Goal: Task Accomplishment & Management: Use online tool/utility

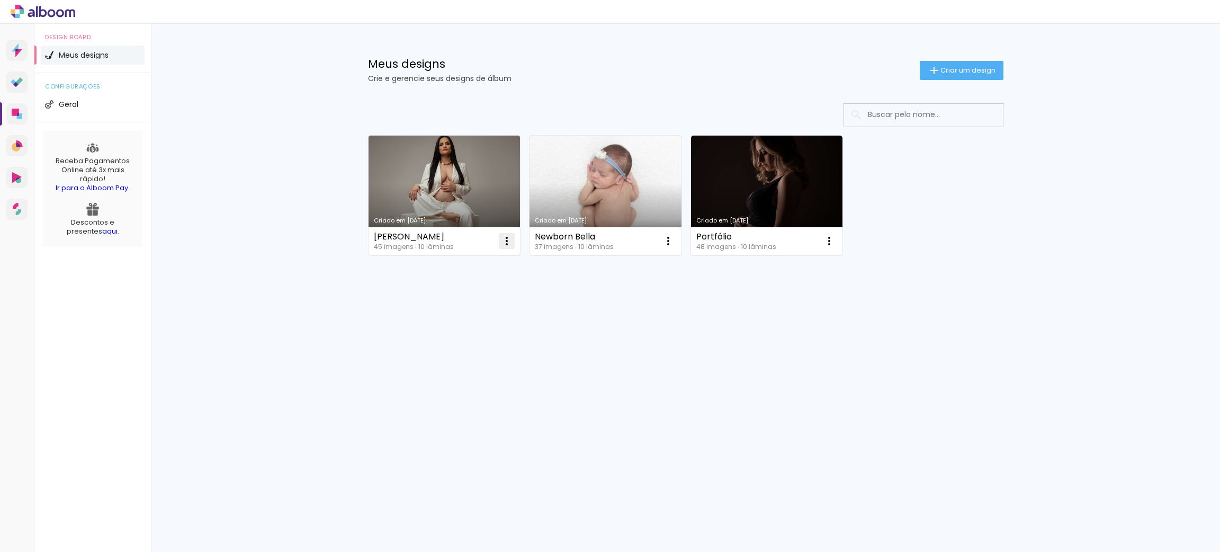
click at [511, 241] on iron-icon at bounding box center [506, 241] width 13 height 13
click at [470, 314] on paper-item "Excluir" at bounding box center [465, 311] width 104 height 21
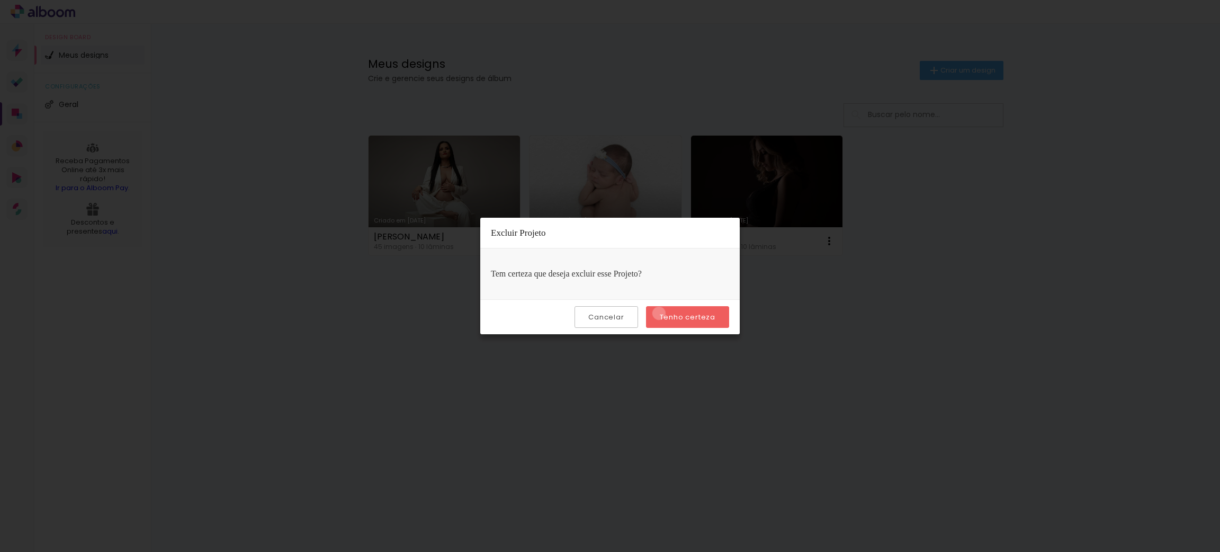
click at [660, 313] on paper-button "Tenho certeza" at bounding box center [687, 317] width 83 height 22
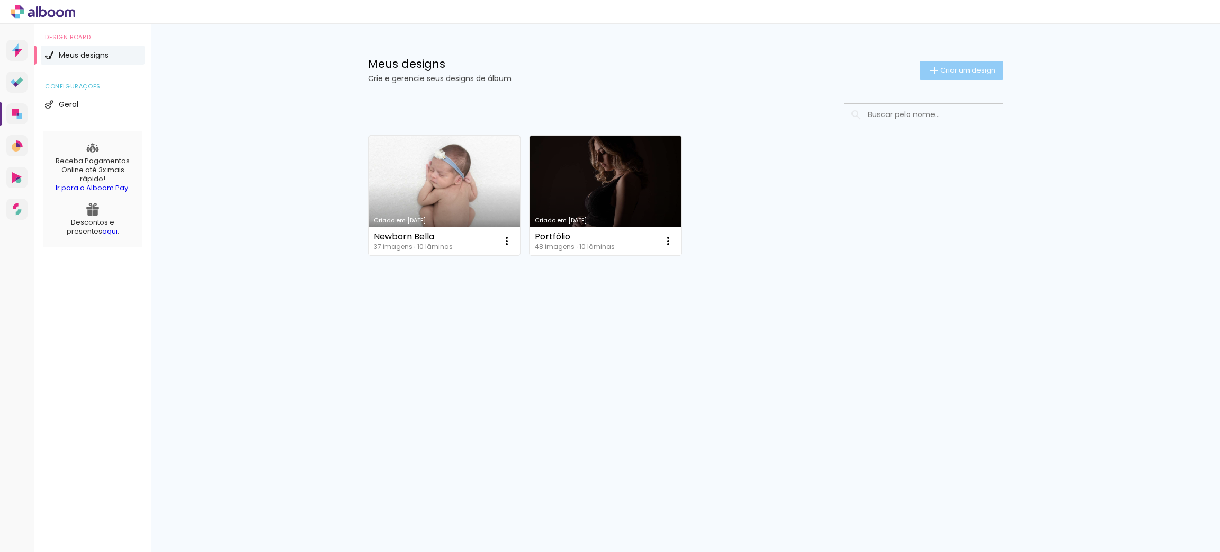
click at [985, 67] on span "Criar um design" at bounding box center [967, 70] width 55 height 7
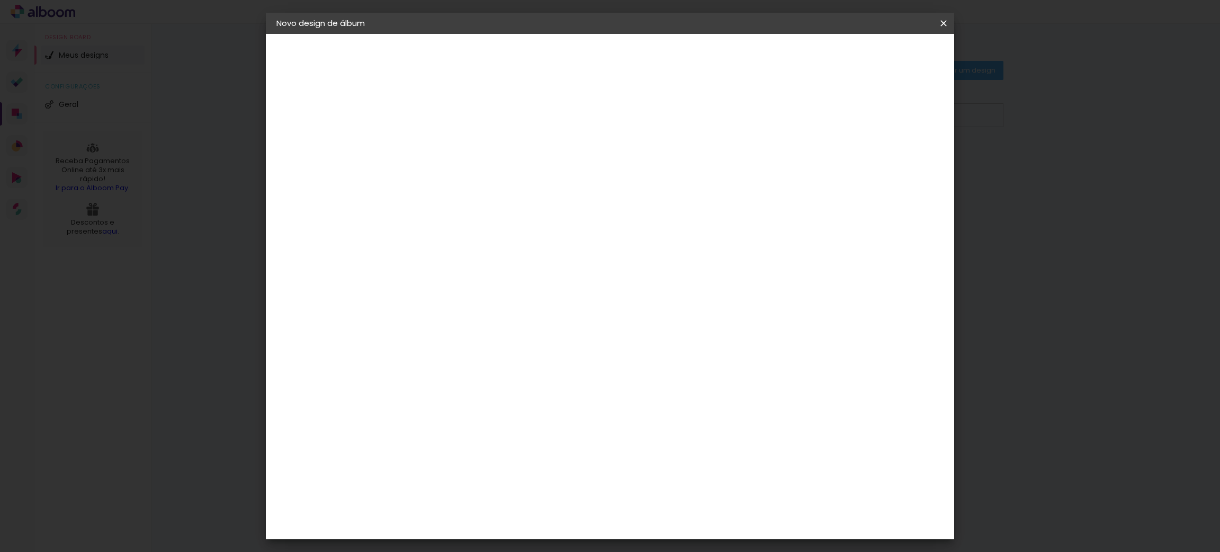
click at [449, 138] on input at bounding box center [449, 142] width 0 height 16
type input "Apollo"
type paper-input "Apollo"
click at [0, 0] on slot "Avançar" at bounding box center [0, 0] width 0 height 0
click at [0, 0] on slot "Tamanho Livre" at bounding box center [0, 0] width 0 height 0
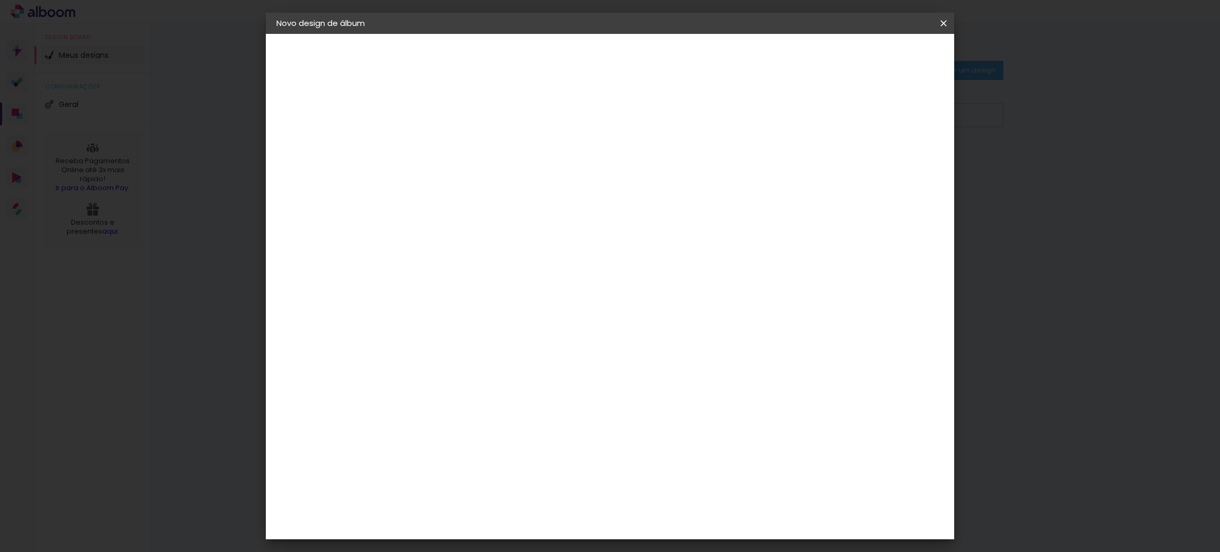
drag, startPoint x: 484, startPoint y: 211, endPoint x: 494, endPoint y: 206, distance: 11.6
click at [485, 211] on paper-input-container at bounding box center [476, 202] width 114 height 24
type input "lui"
type paper-input "lui"
click at [518, 243] on paper-item "[PERSON_NAME]" at bounding box center [468, 239] width 99 height 23
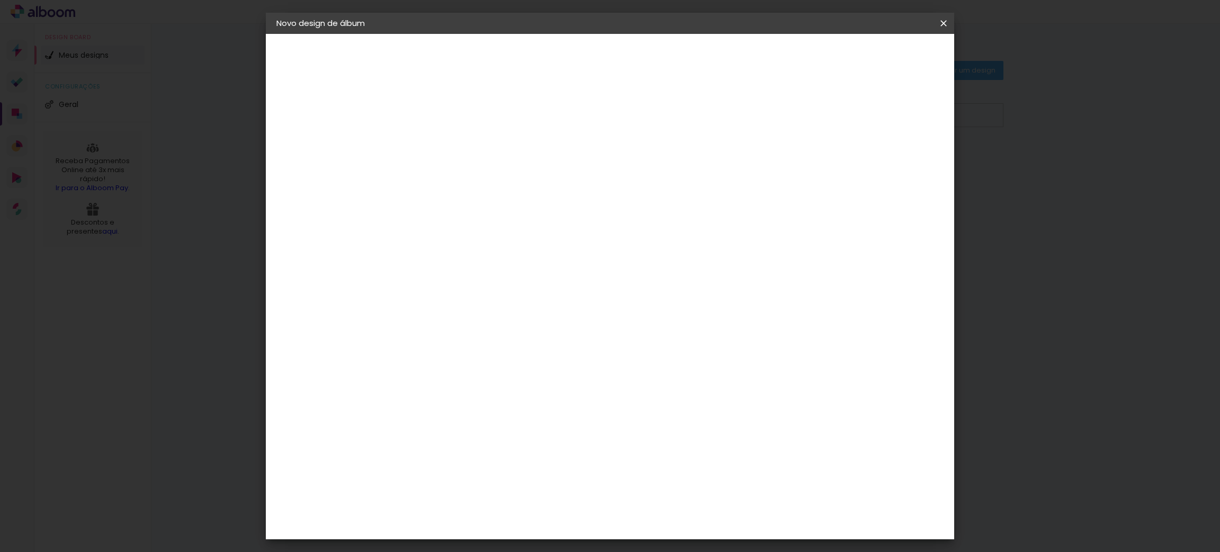
click at [0, 0] on slot "Avançar" at bounding box center [0, 0] width 0 height 0
click at [491, 176] on input "text" at bounding box center [469, 184] width 41 height 16
click at [656, 195] on paper-item "Slim Book" at bounding box center [679, 196] width 212 height 21
type input "Slim Book"
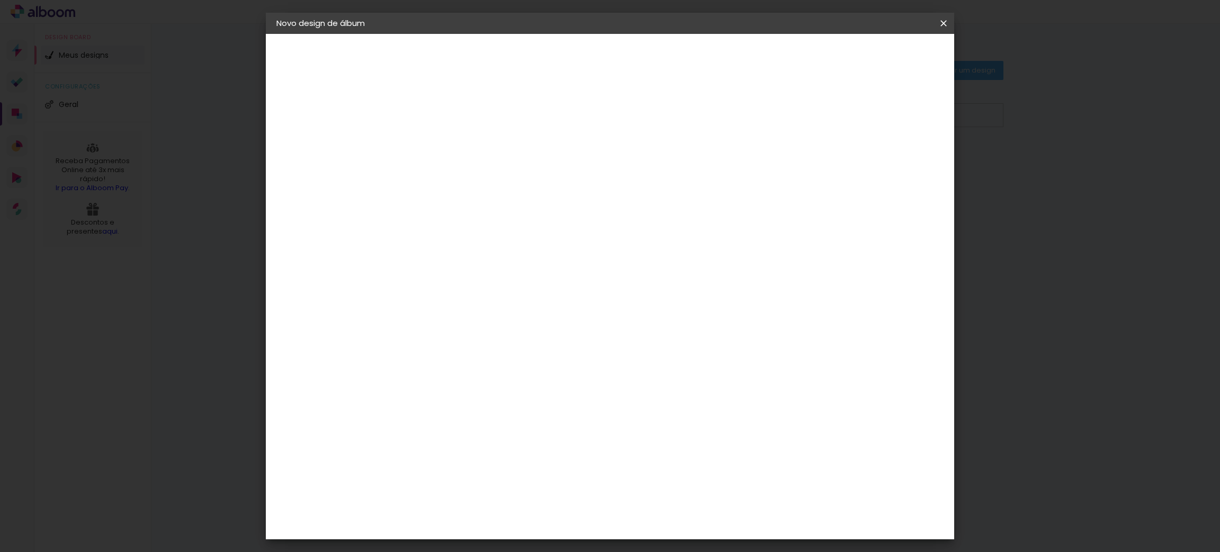
click at [0, 0] on slot "Avançar" at bounding box center [0, 0] width 0 height 0
click at [873, 59] on span "Iniciar design" at bounding box center [849, 55] width 48 height 7
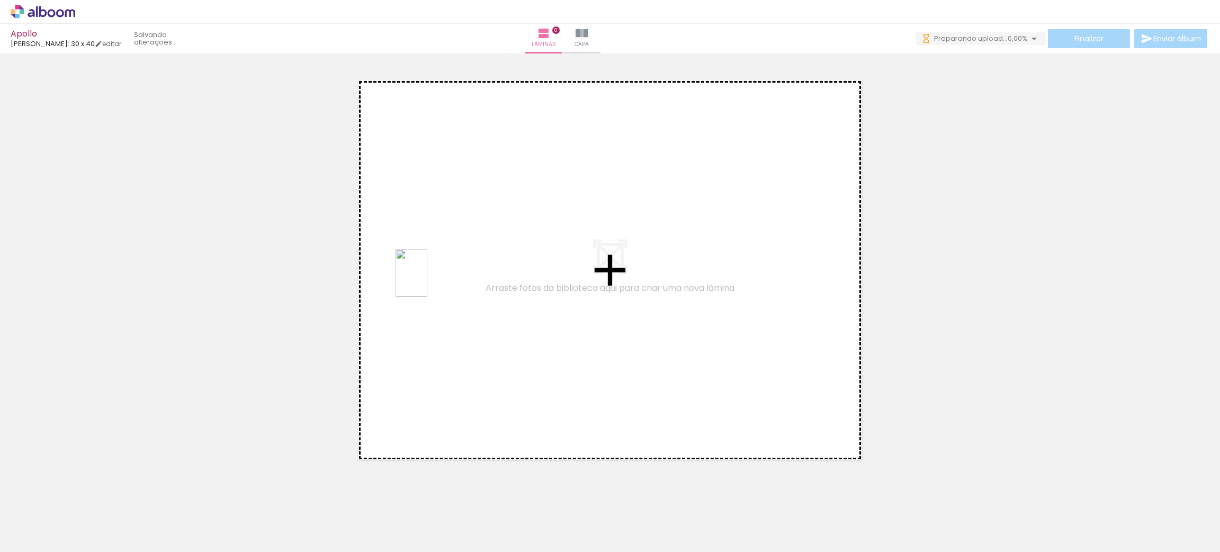
drag, startPoint x: 224, startPoint y: 525, endPoint x: 342, endPoint y: 448, distance: 141.5
click at [430, 276] on quentale-workspace at bounding box center [610, 276] width 1220 height 552
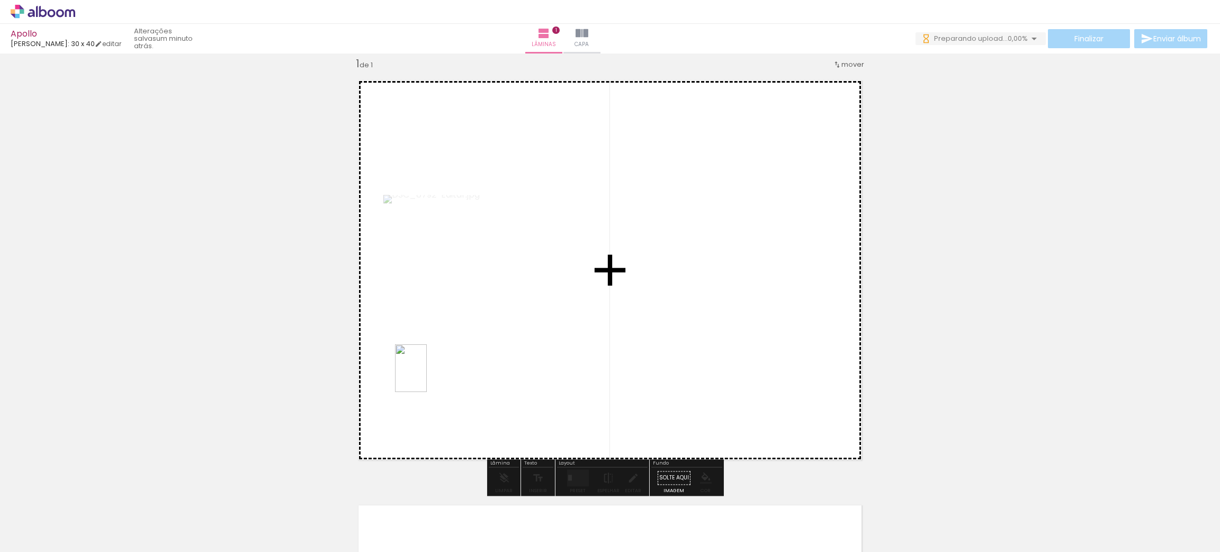
drag, startPoint x: 289, startPoint y: 529, endPoint x: 429, endPoint y: 437, distance: 168.0
click at [440, 358] on quentale-workspace at bounding box center [610, 276] width 1220 height 552
drag, startPoint x: 347, startPoint y: 527, endPoint x: 459, endPoint y: 392, distance: 175.5
click at [459, 392] on quentale-workspace at bounding box center [610, 276] width 1220 height 552
drag, startPoint x: 417, startPoint y: 527, endPoint x: 547, endPoint y: 346, distance: 223.4
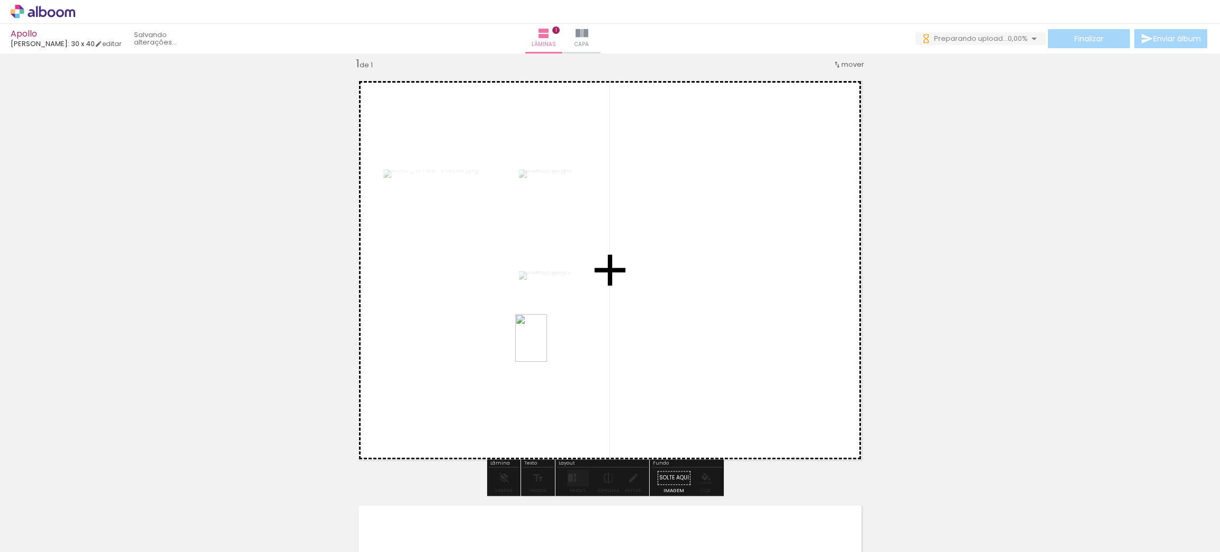
click at [547, 346] on quentale-workspace at bounding box center [610, 276] width 1220 height 552
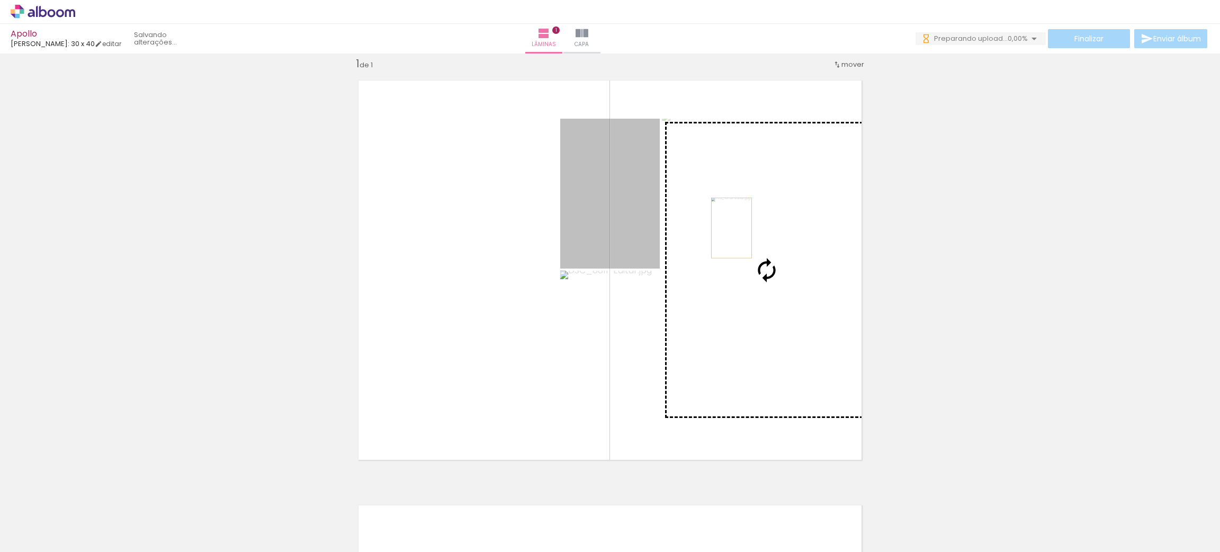
drag, startPoint x: 615, startPoint y: 200, endPoint x: 725, endPoint y: 228, distance: 113.6
click at [0, 0] on slot at bounding box center [0, 0] width 0 height 0
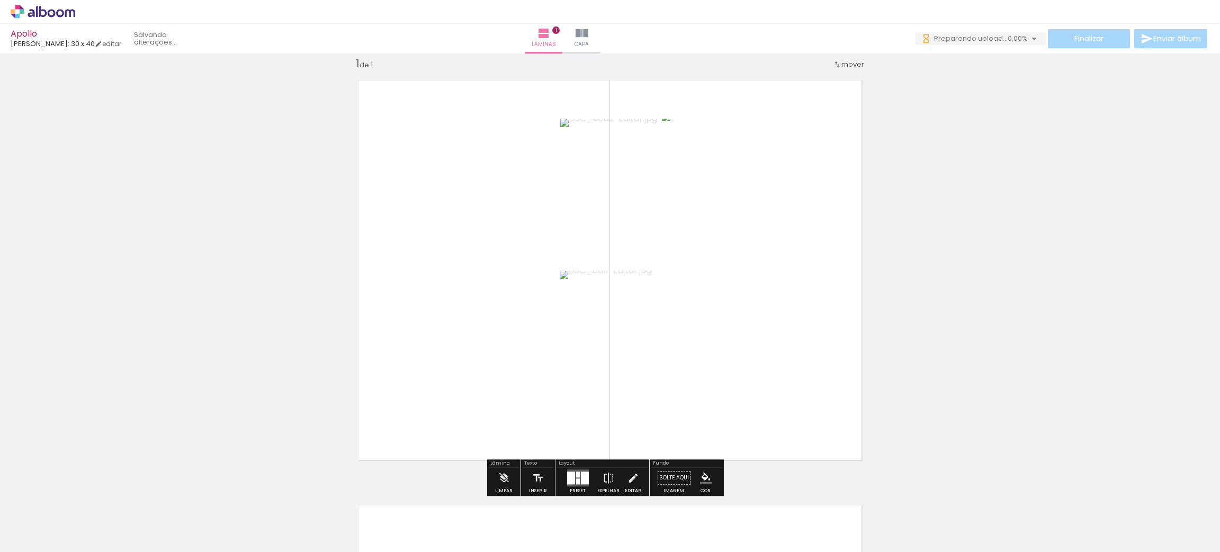
click at [572, 477] on quentale-layouter at bounding box center [577, 477] width 22 height 17
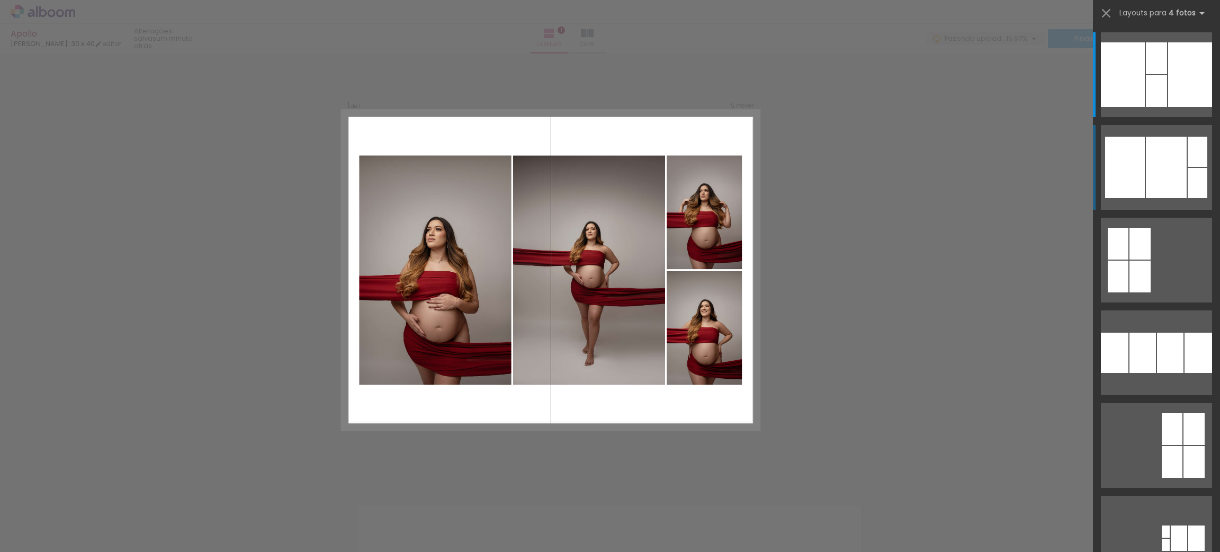
click at [1157, 174] on div at bounding box center [1166, 167] width 41 height 61
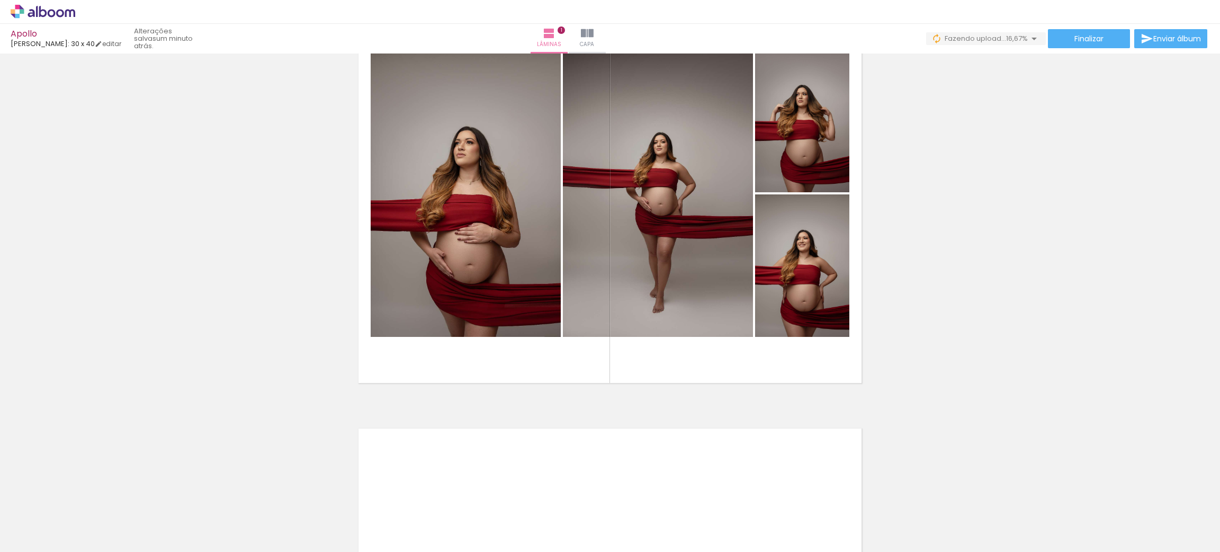
scroll to position [13, 0]
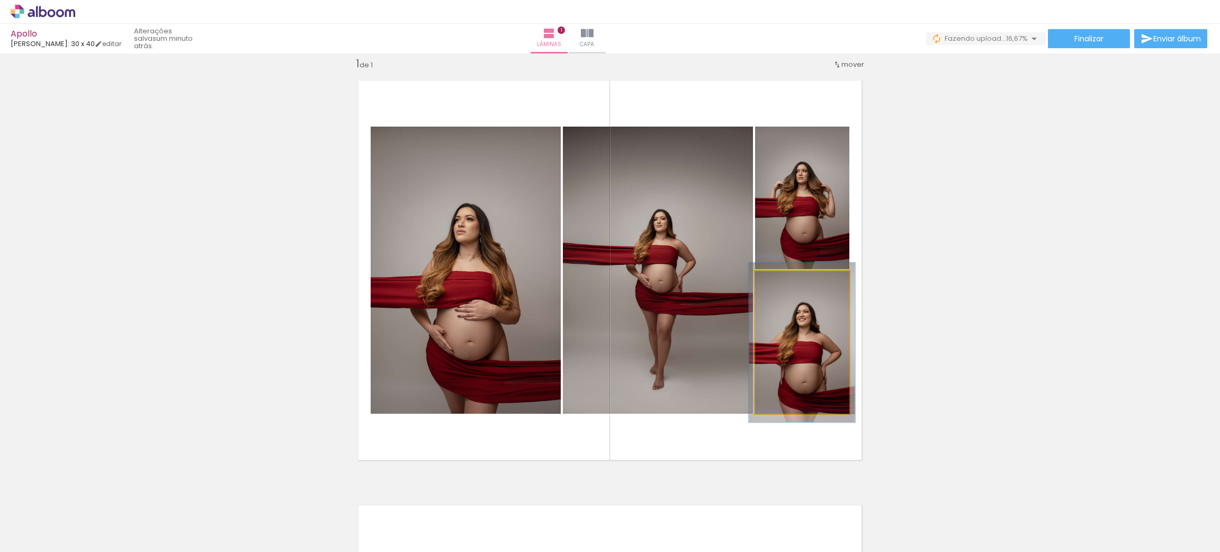
type paper-slider "112"
click at [779, 282] on div at bounding box center [784, 282] width 10 height 10
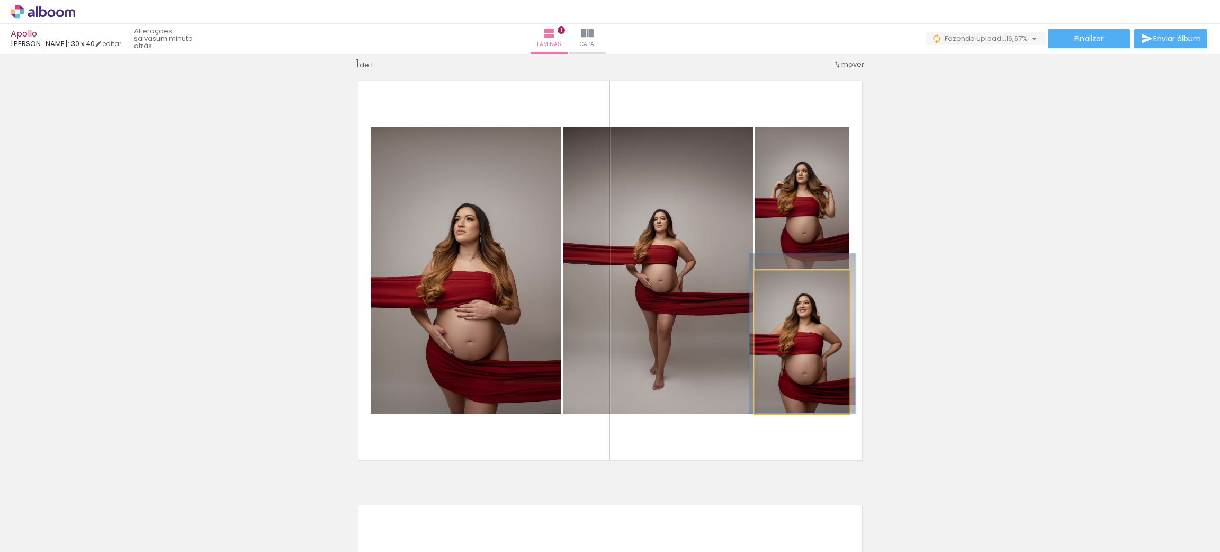
drag, startPoint x: 803, startPoint y: 348, endPoint x: 805, endPoint y: 335, distance: 13.3
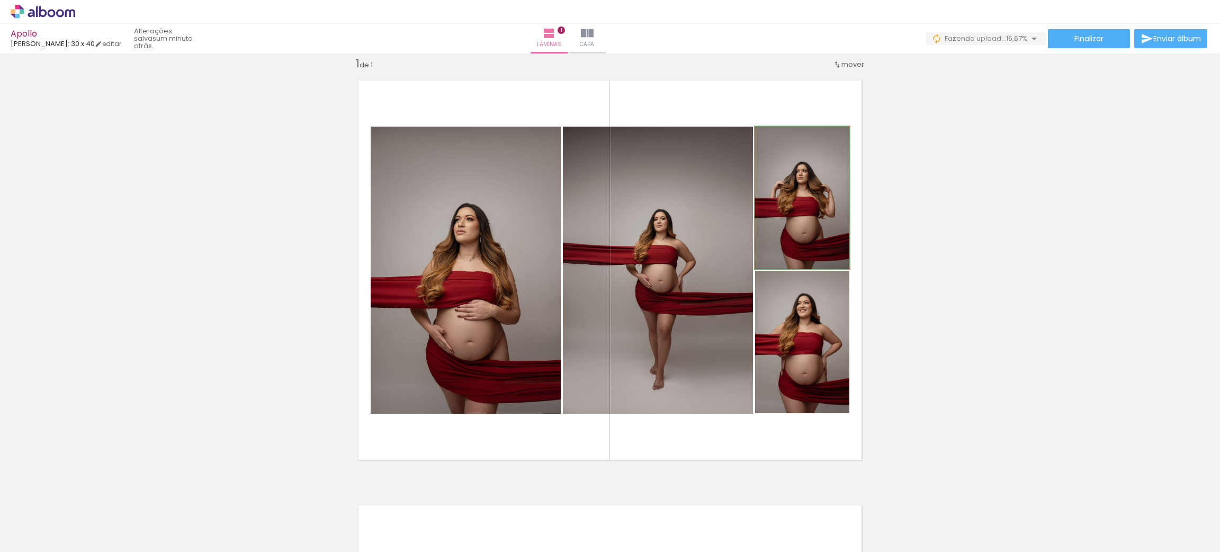
click at [817, 200] on quentale-photo at bounding box center [802, 198] width 94 height 142
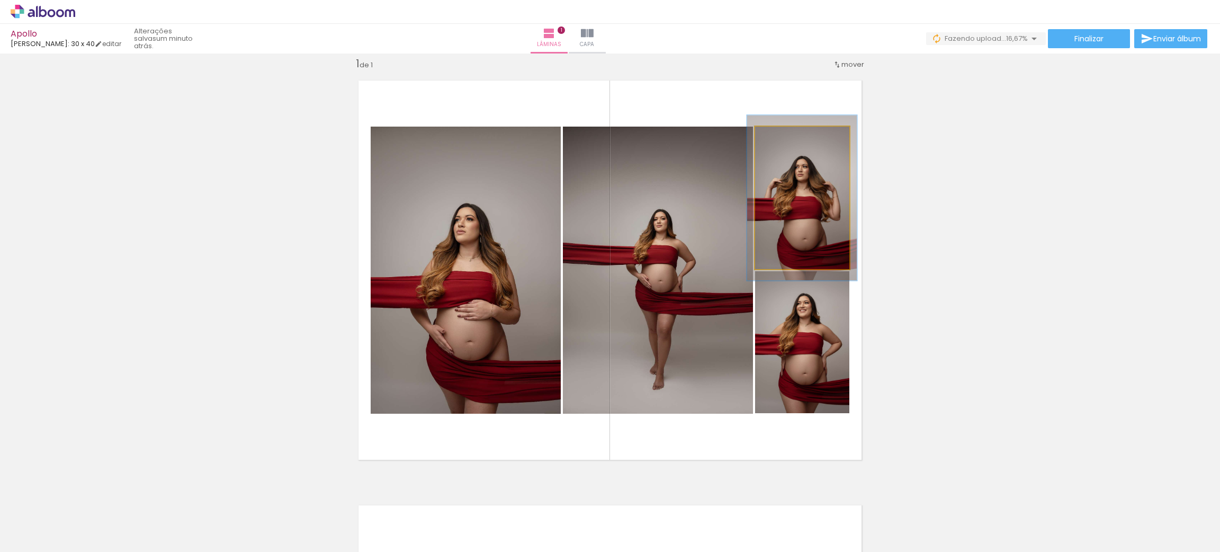
drag, startPoint x: 770, startPoint y: 139, endPoint x: 776, endPoint y: 138, distance: 5.9
type paper-slider "116"
click at [777, 138] on div at bounding box center [785, 137] width 17 height 17
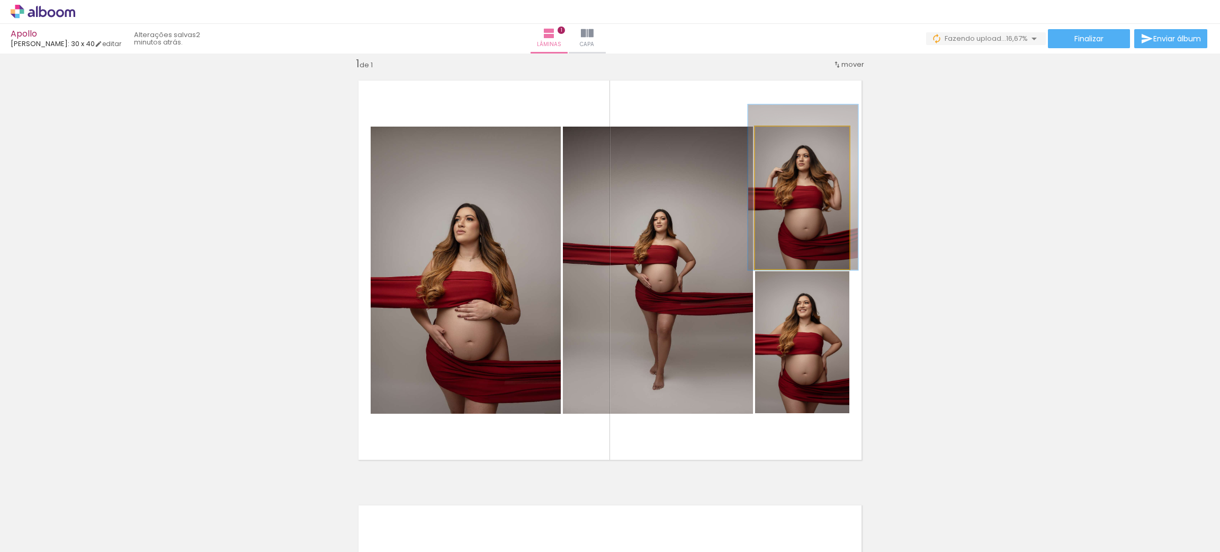
drag, startPoint x: 801, startPoint y: 190, endPoint x: 803, endPoint y: 179, distance: 10.6
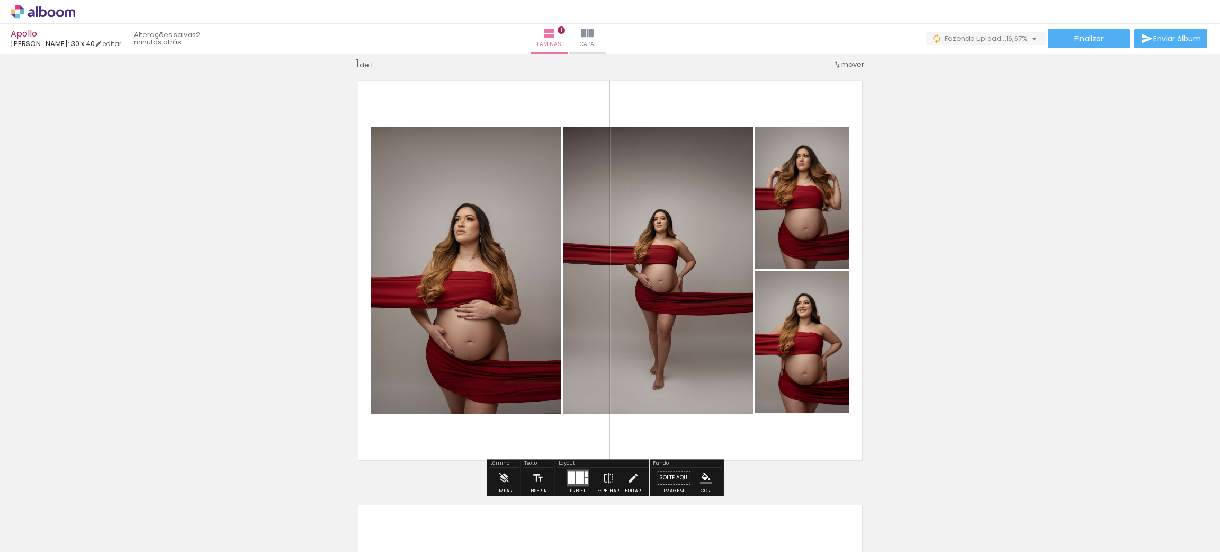
click at [960, 233] on div "Inserir lâmina 1 de 1" at bounding box center [610, 469] width 1220 height 850
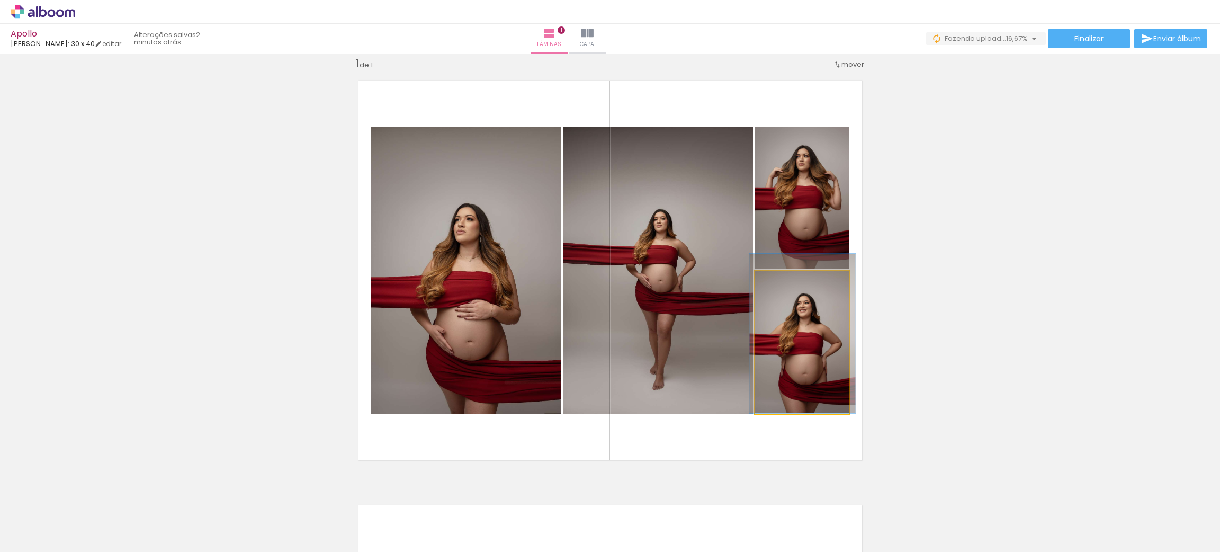
click at [812, 351] on quentale-photo at bounding box center [802, 342] width 94 height 142
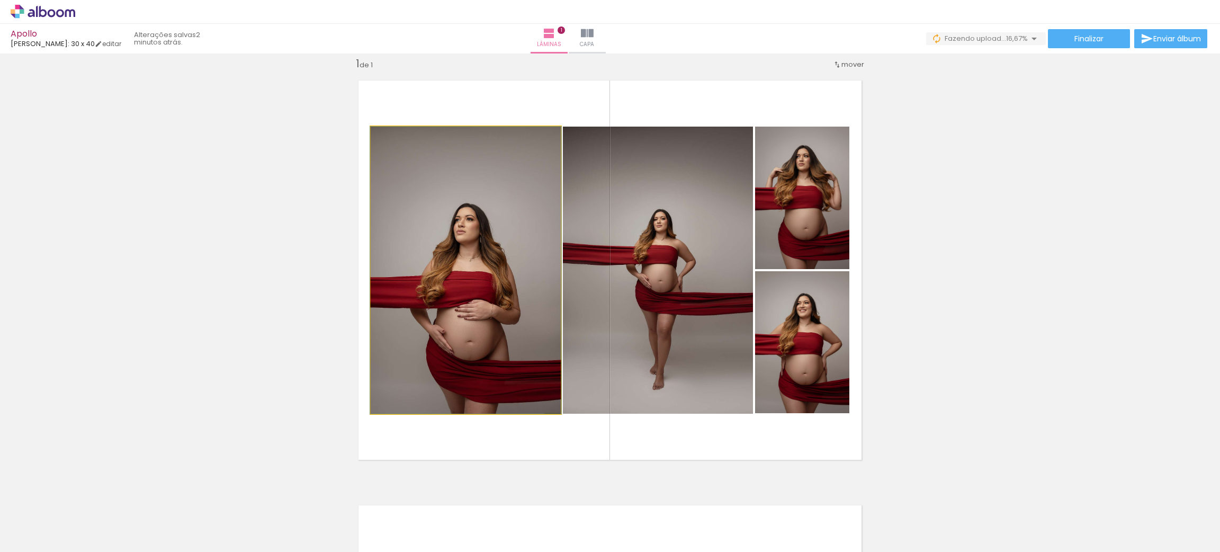
click at [422, 245] on quentale-photo at bounding box center [466, 270] width 190 height 287
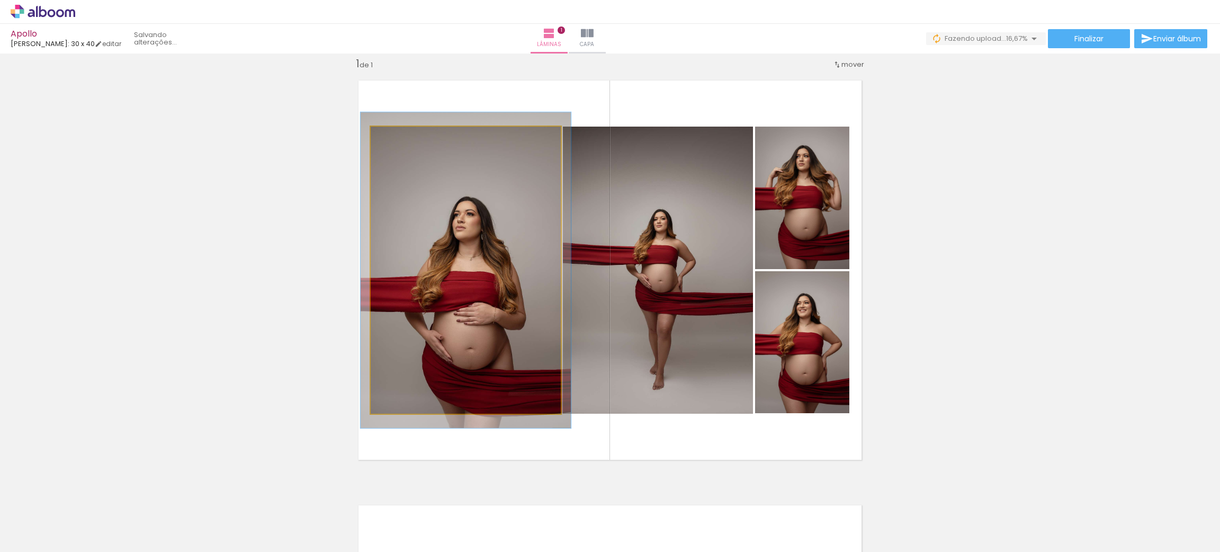
type paper-slider "110"
click at [394, 137] on div at bounding box center [399, 138] width 10 height 10
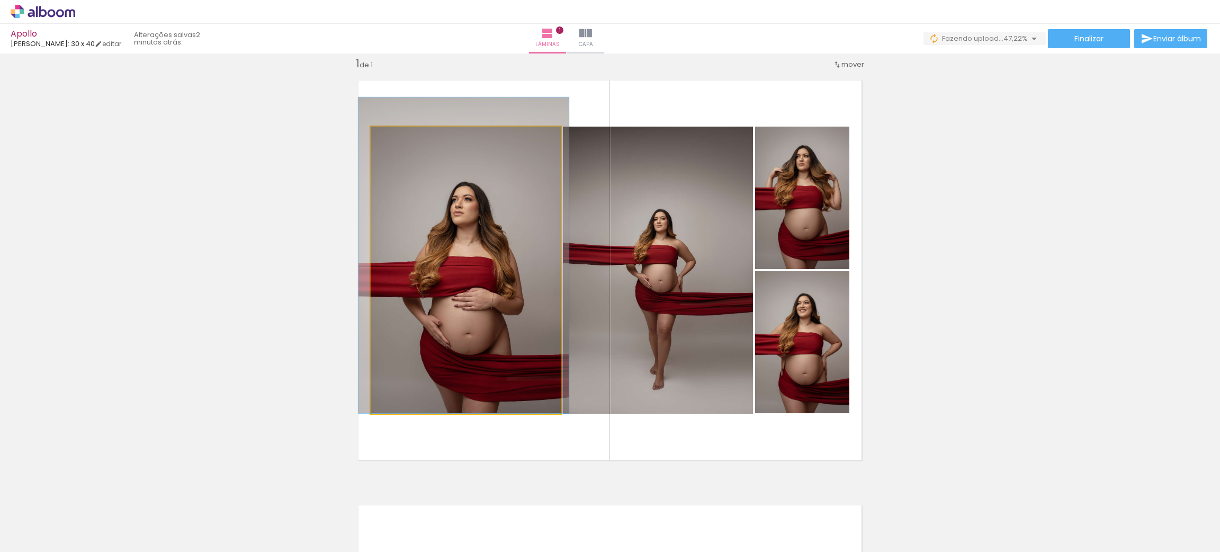
drag, startPoint x: 459, startPoint y: 270, endPoint x: 458, endPoint y: 254, distance: 16.0
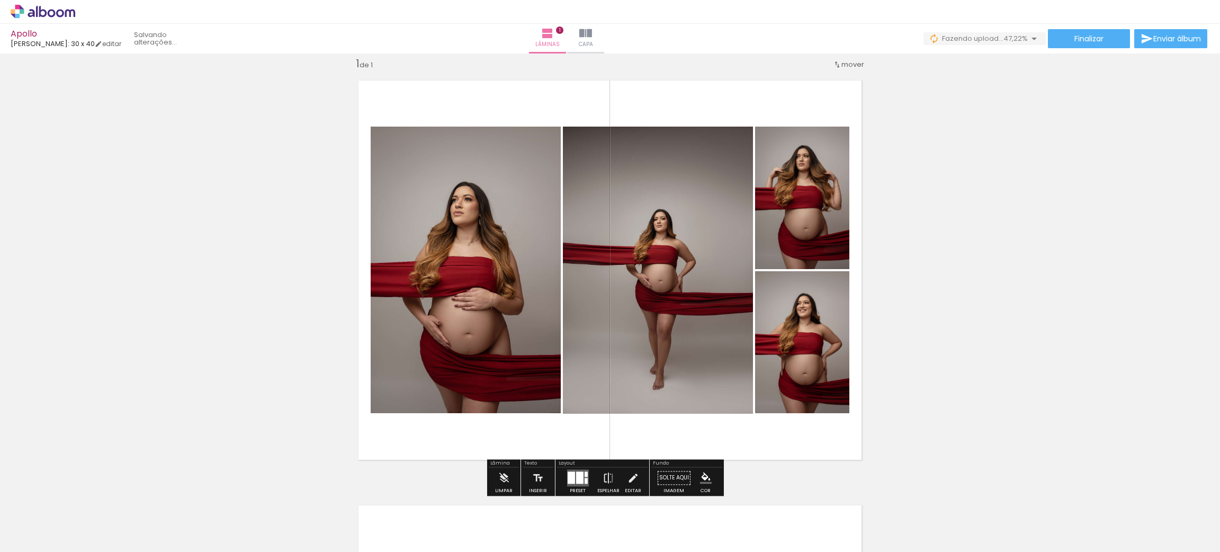
click at [928, 323] on div "Inserir lâmina 1 de 1" at bounding box center [610, 469] width 1220 height 850
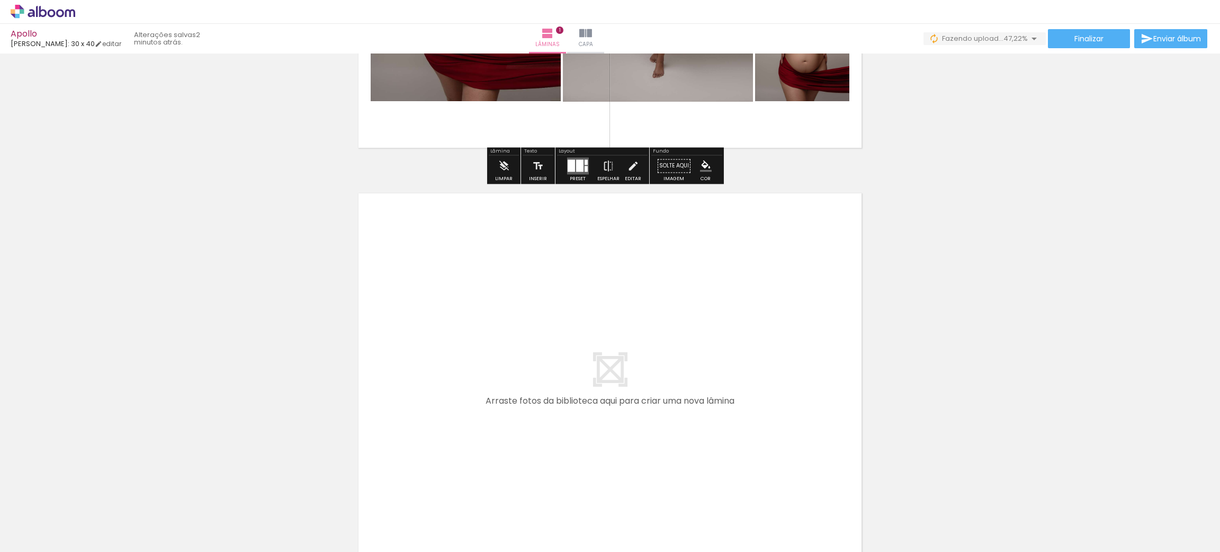
scroll to position [331, 0]
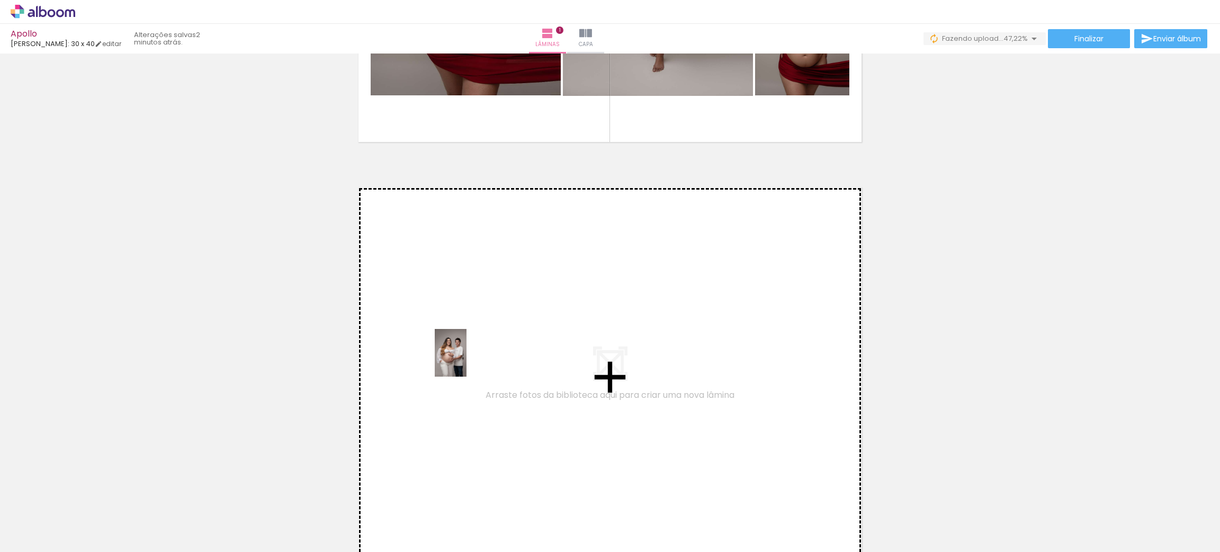
drag, startPoint x: 464, startPoint y: 526, endPoint x: 466, endPoint y: 360, distance: 165.2
click at [466, 360] on quentale-workspace at bounding box center [610, 276] width 1220 height 552
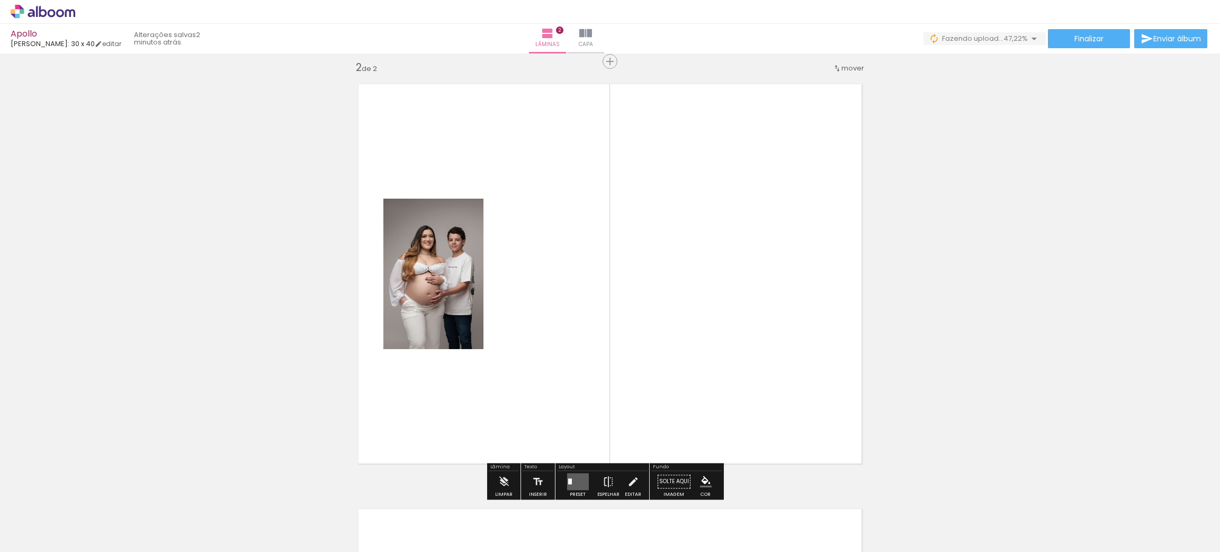
scroll to position [438, 0]
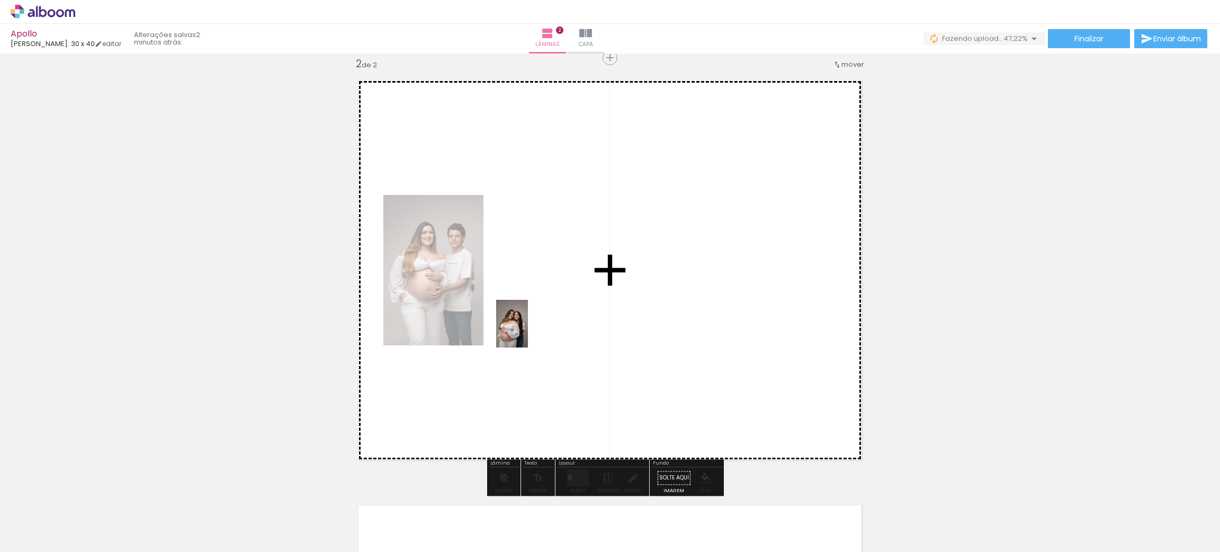
drag, startPoint x: 533, startPoint y: 531, endPoint x: 528, endPoint y: 330, distance: 201.8
click at [528, 330] on quentale-workspace at bounding box center [610, 276] width 1220 height 552
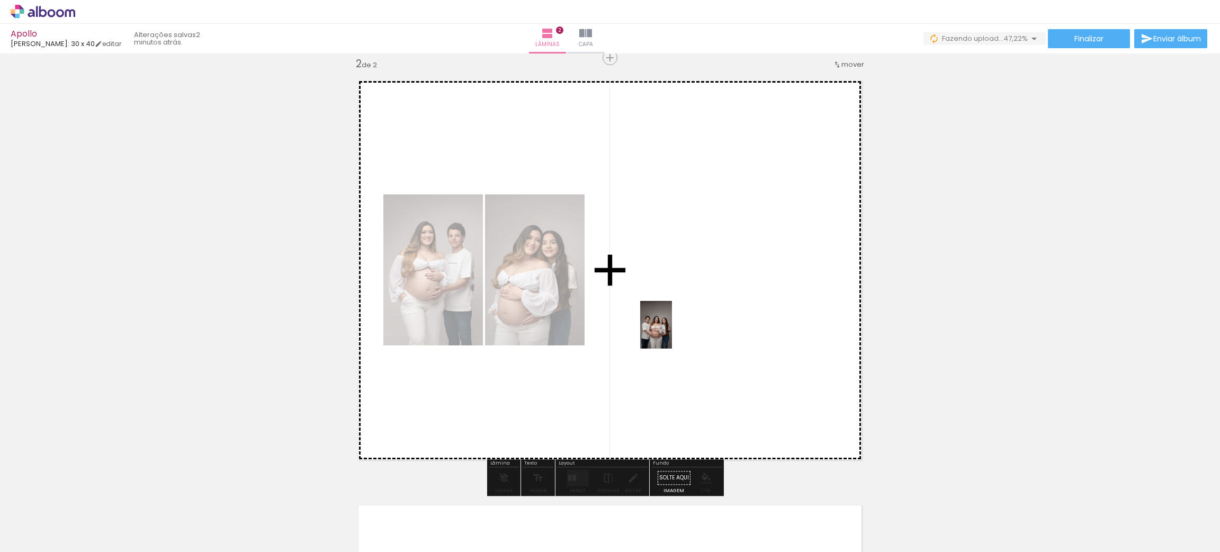
drag, startPoint x: 605, startPoint y: 529, endPoint x: 672, endPoint y: 332, distance: 207.6
click at [672, 332] on quentale-workspace at bounding box center [610, 276] width 1220 height 552
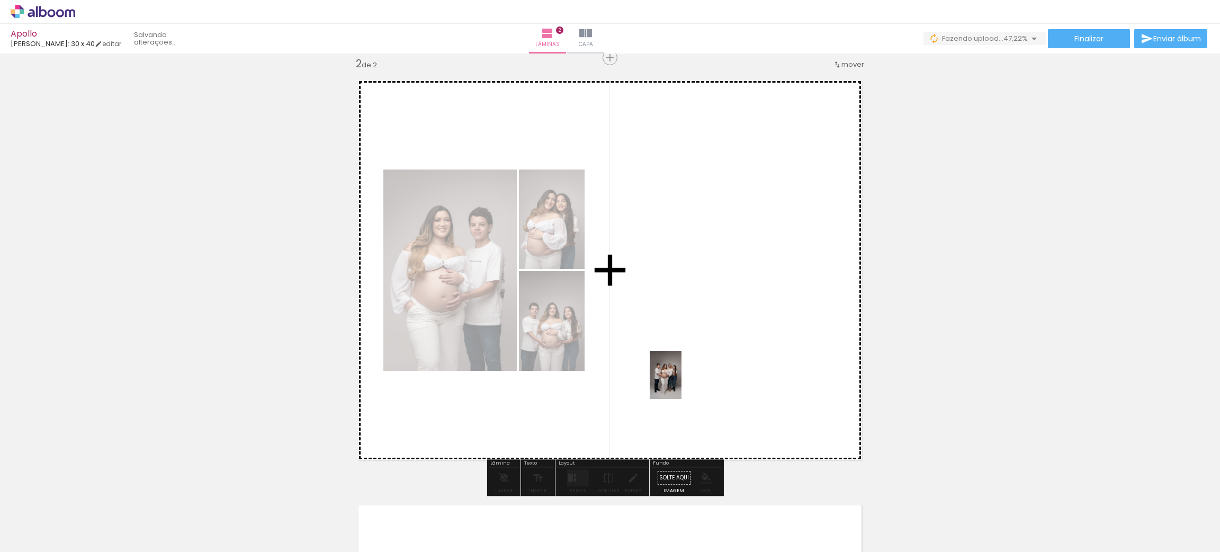
drag, startPoint x: 640, startPoint y: 519, endPoint x: 681, endPoint y: 383, distance: 142.2
click at [681, 383] on quentale-workspace at bounding box center [610, 276] width 1220 height 552
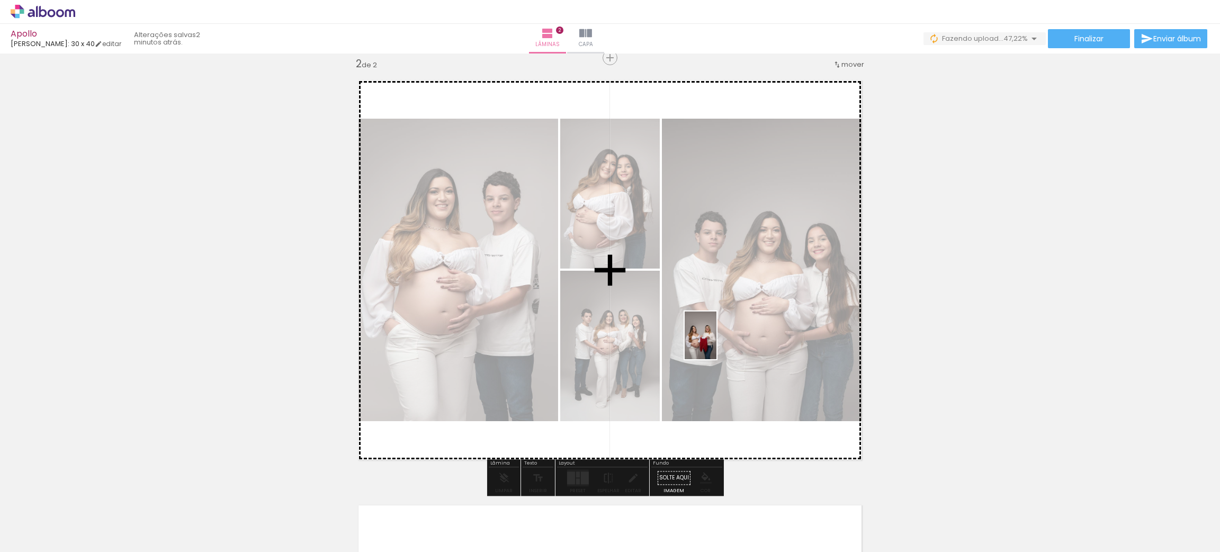
drag, startPoint x: 707, startPoint y: 529, endPoint x: 716, endPoint y: 343, distance: 186.6
click at [716, 343] on quentale-workspace at bounding box center [610, 276] width 1220 height 552
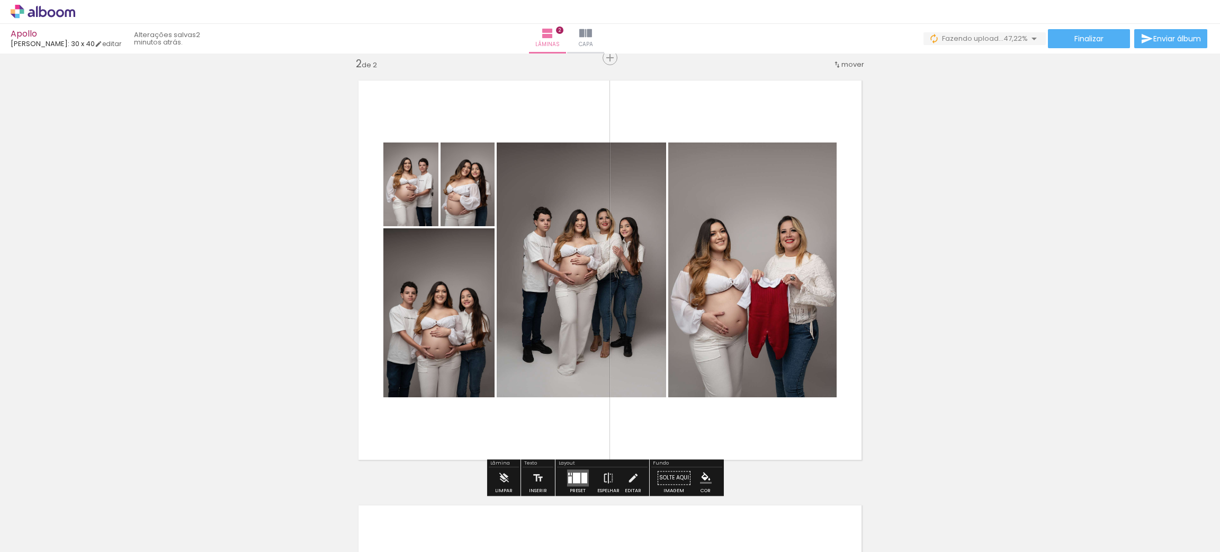
click at [581, 475] on div at bounding box center [584, 477] width 6 height 11
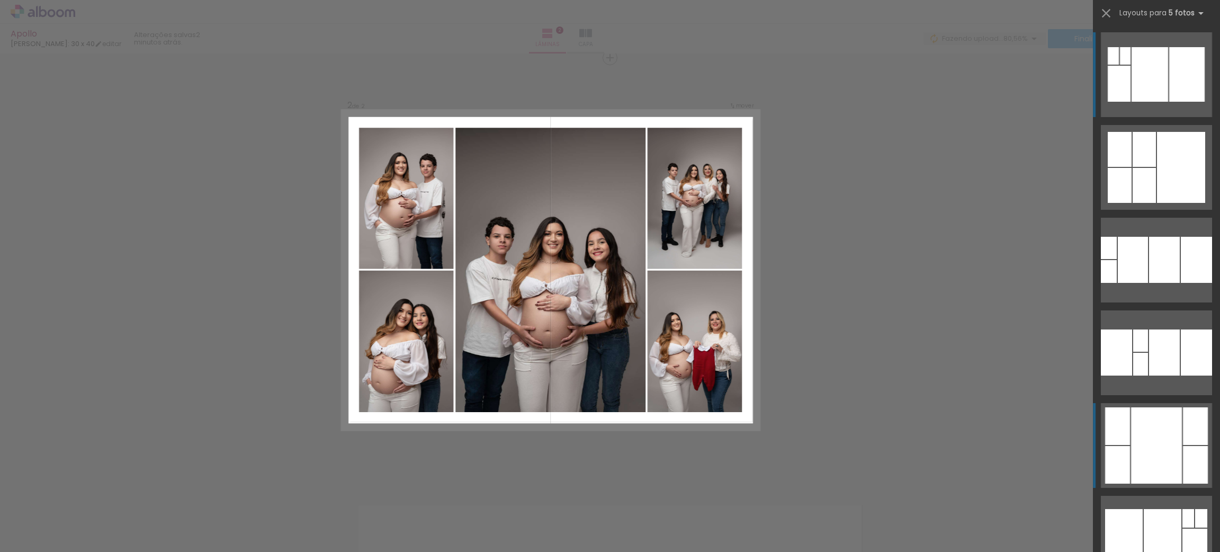
click at [1161, 440] on div at bounding box center [1156, 445] width 51 height 76
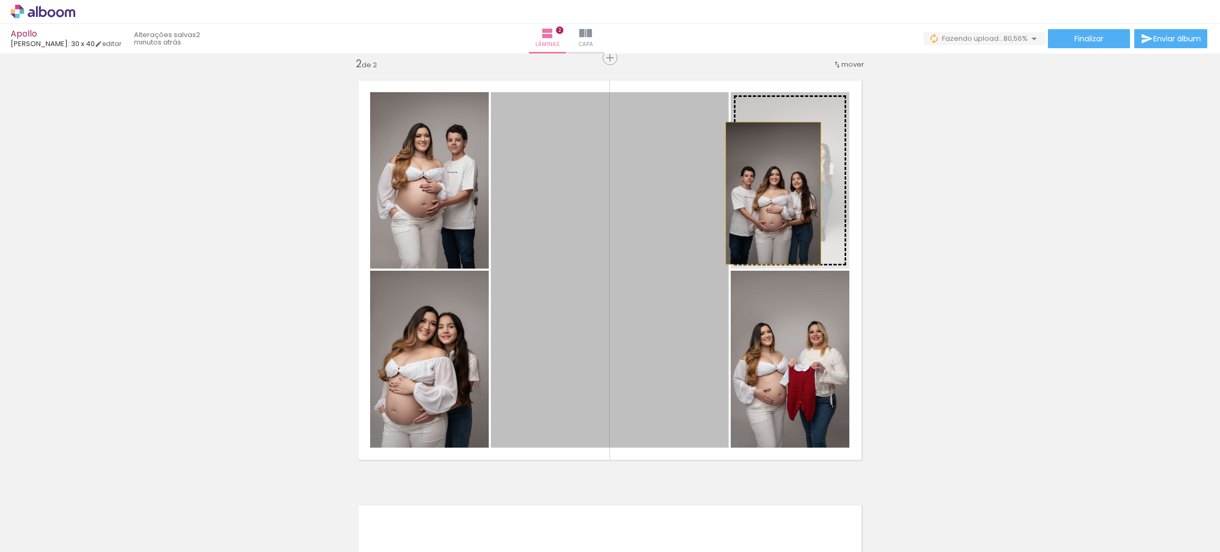
drag, startPoint x: 596, startPoint y: 329, endPoint x: 767, endPoint y: 193, distance: 218.9
click at [0, 0] on slot at bounding box center [0, 0] width 0 height 0
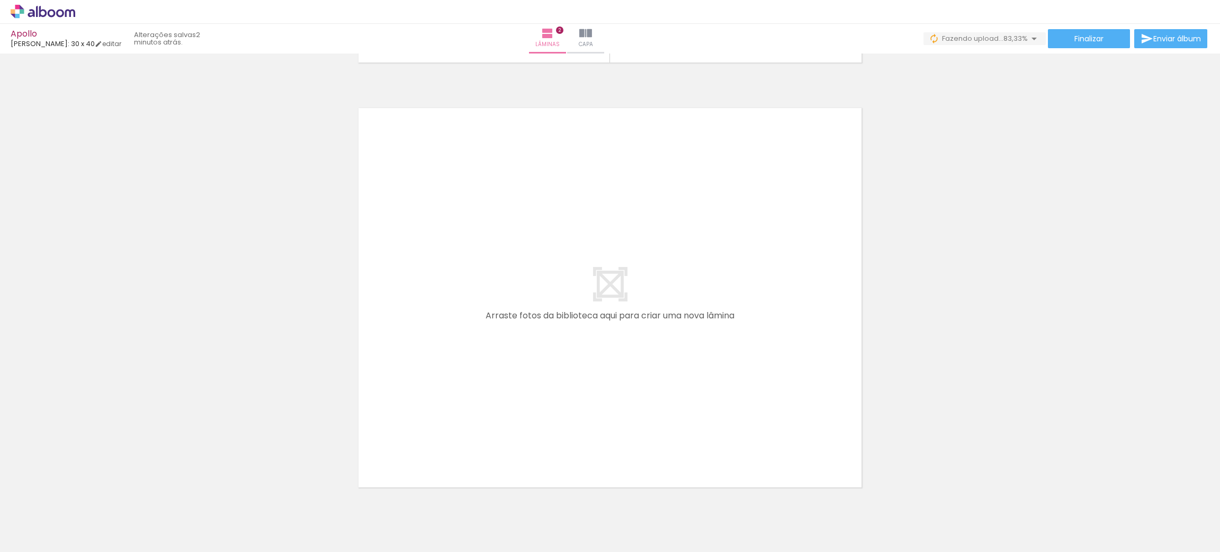
scroll to position [0, 109]
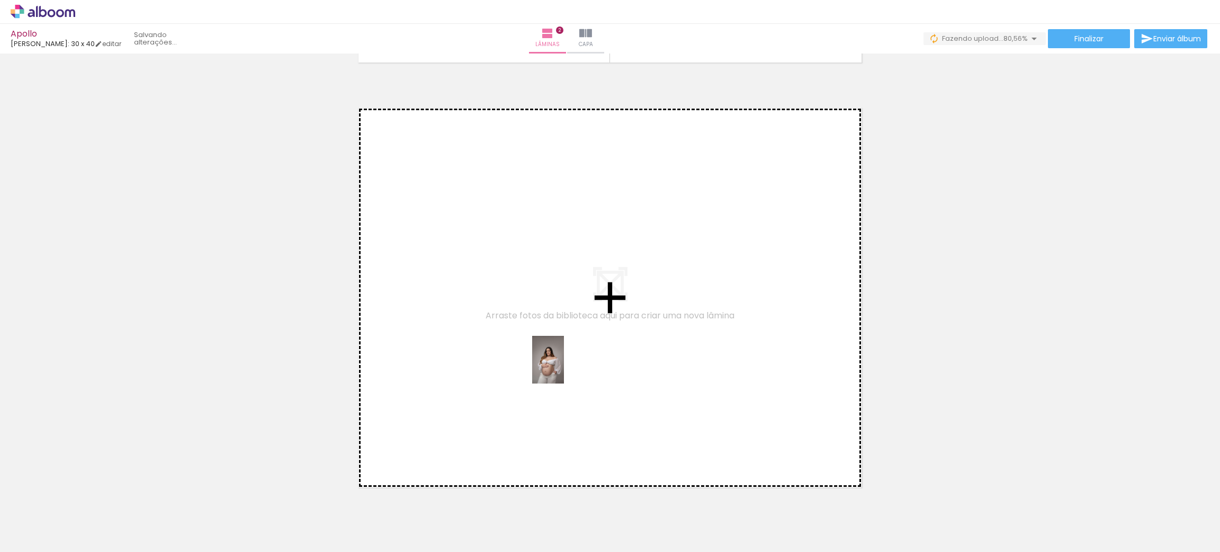
drag, startPoint x: 649, startPoint y: 503, endPoint x: 564, endPoint y: 367, distance: 161.0
click at [564, 367] on quentale-workspace at bounding box center [610, 276] width 1220 height 552
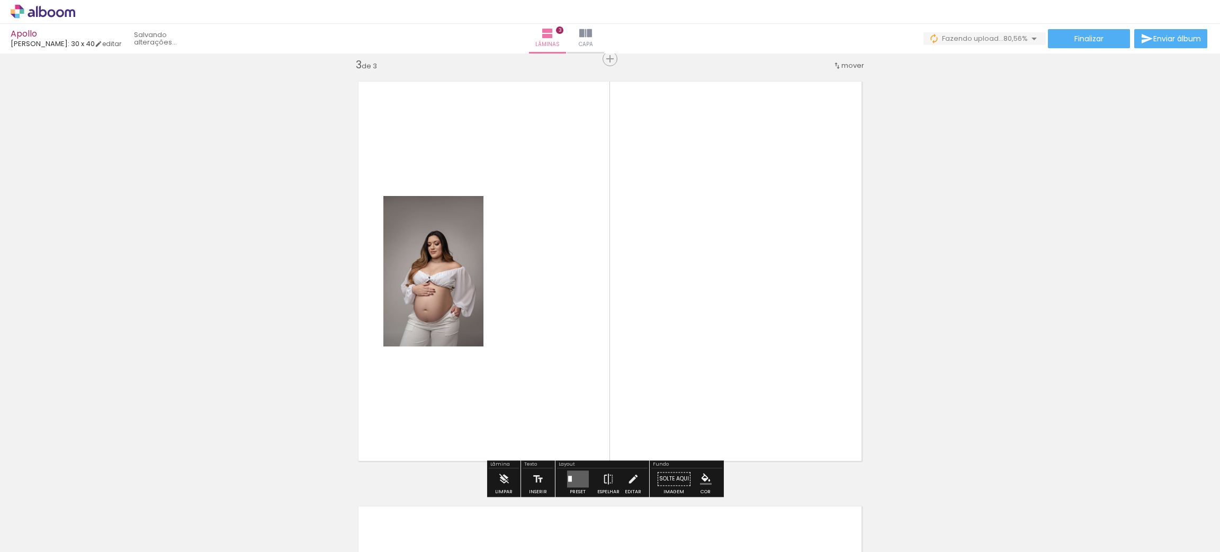
scroll to position [862, 0]
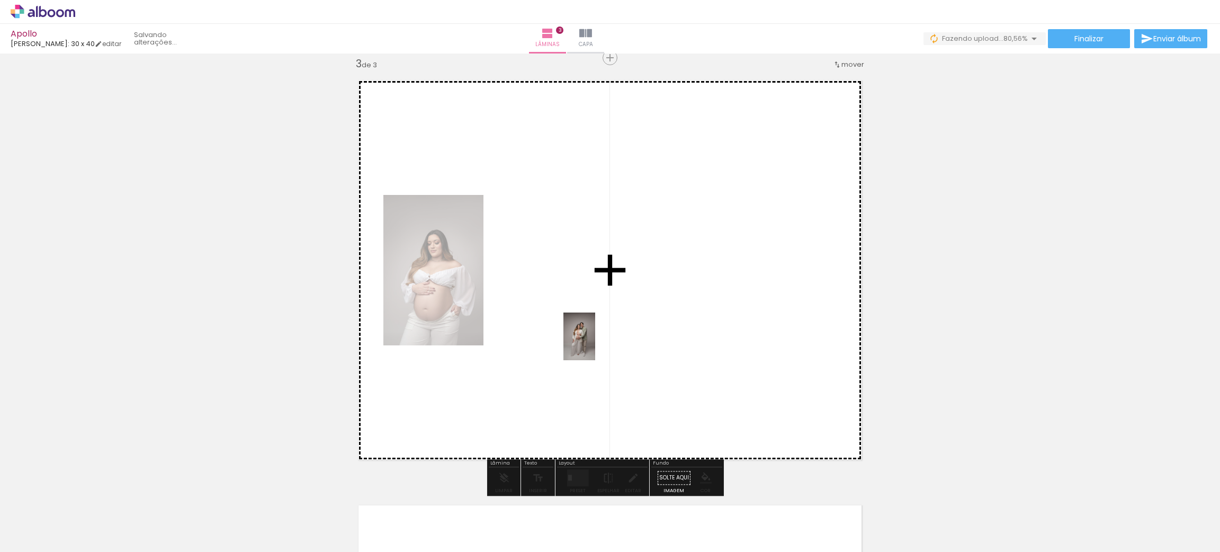
drag, startPoint x: 713, startPoint y: 513, endPoint x: 593, endPoint y: 341, distance: 209.4
click at [593, 341] on quentale-workspace at bounding box center [610, 276] width 1220 height 552
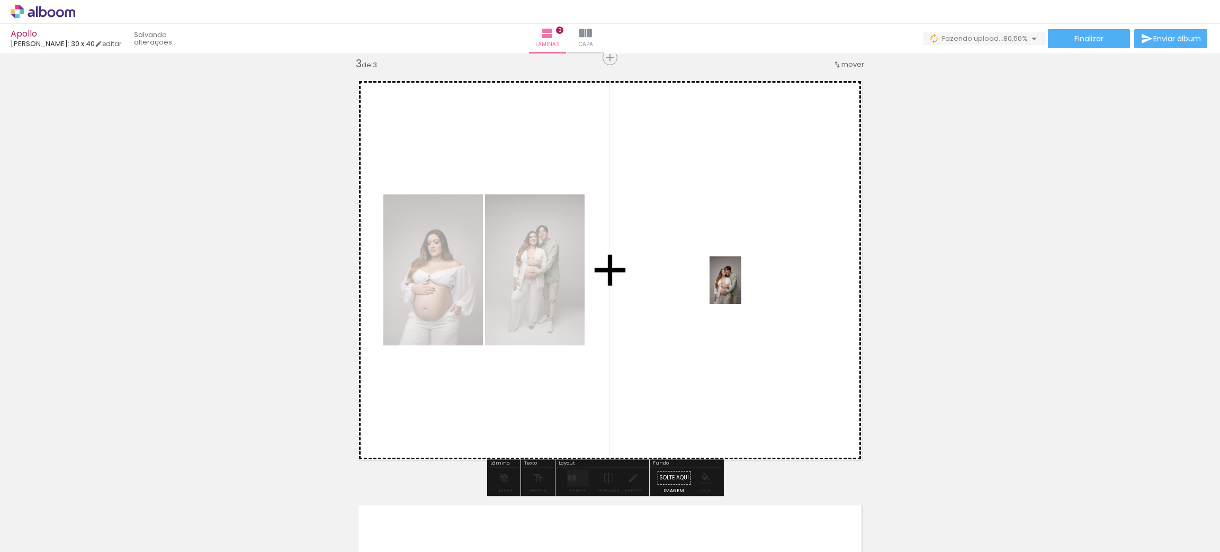
drag, startPoint x: 835, startPoint y: 524, endPoint x: 741, endPoint y: 288, distance: 254.0
click at [741, 288] on quentale-workspace at bounding box center [610, 276] width 1220 height 552
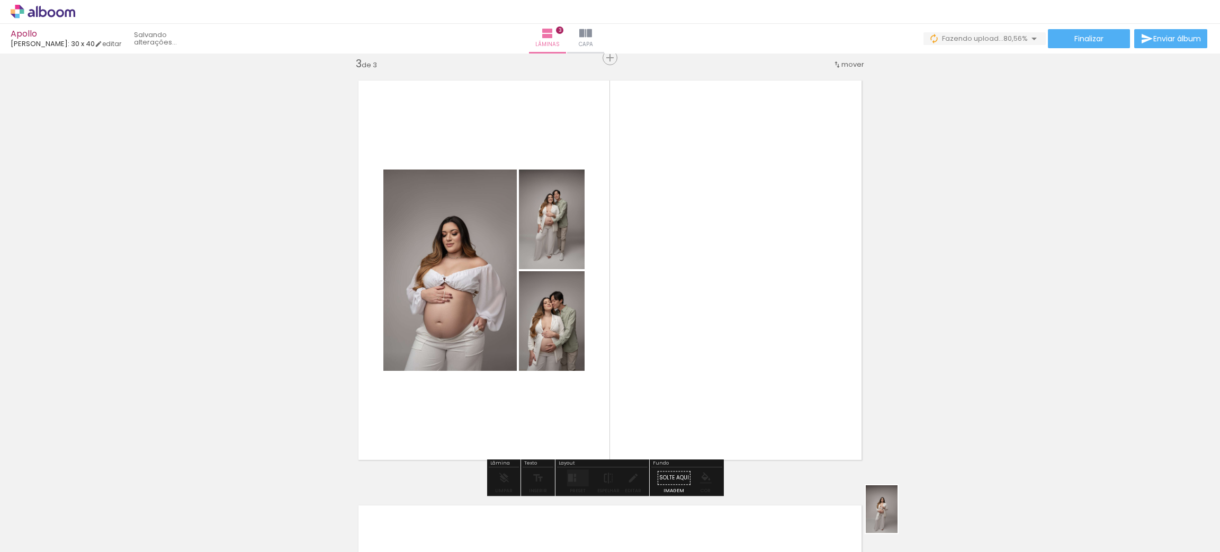
drag, startPoint x: 891, startPoint y: 524, endPoint x: 897, endPoint y: 517, distance: 8.6
click at [897, 517] on div at bounding box center [886, 516] width 35 height 52
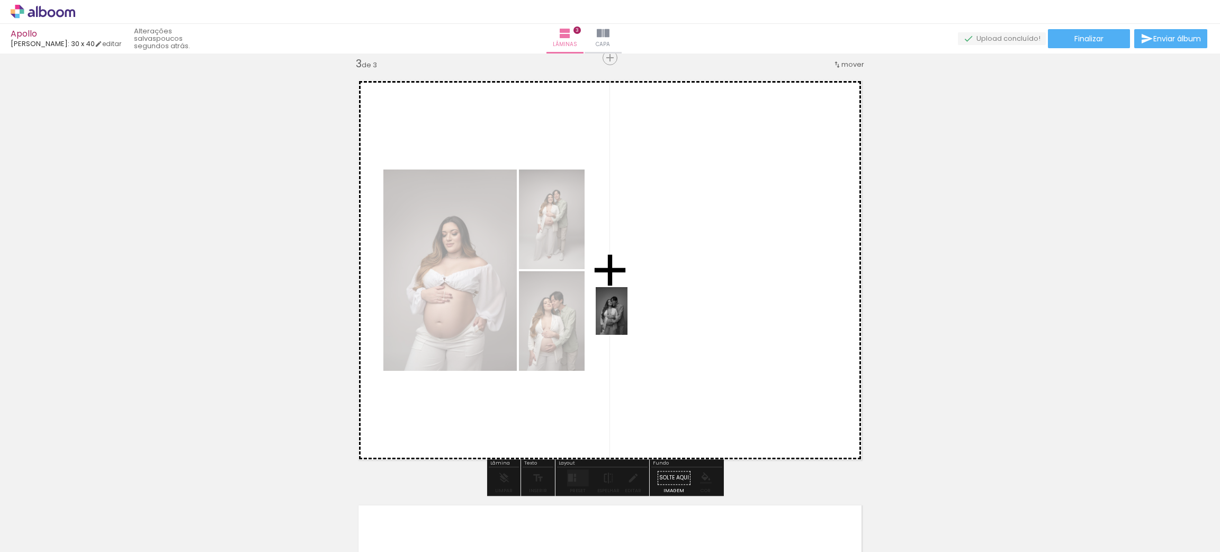
drag, startPoint x: 777, startPoint y: 517, endPoint x: 630, endPoint y: 349, distance: 222.8
click at [630, 349] on quentale-workspace at bounding box center [610, 276] width 1220 height 552
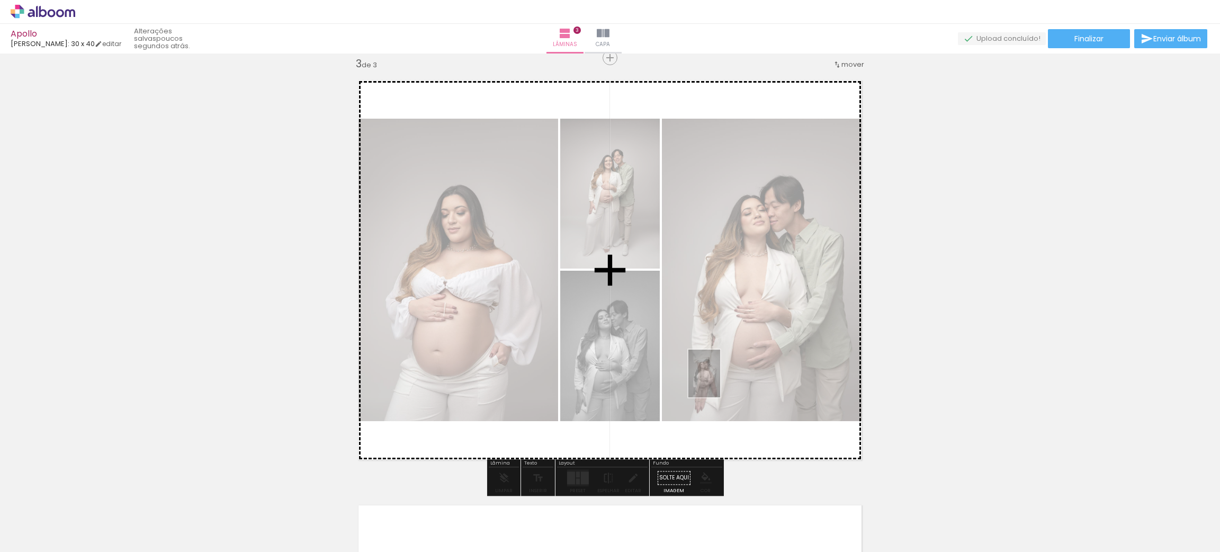
drag, startPoint x: 776, startPoint y: 514, endPoint x: 720, endPoint y: 381, distance: 144.0
click at [720, 381] on quentale-workspace at bounding box center [610, 276] width 1220 height 552
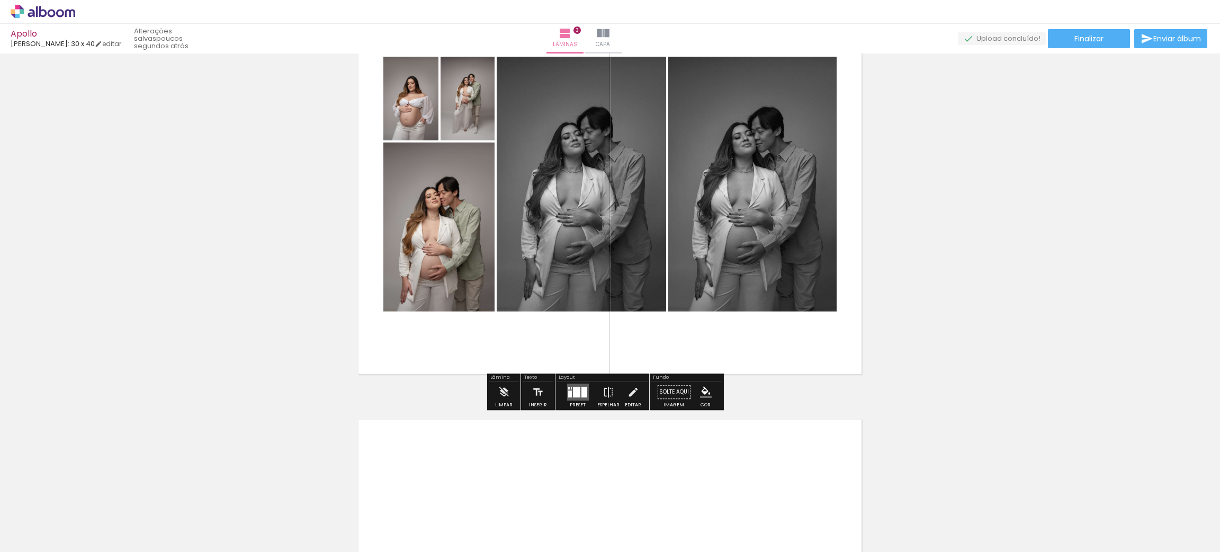
scroll to position [942, 0]
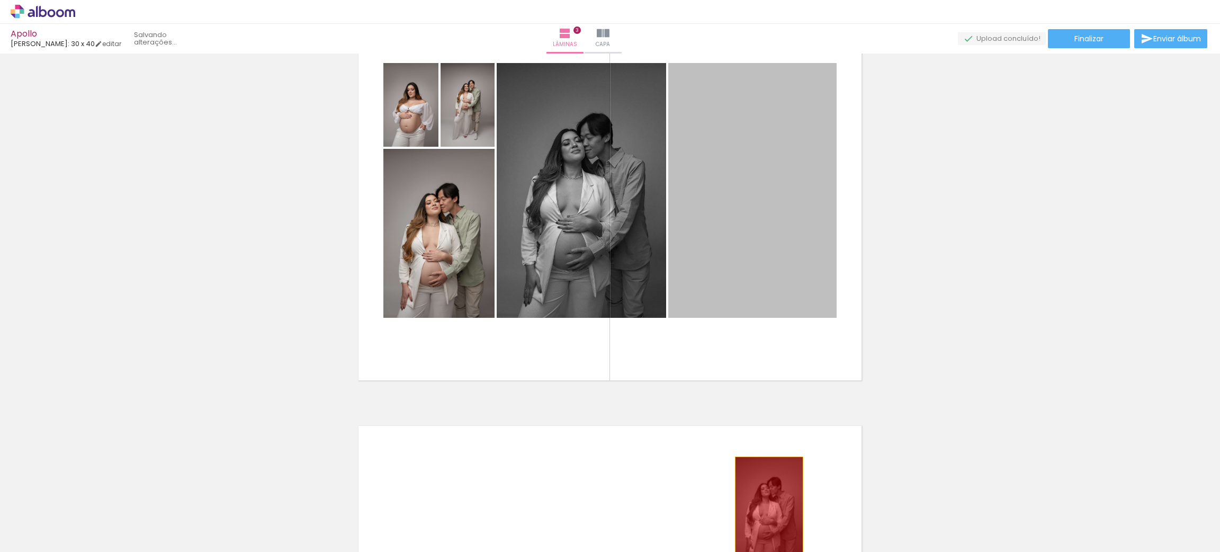
drag, startPoint x: 764, startPoint y: 208, endPoint x: 766, endPoint y: 508, distance: 300.2
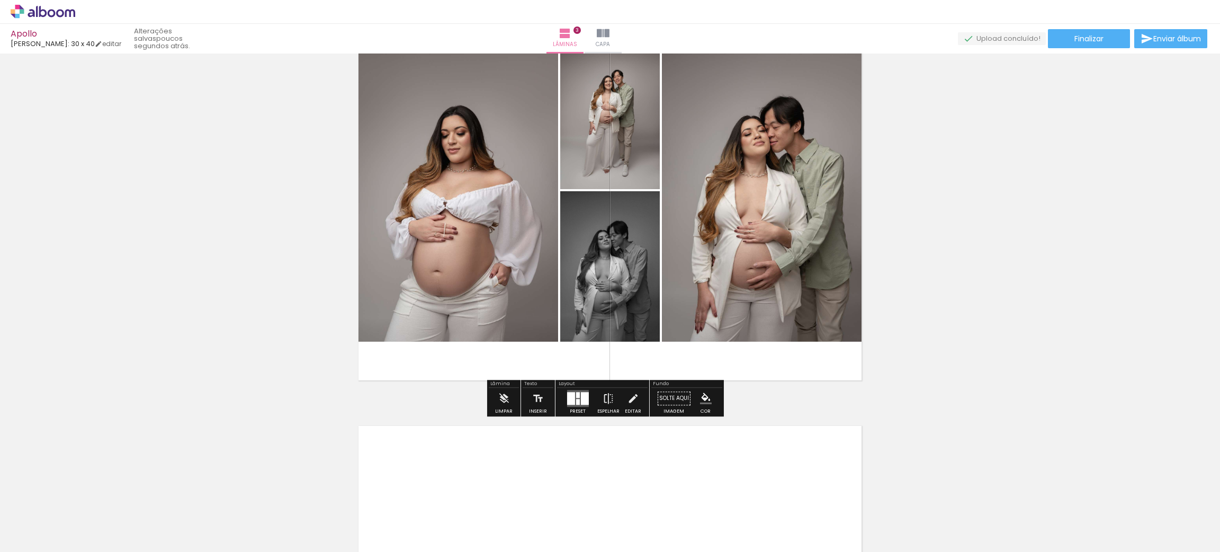
click at [576, 403] on div at bounding box center [577, 402] width 4 height 6
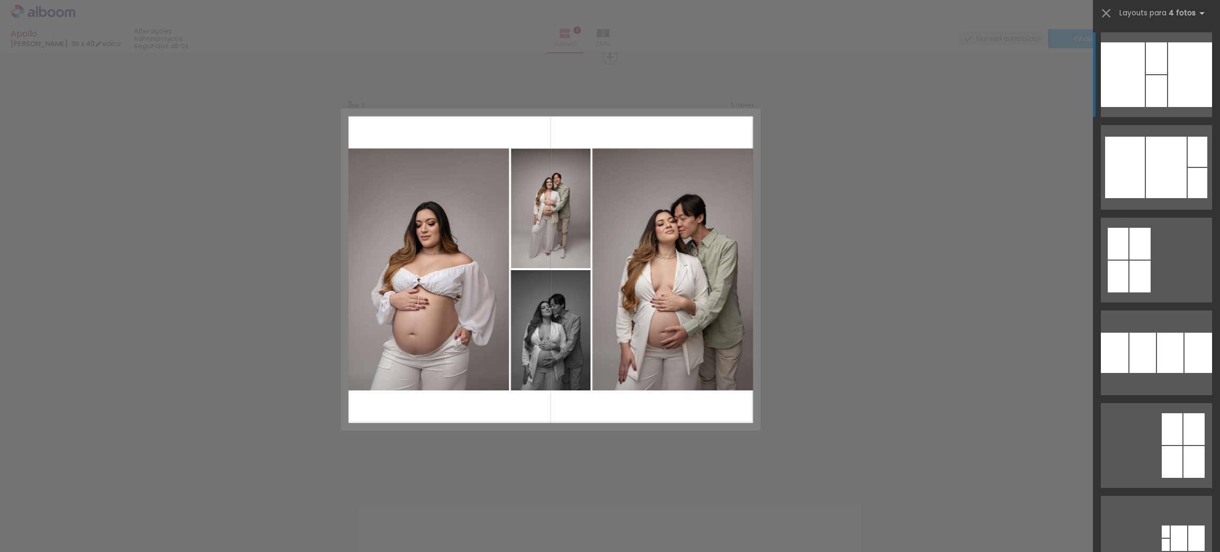
scroll to position [862, 0]
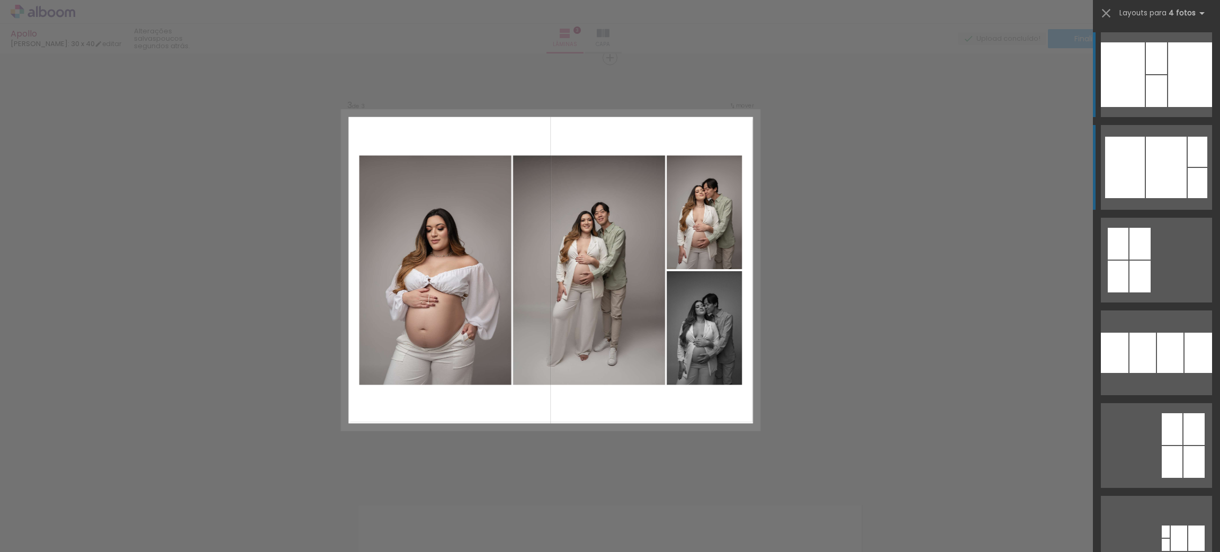
click at [1176, 173] on div at bounding box center [1166, 167] width 41 height 61
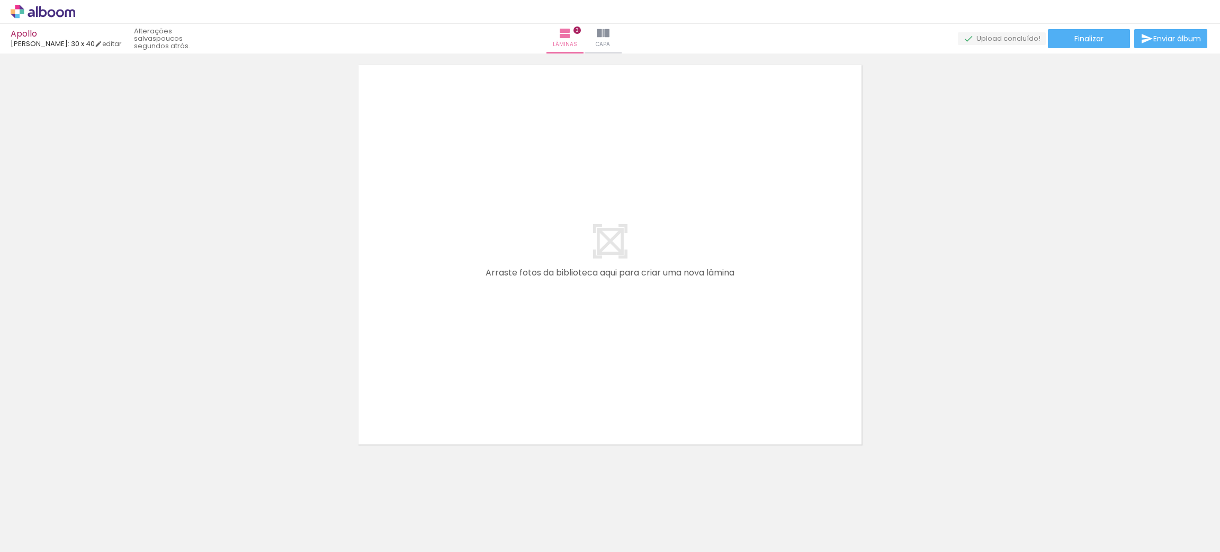
scroll to position [1306, 0]
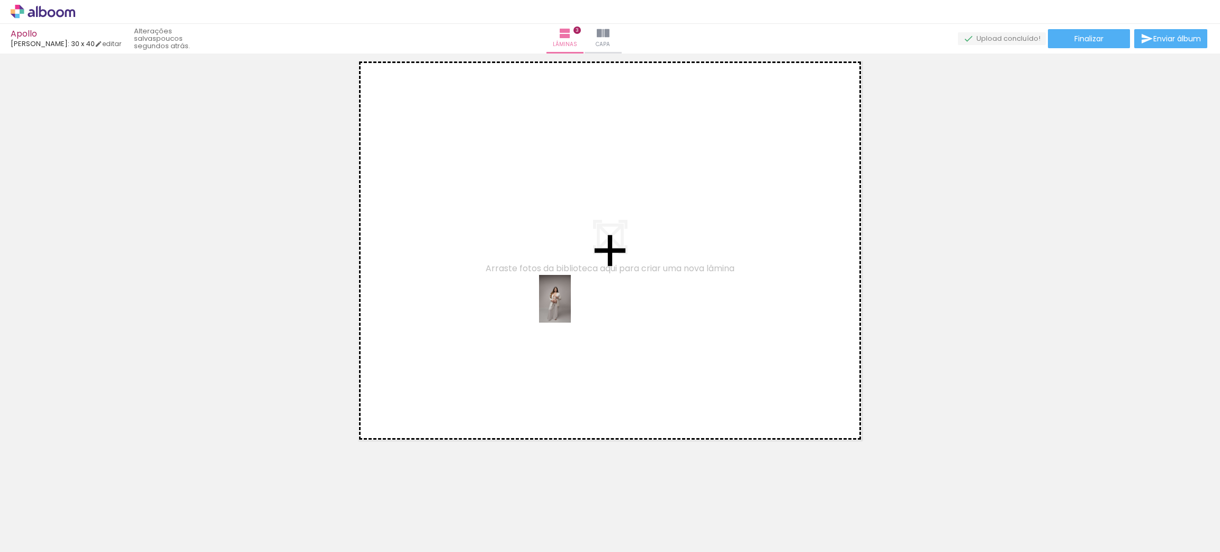
drag, startPoint x: 690, startPoint y: 511, endPoint x: 561, endPoint y: 290, distance: 256.2
click at [561, 290] on quentale-workspace at bounding box center [610, 276] width 1220 height 552
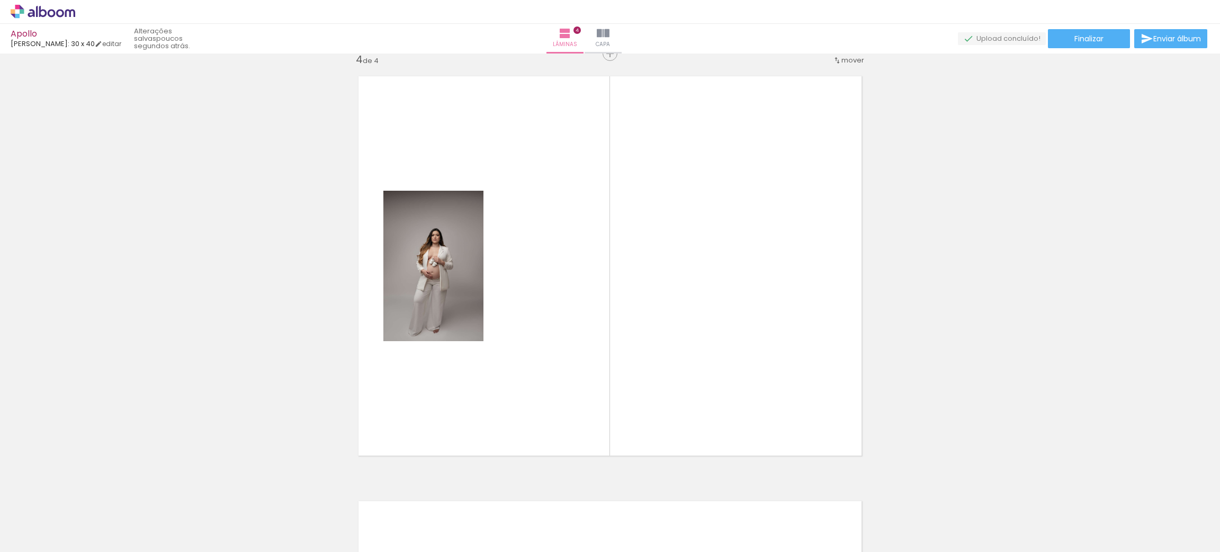
scroll to position [1287, 0]
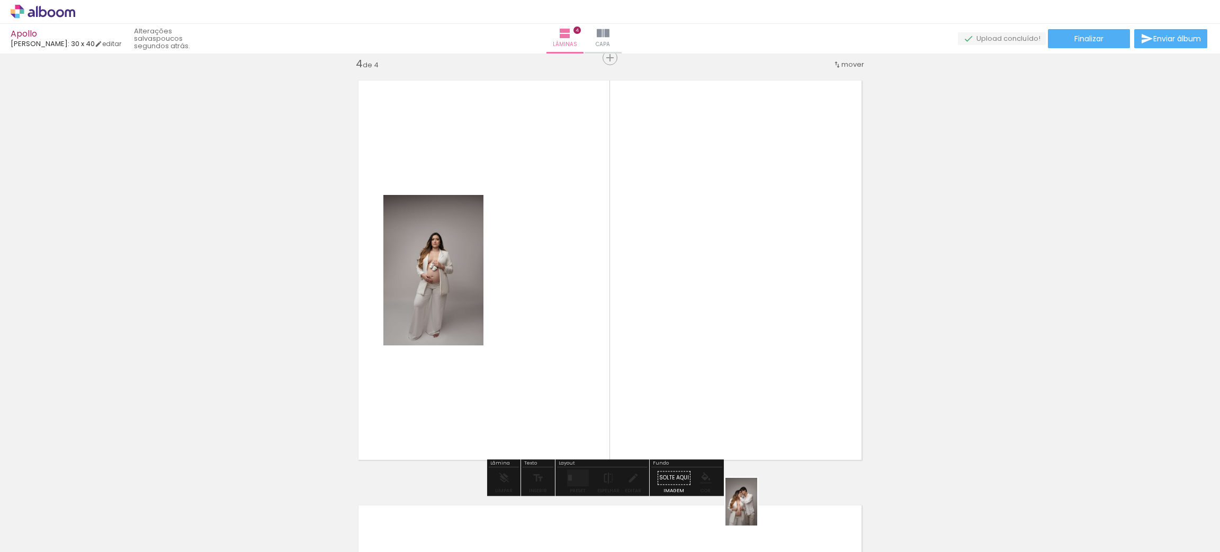
drag, startPoint x: 752, startPoint y: 523, endPoint x: 759, endPoint y: 513, distance: 12.2
click at [759, 513] on div at bounding box center [742, 516] width 35 height 52
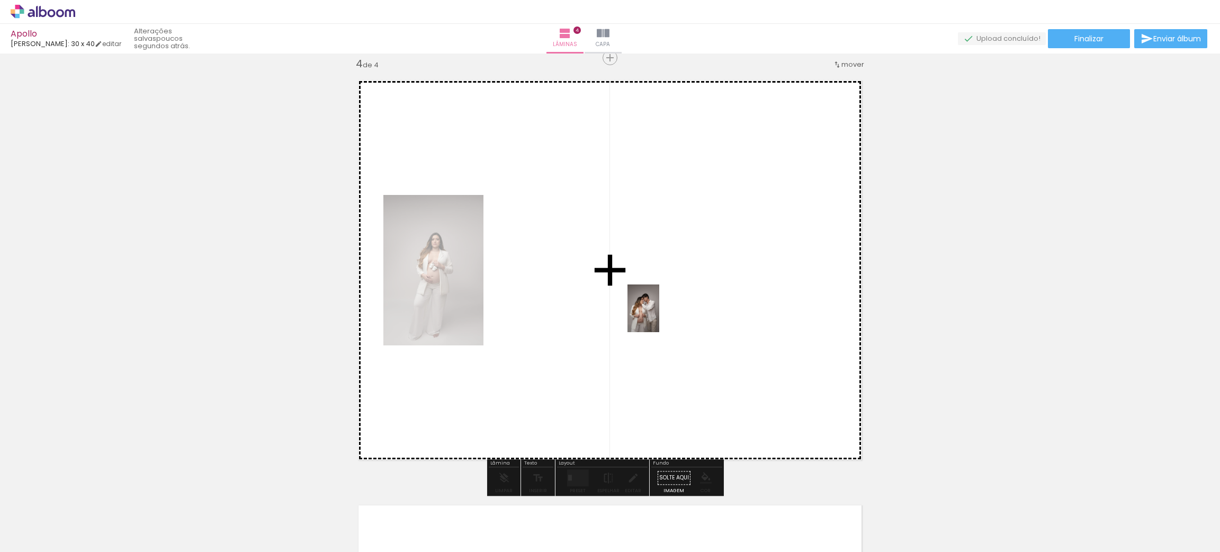
drag, startPoint x: 753, startPoint y: 520, endPoint x: 659, endPoint y: 316, distance: 225.0
click at [659, 316] on quentale-workspace at bounding box center [610, 276] width 1220 height 552
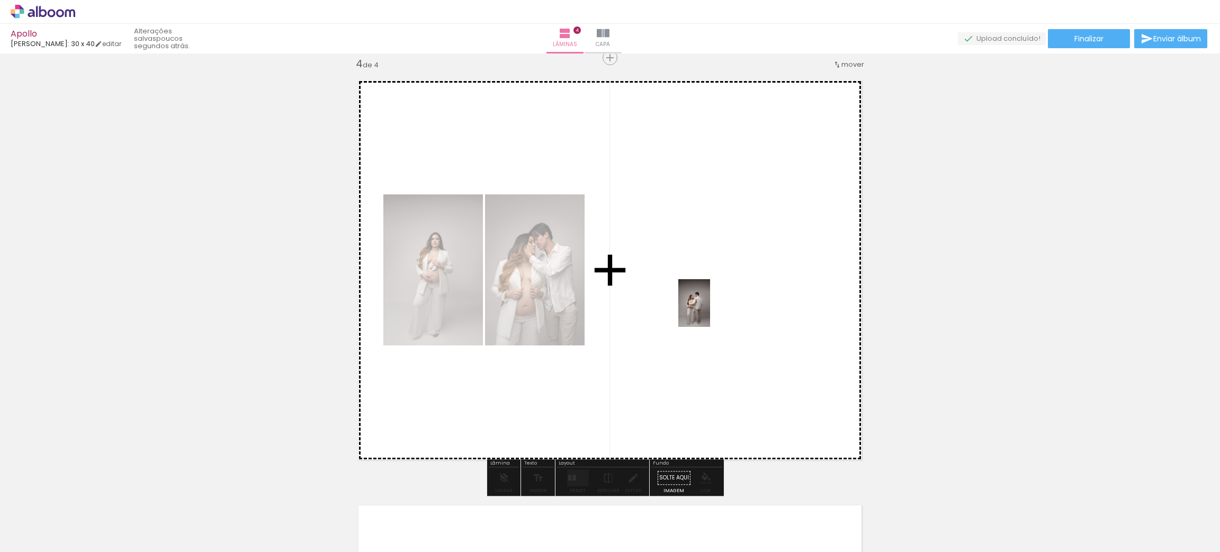
drag, startPoint x: 806, startPoint y: 525, endPoint x: 710, endPoint y: 311, distance: 235.0
click at [710, 311] on quentale-workspace at bounding box center [610, 276] width 1220 height 552
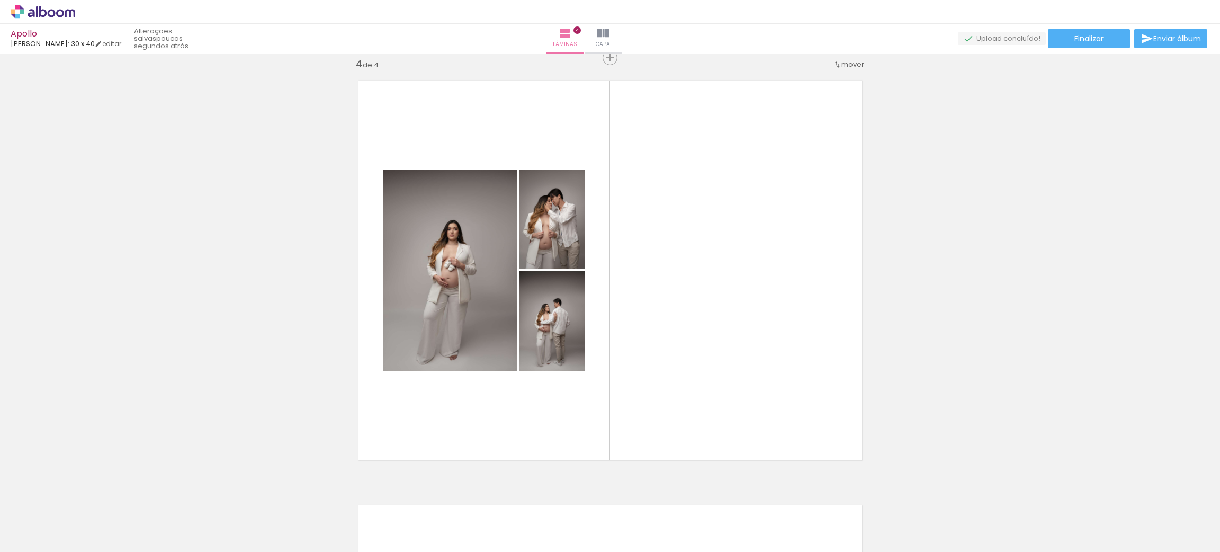
scroll to position [0, 417]
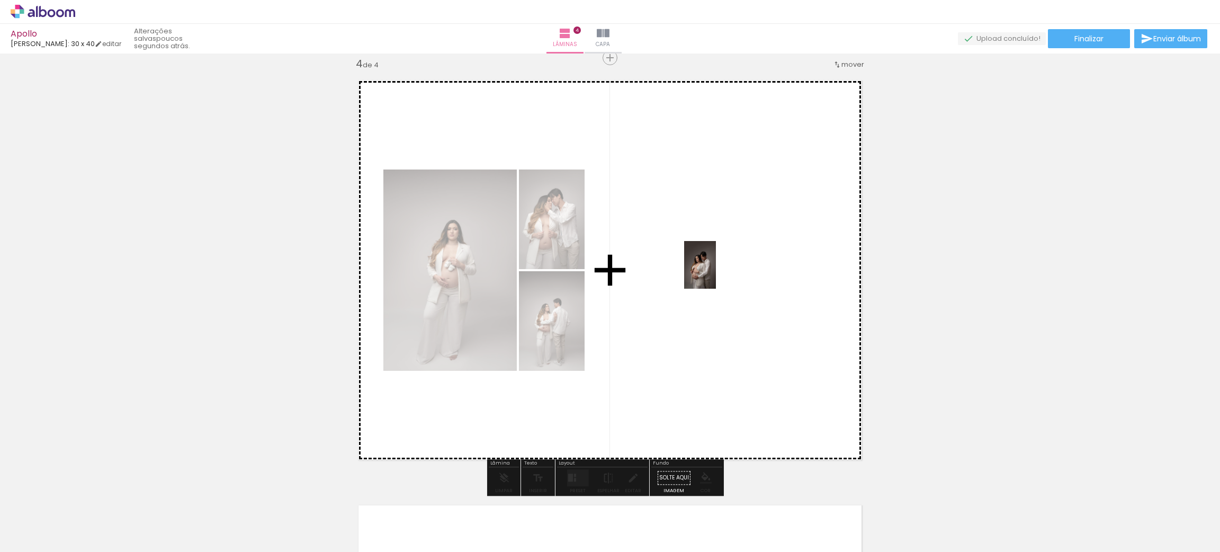
drag, startPoint x: 878, startPoint y: 520, endPoint x: 716, endPoint y: 273, distance: 296.0
click at [716, 273] on quentale-workspace at bounding box center [610, 276] width 1220 height 552
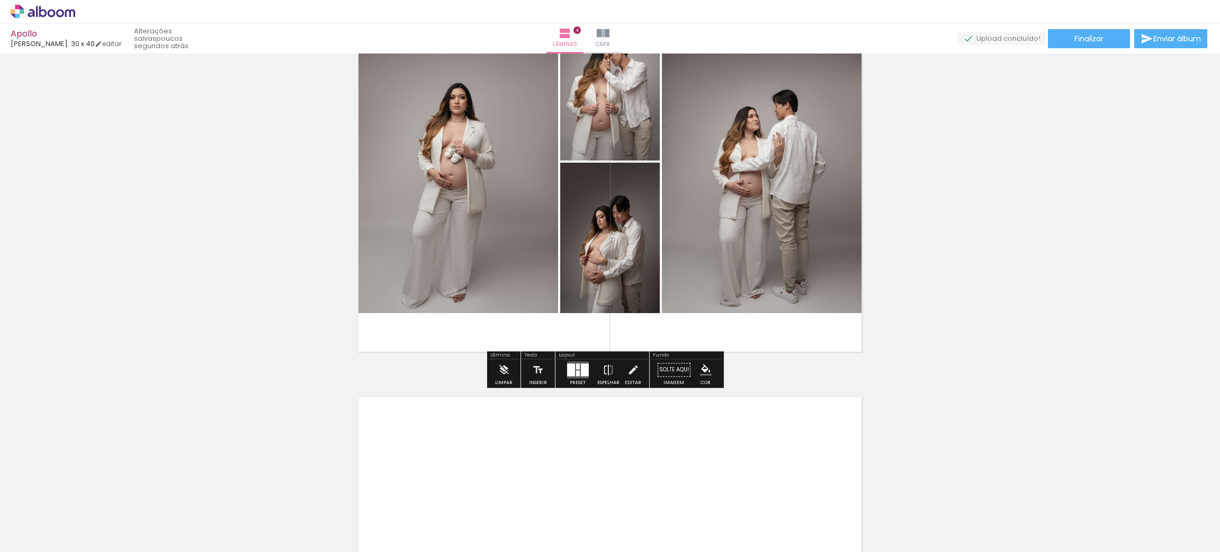
scroll to position [1493, 0]
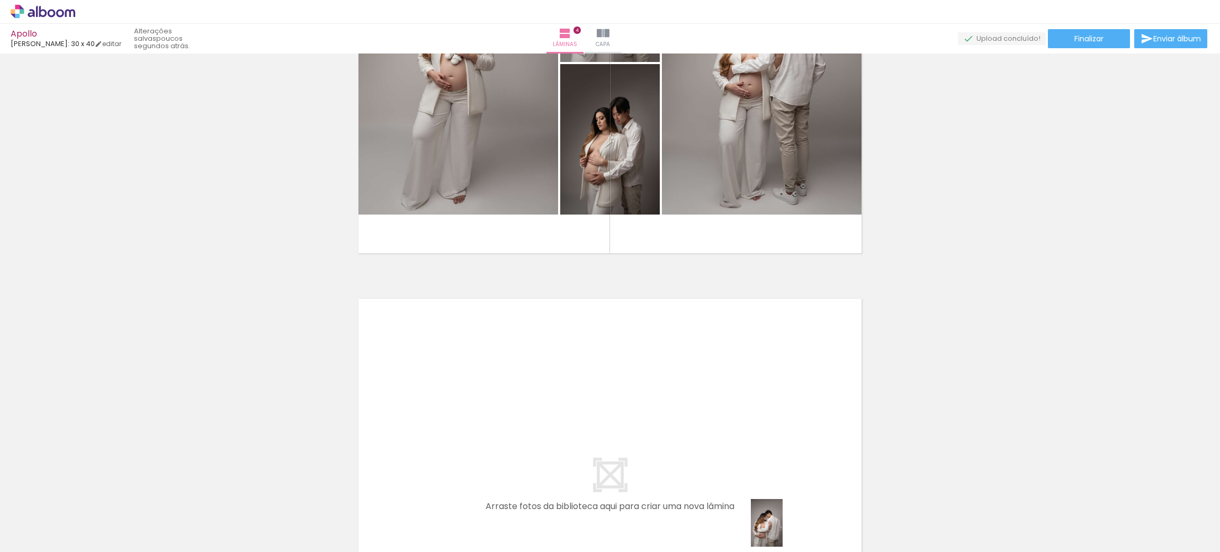
drag, startPoint x: 768, startPoint y: 520, endPoint x: 780, endPoint y: 526, distance: 13.7
click at [773, 526] on div at bounding box center [755, 516] width 35 height 52
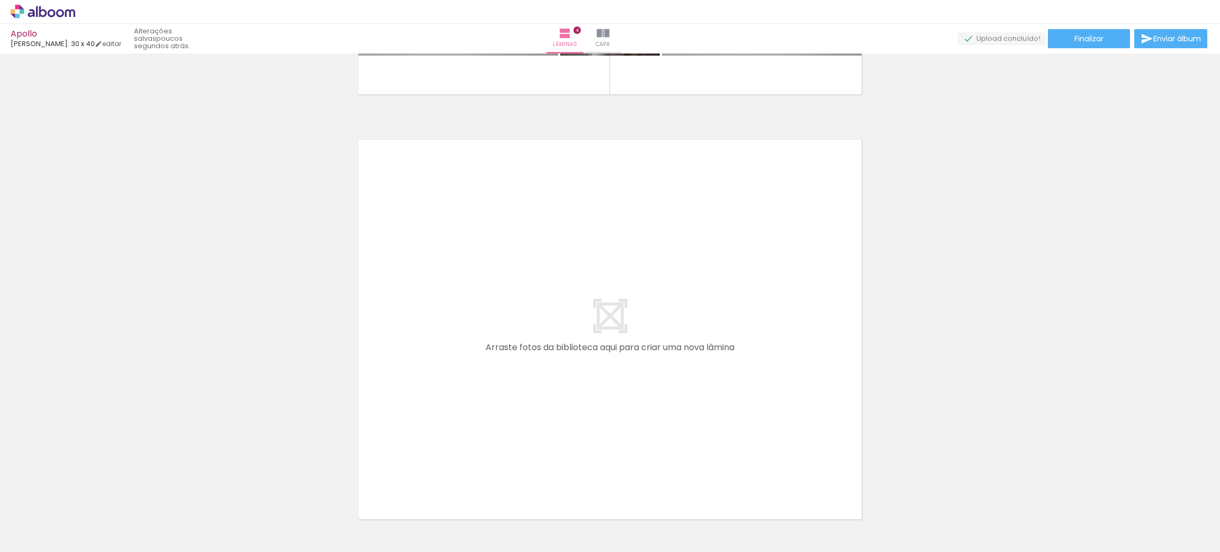
scroll to position [0, 498]
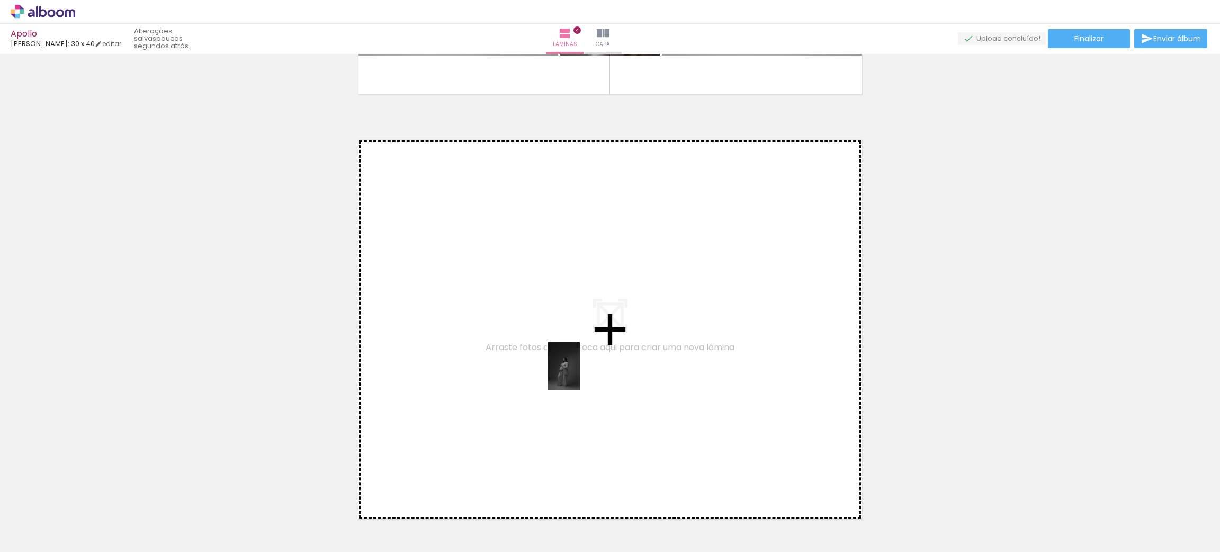
drag, startPoint x: 859, startPoint y: 517, endPoint x: 577, endPoint y: 372, distance: 317.5
click at [577, 372] on quentale-workspace at bounding box center [610, 276] width 1220 height 552
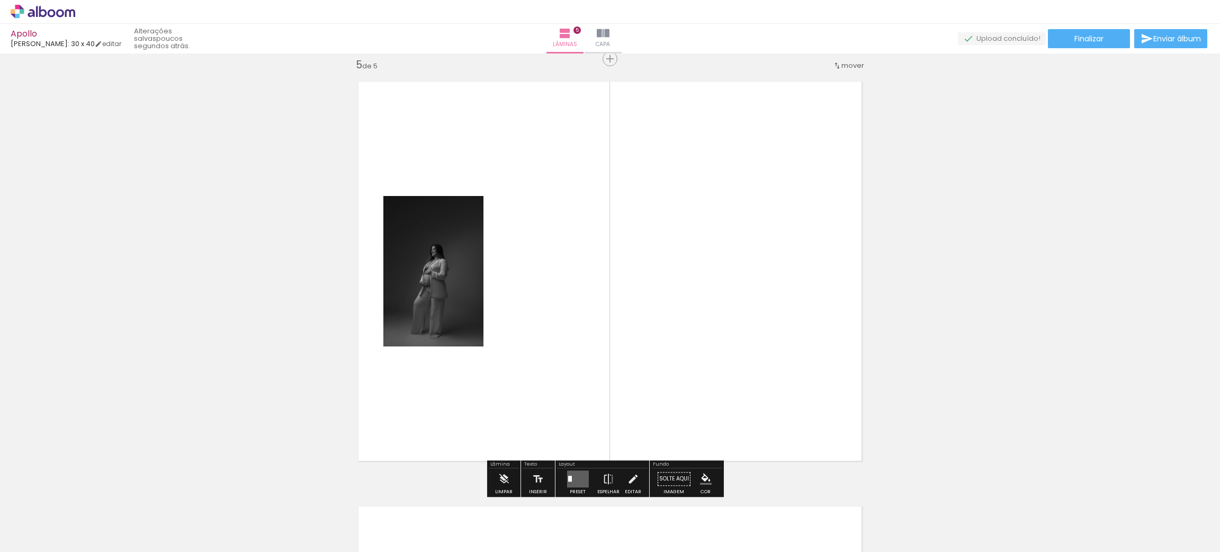
scroll to position [1711, 0]
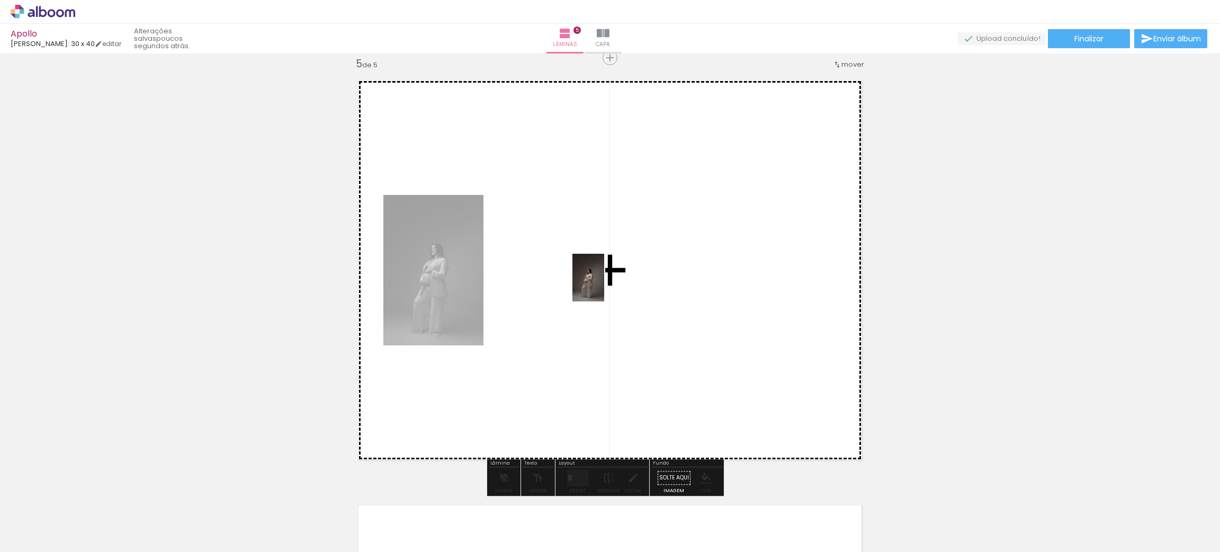
drag, startPoint x: 922, startPoint y: 522, endPoint x: 603, endPoint y: 284, distance: 398.0
click at [603, 284] on quentale-workspace at bounding box center [610, 276] width 1220 height 552
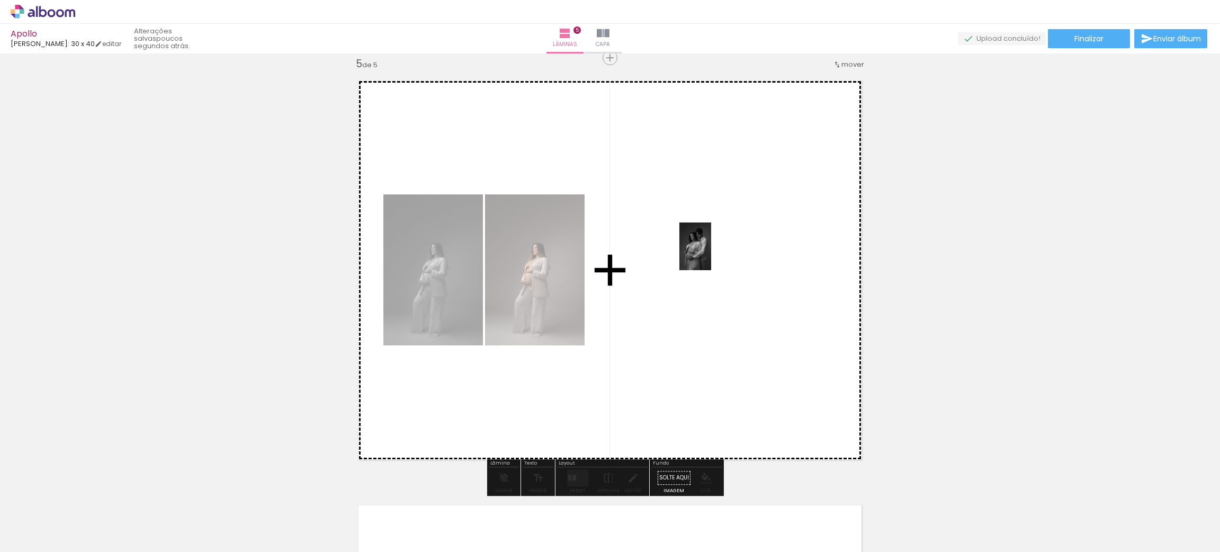
drag, startPoint x: 736, startPoint y: 525, endPoint x: 707, endPoint y: 260, distance: 266.3
click at [710, 254] on quentale-workspace at bounding box center [610, 276] width 1220 height 552
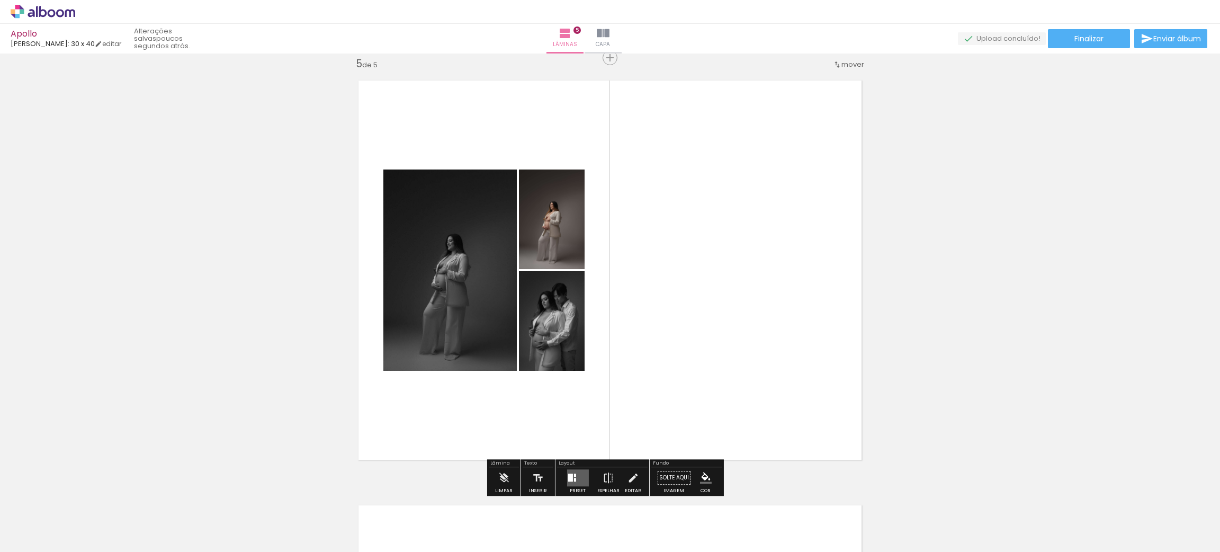
click at [580, 478] on quentale-layouter at bounding box center [577, 477] width 22 height 17
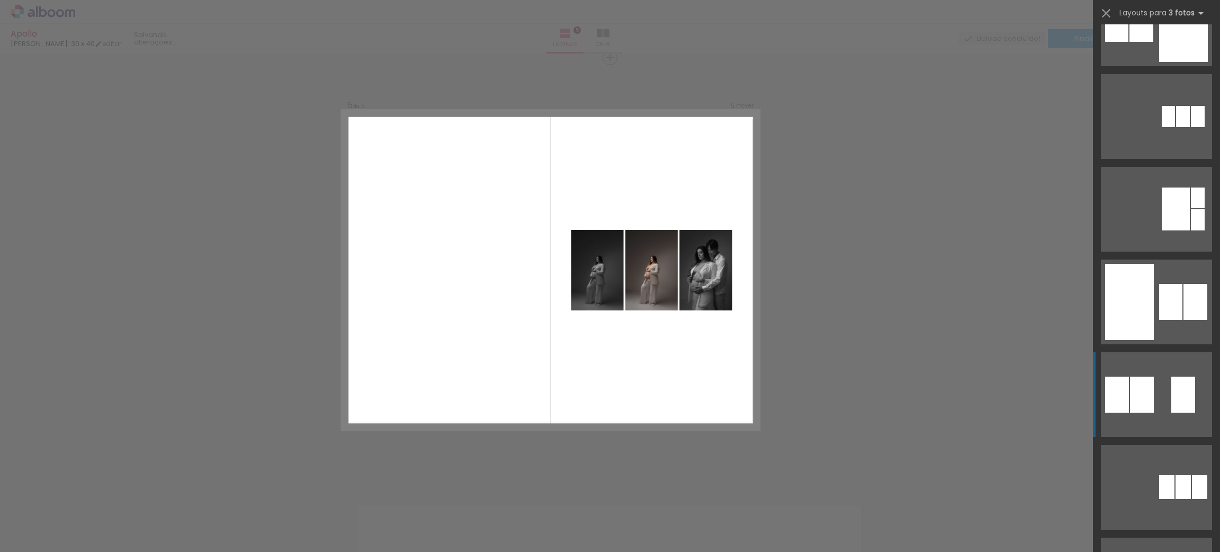
scroll to position [396, 0]
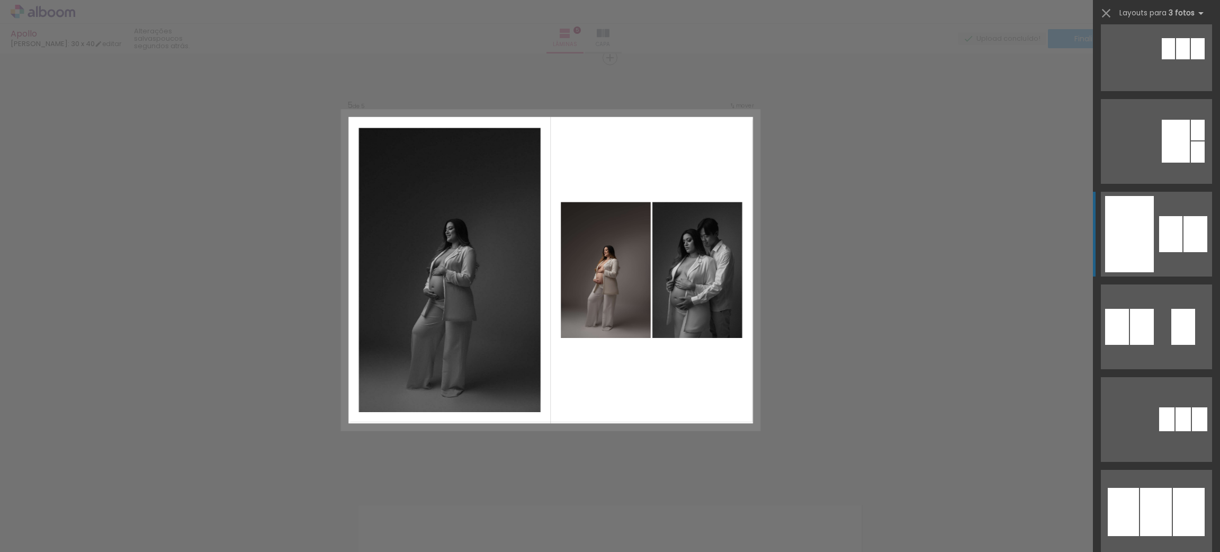
click at [1146, 235] on div at bounding box center [1129, 234] width 49 height 76
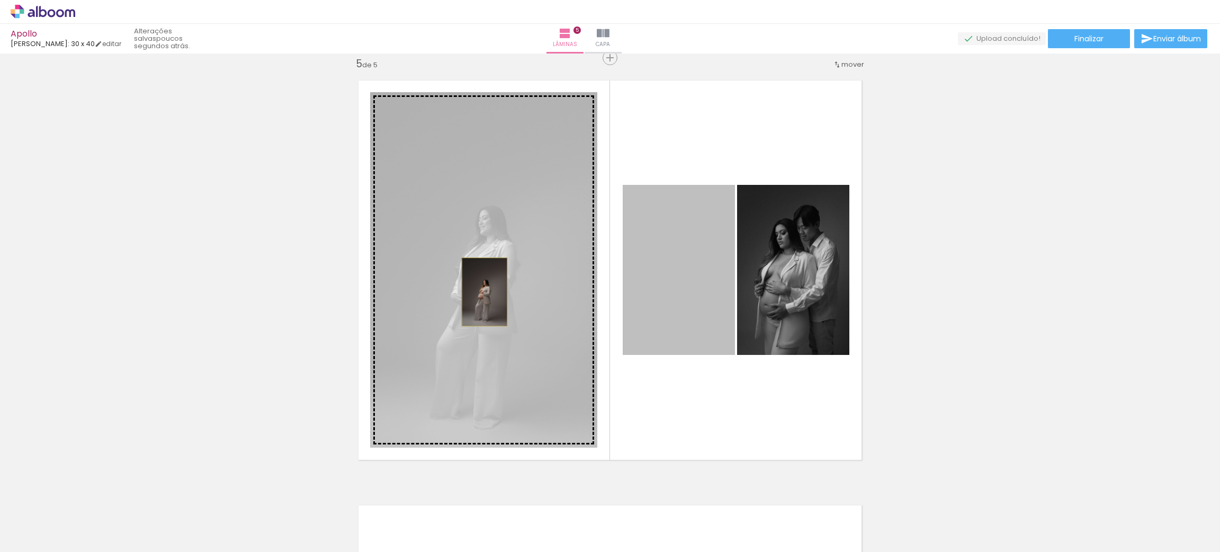
drag, startPoint x: 674, startPoint y: 304, endPoint x: 479, endPoint y: 291, distance: 195.8
click at [0, 0] on slot at bounding box center [0, 0] width 0 height 0
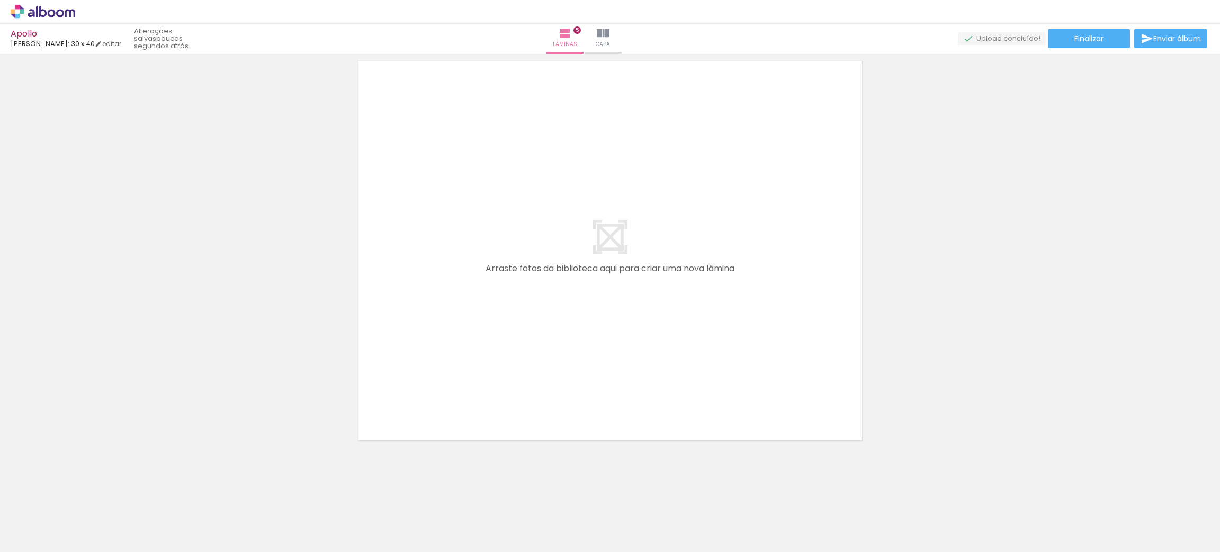
scroll to position [0, 903]
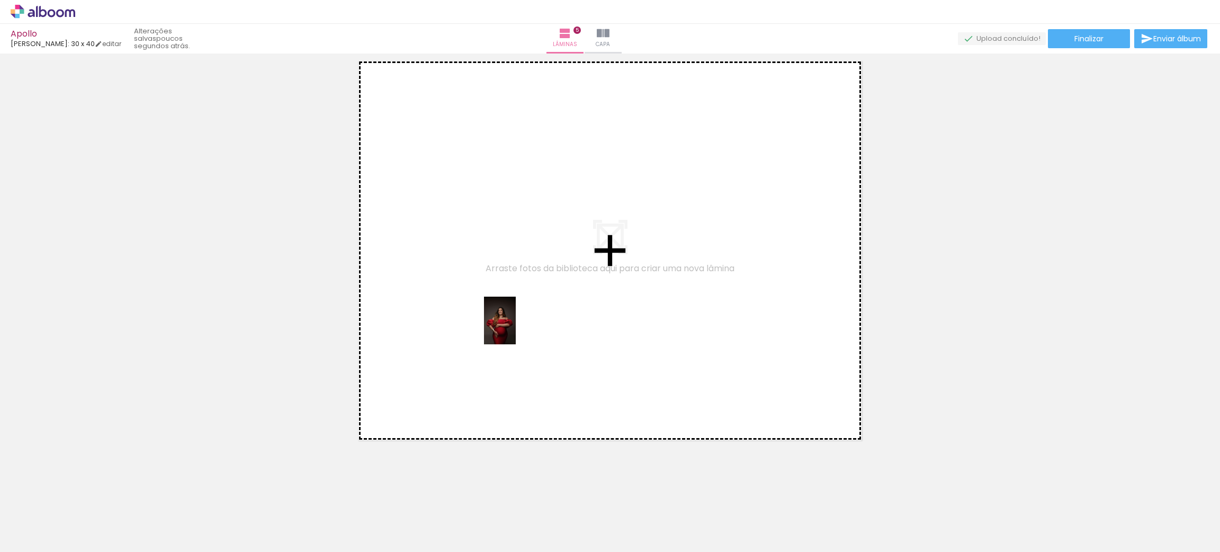
drag, startPoint x: 572, startPoint y: 527, endPoint x: 516, endPoint y: 328, distance: 206.4
click at [516, 328] on quentale-workspace at bounding box center [610, 276] width 1220 height 552
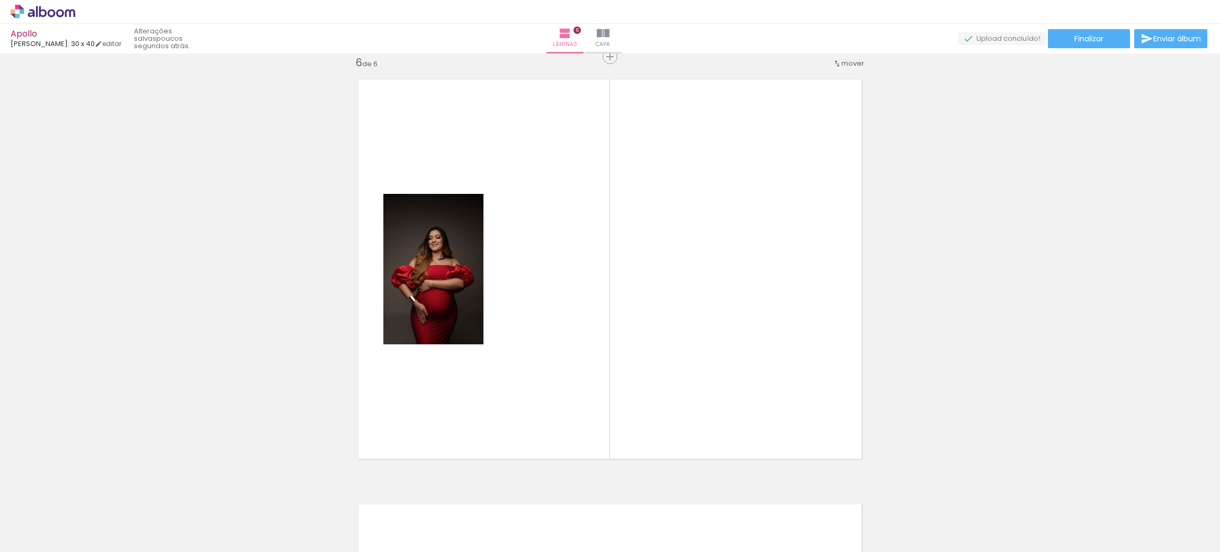
scroll to position [2136, 0]
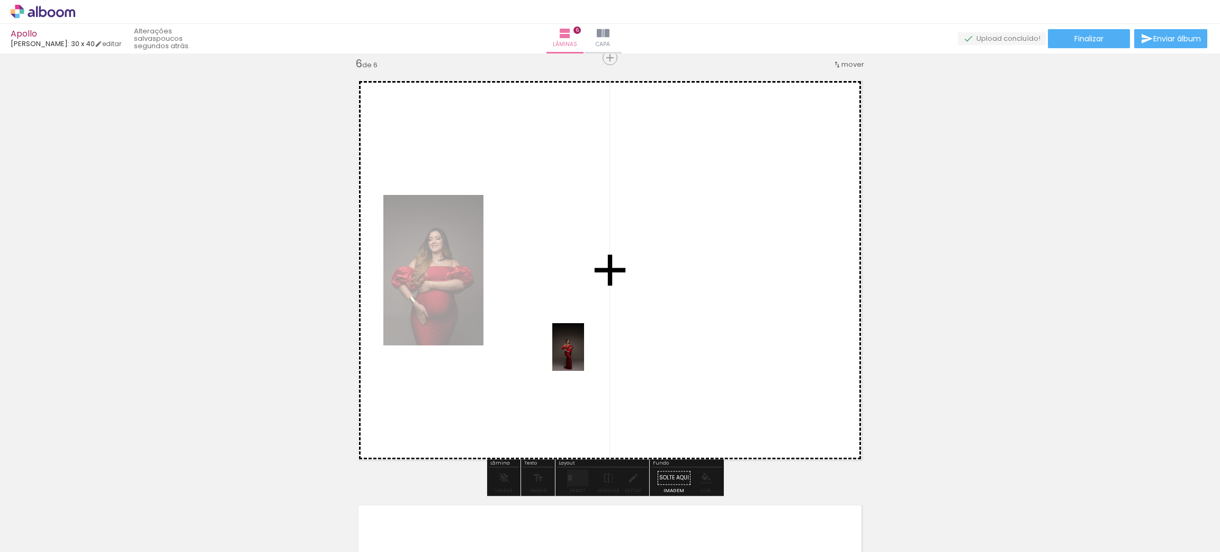
drag, startPoint x: 630, startPoint y: 516, endPoint x: 576, endPoint y: 326, distance: 198.2
click at [576, 326] on quentale-workspace at bounding box center [610, 276] width 1220 height 552
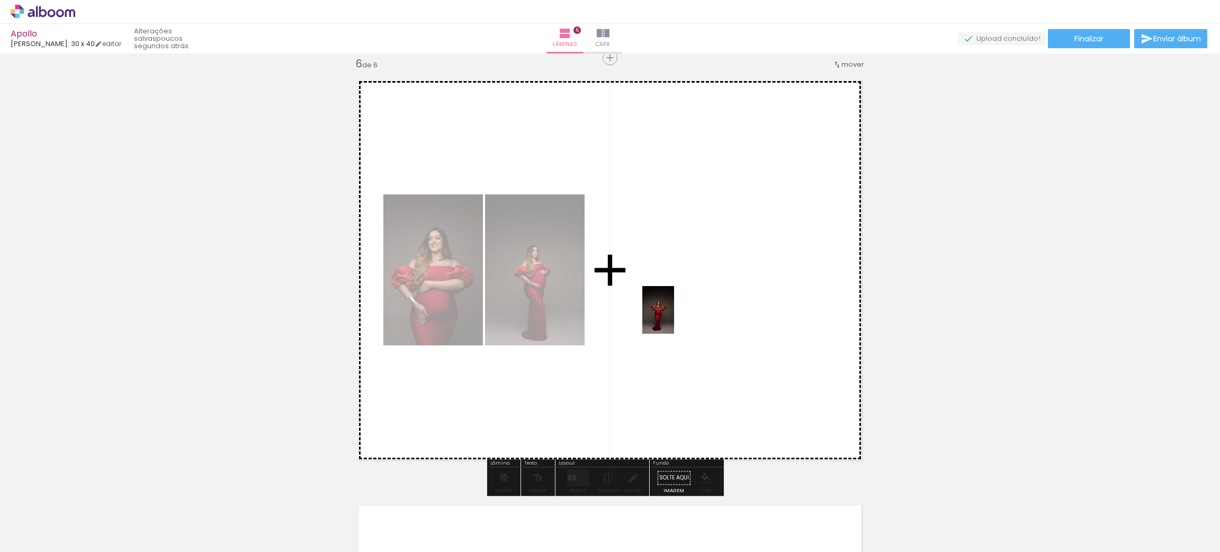
drag, startPoint x: 697, startPoint y: 530, endPoint x: 674, endPoint y: 318, distance: 213.5
click at [674, 318] on quentale-workspace at bounding box center [610, 276] width 1220 height 552
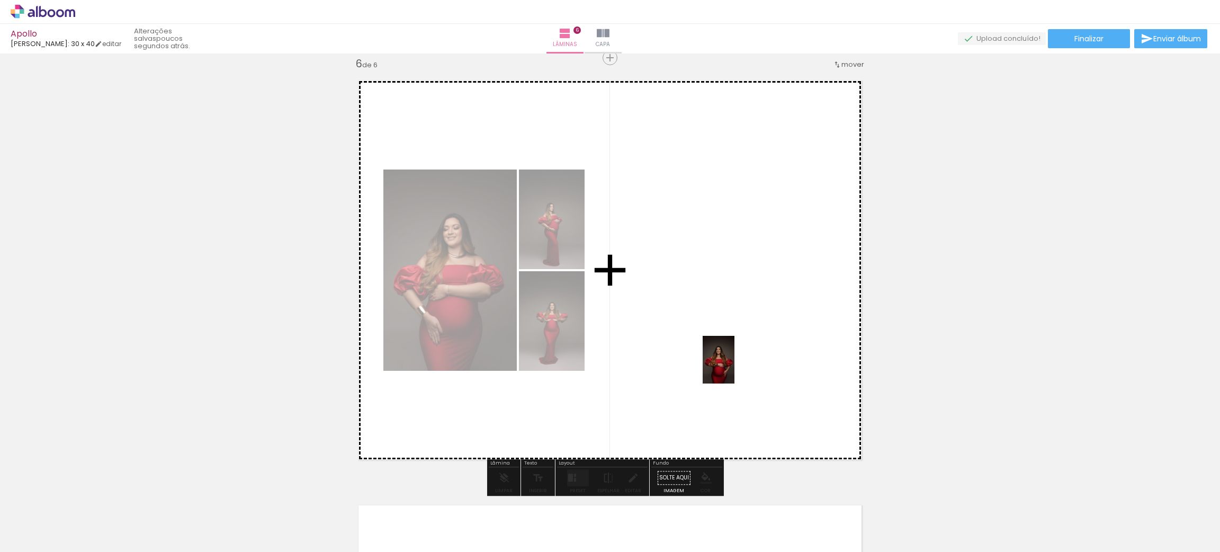
drag, startPoint x: 754, startPoint y: 529, endPoint x: 733, endPoint y: 364, distance: 166.0
click at [733, 364] on quentale-workspace at bounding box center [610, 276] width 1220 height 552
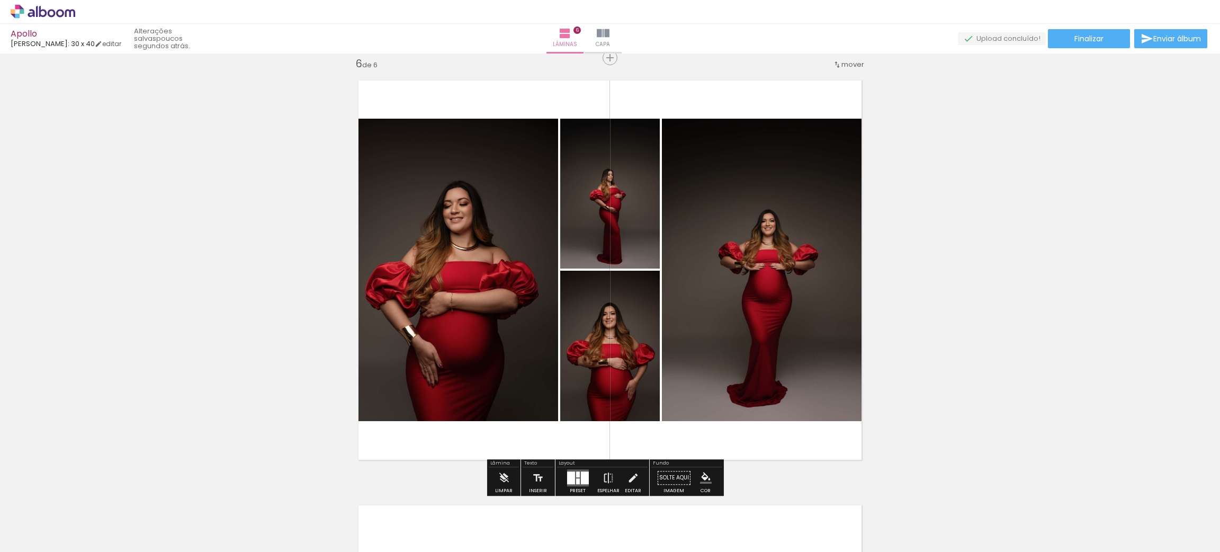
click at [567, 478] on div at bounding box center [570, 477] width 8 height 13
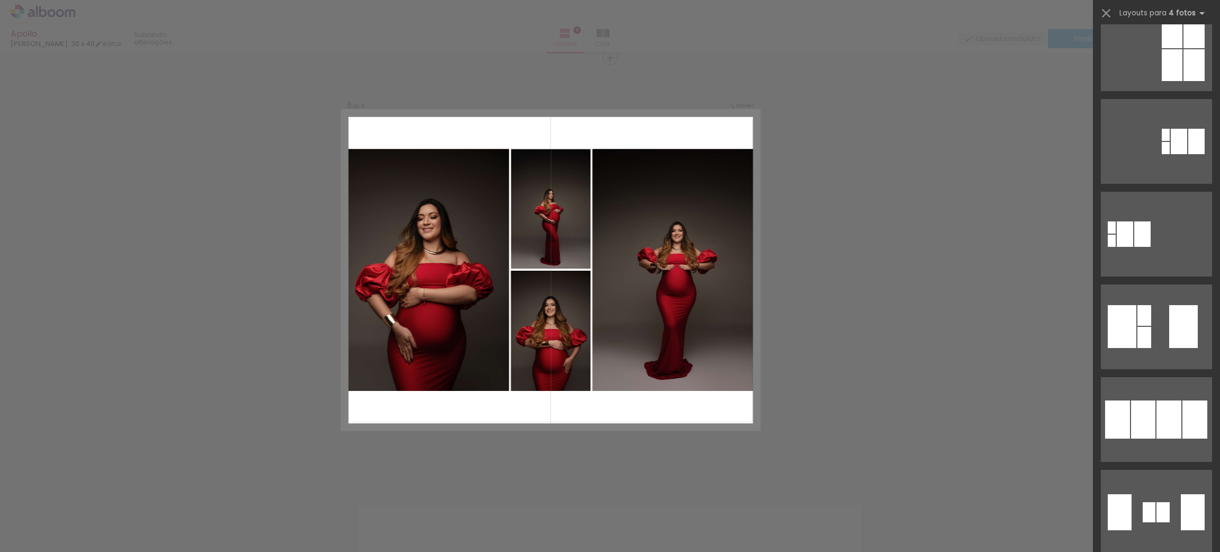
scroll to position [0, 0]
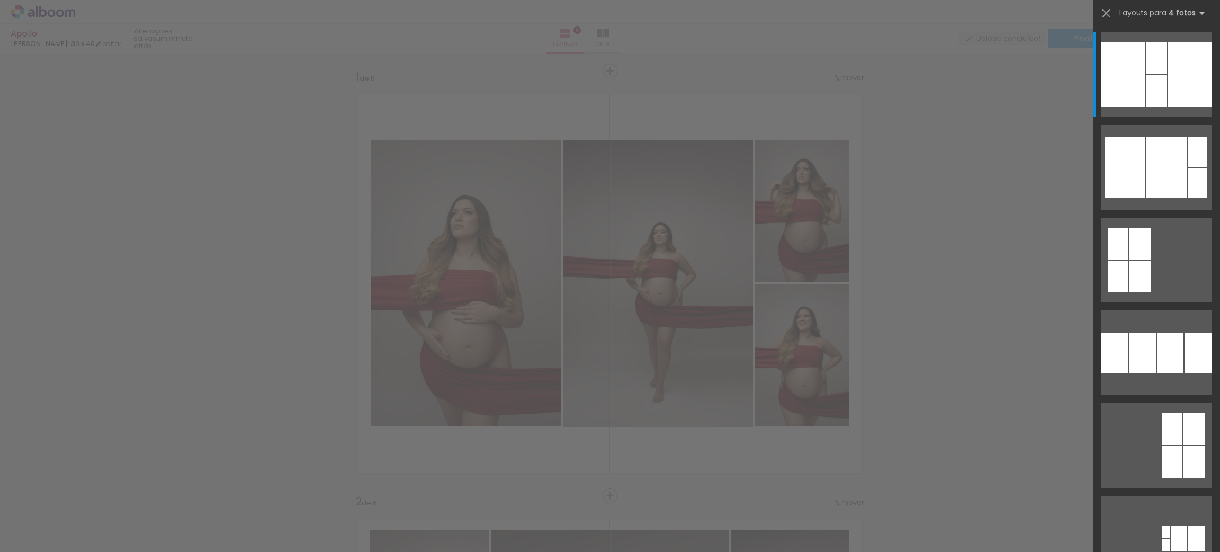
scroll to position [2136, 0]
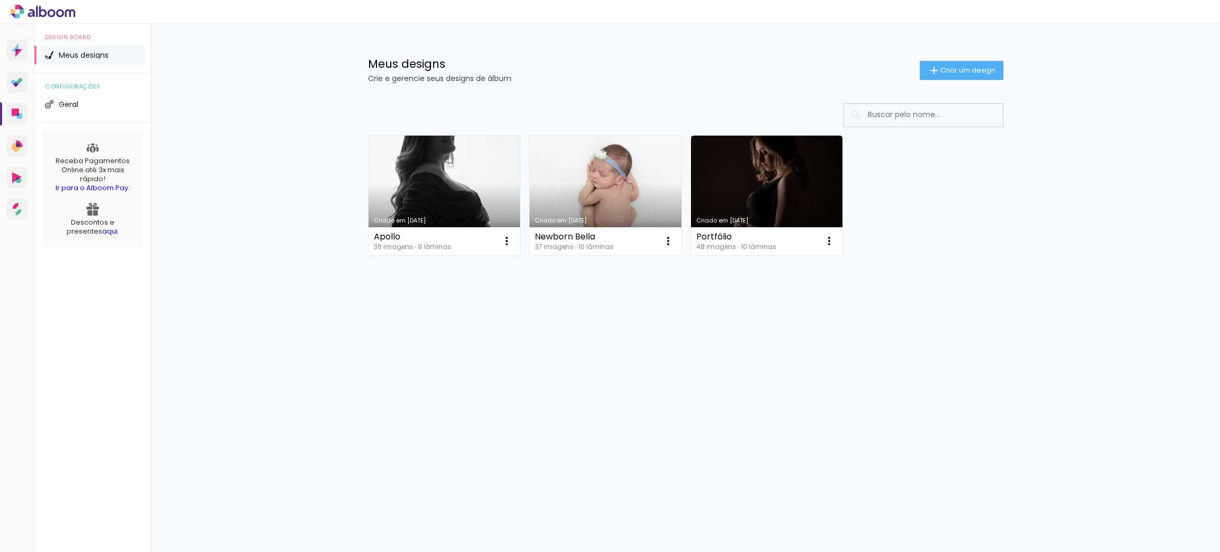
click at [472, 196] on link "Criado em 18/09/25" at bounding box center [444, 196] width 152 height 120
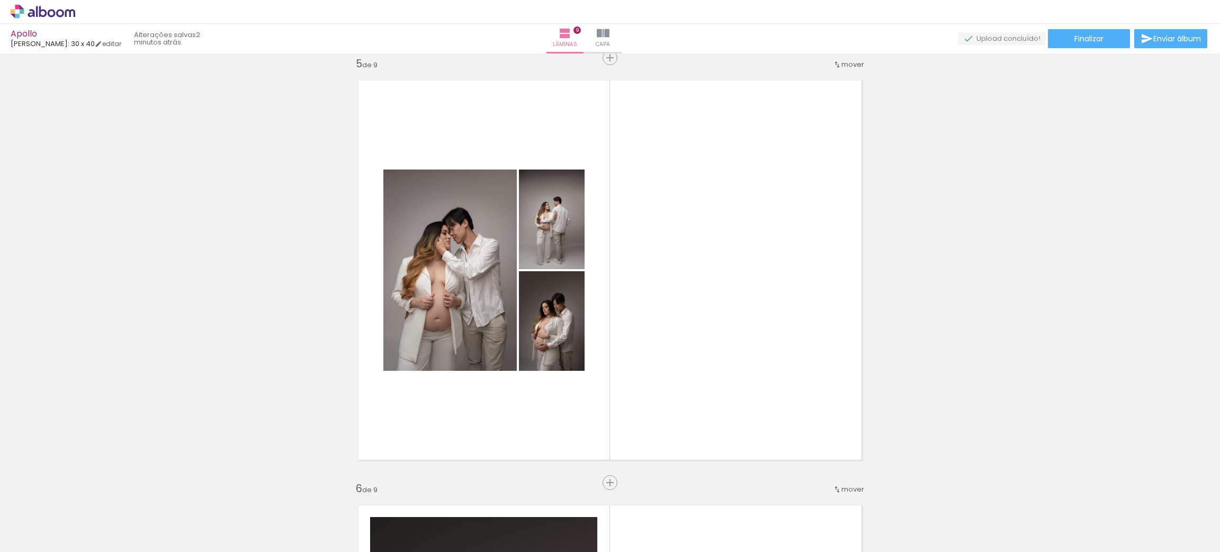
scroll to position [1826, 0]
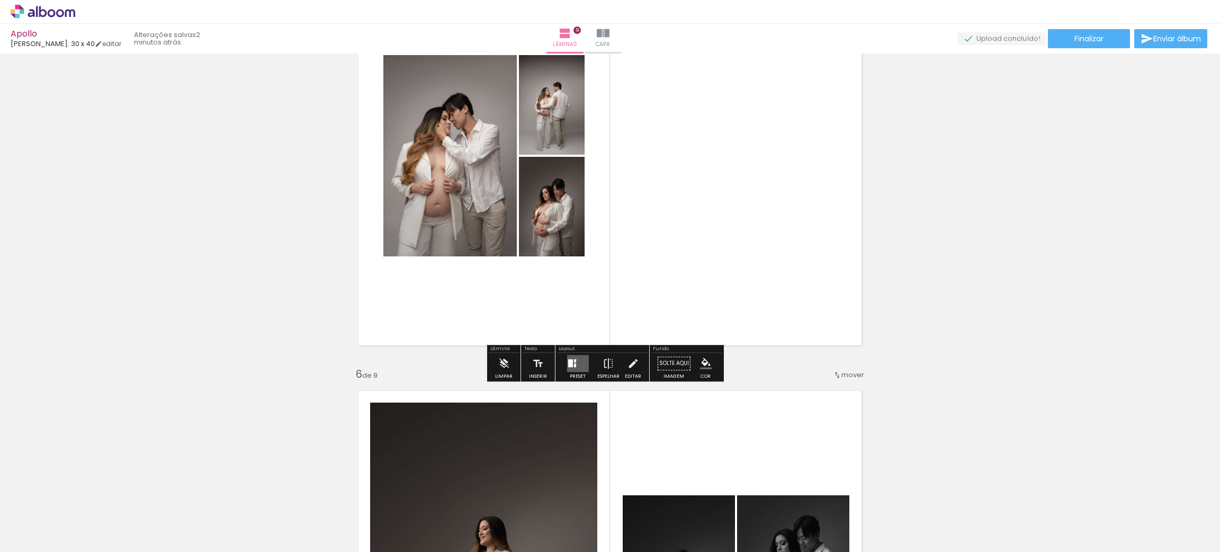
click at [573, 359] on quentale-layouter at bounding box center [577, 363] width 22 height 17
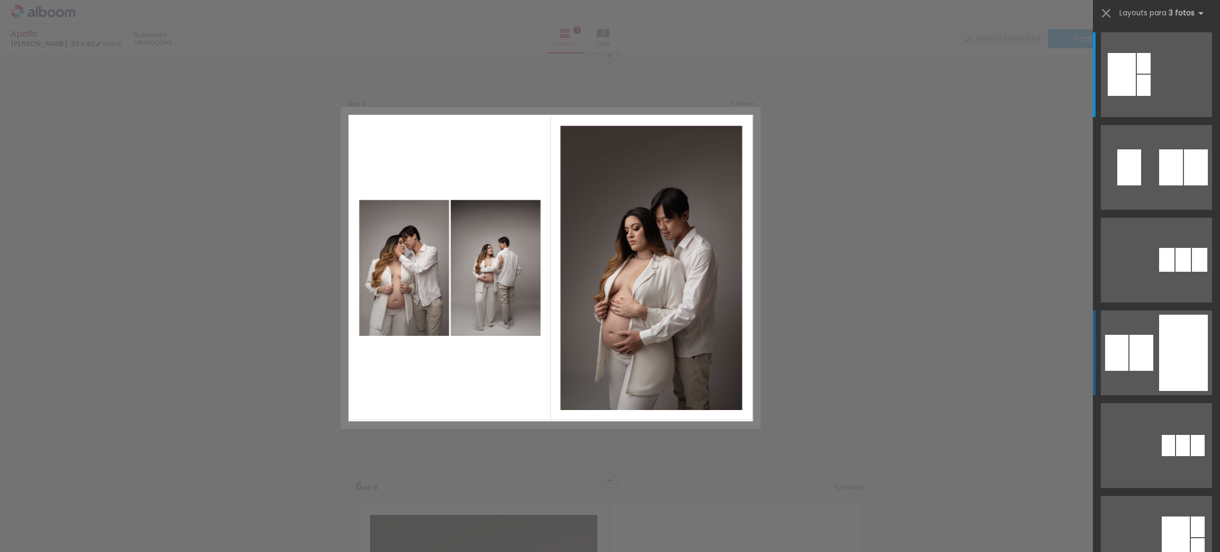
scroll to position [1711, 0]
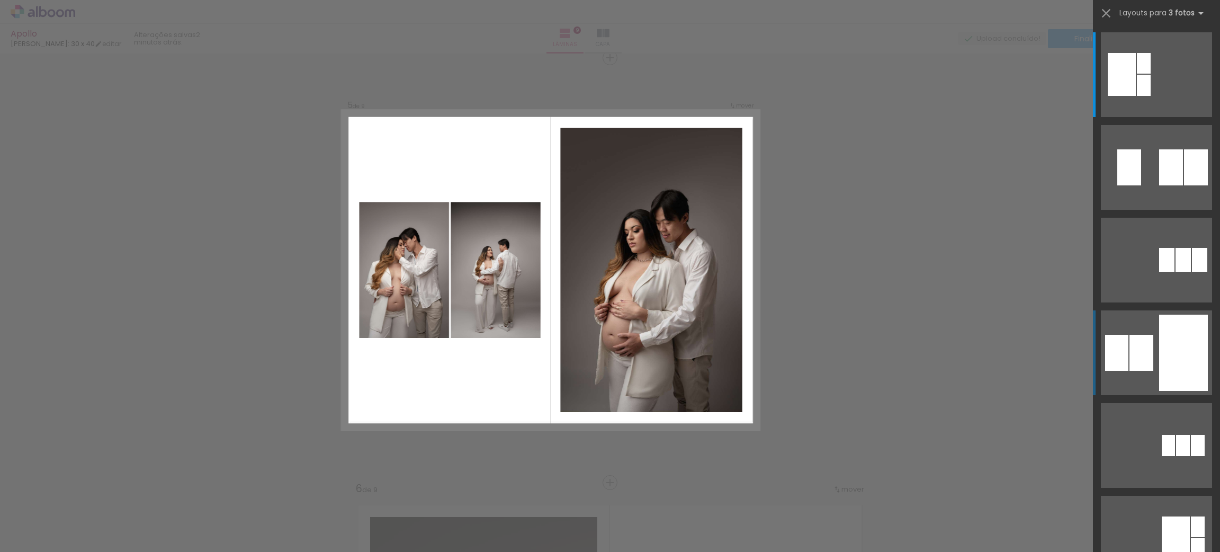
click at [1176, 344] on div at bounding box center [1183, 352] width 49 height 76
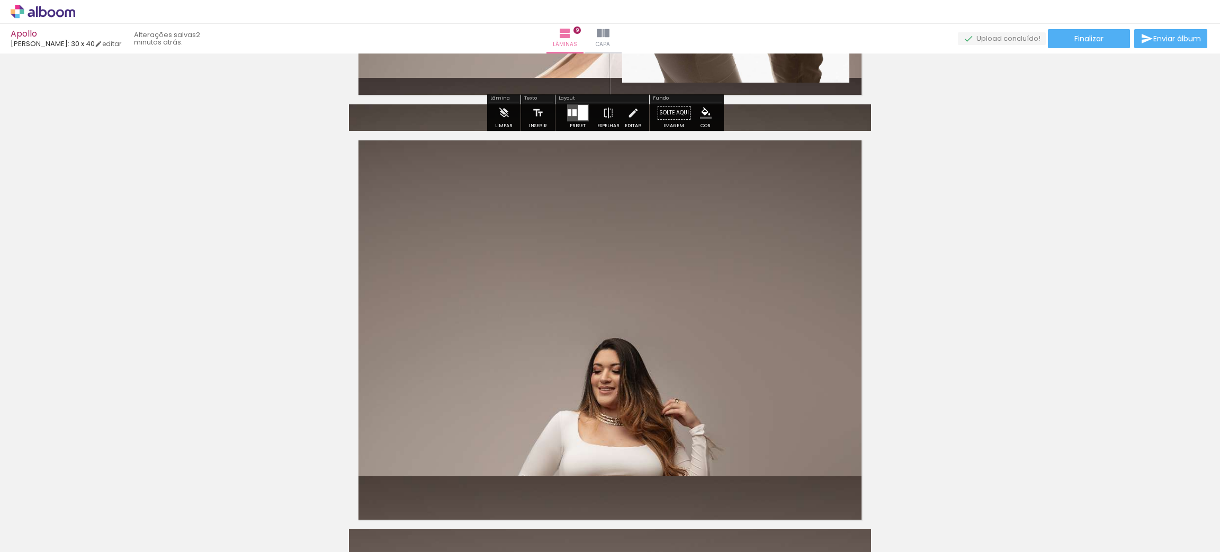
scroll to position [3776, 0]
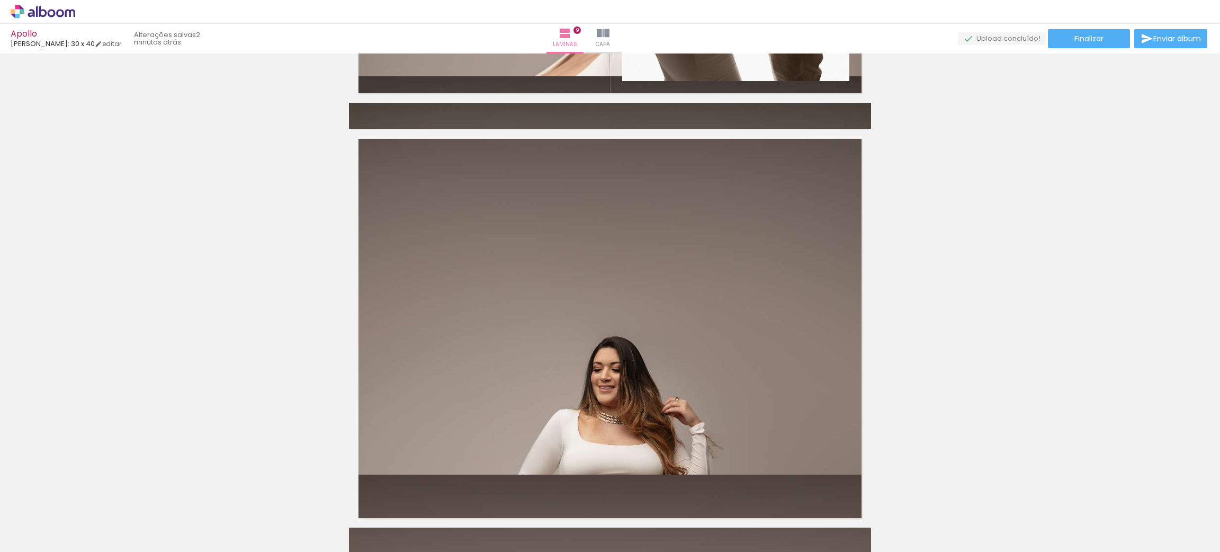
click at [636, 327] on quentale-photo at bounding box center [610, 275] width 522 height 398
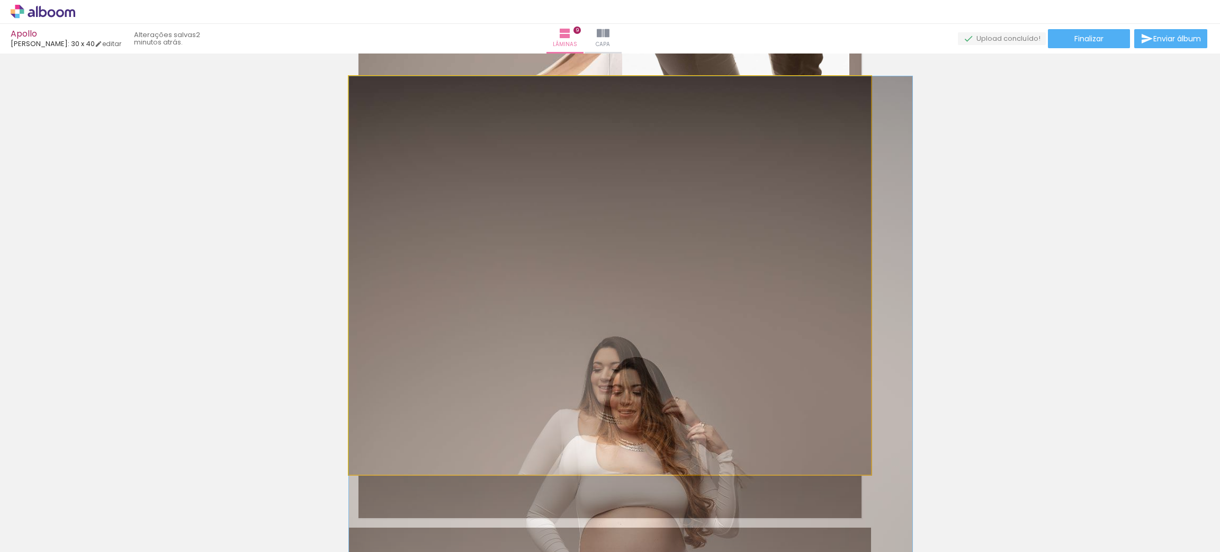
click at [636, 327] on quentale-photo at bounding box center [610, 275] width 522 height 398
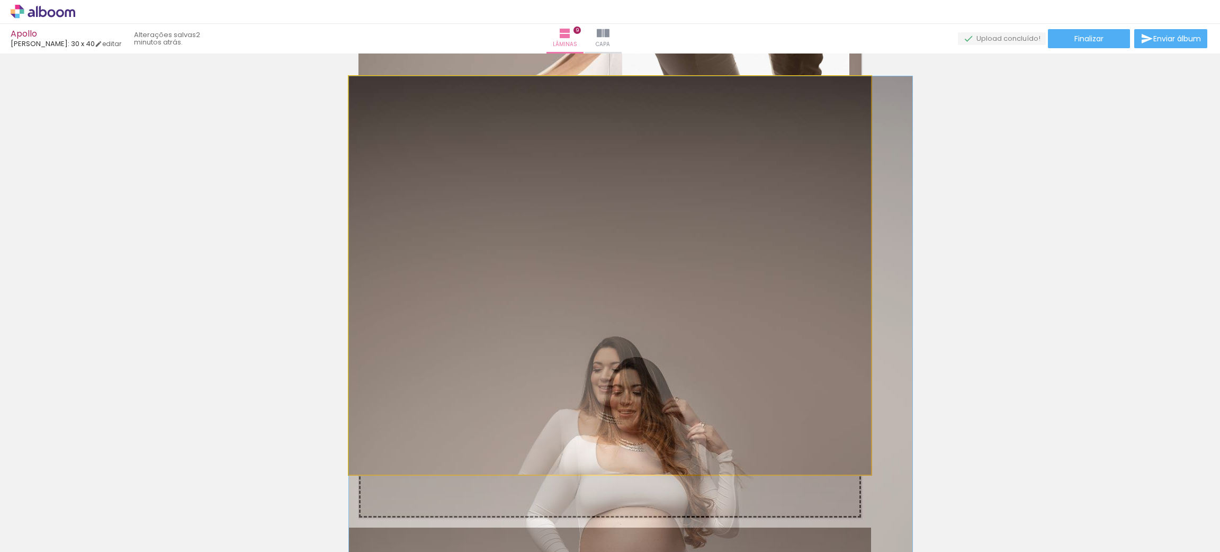
drag, startPoint x: 635, startPoint y: 324, endPoint x: 641, endPoint y: 266, distance: 58.5
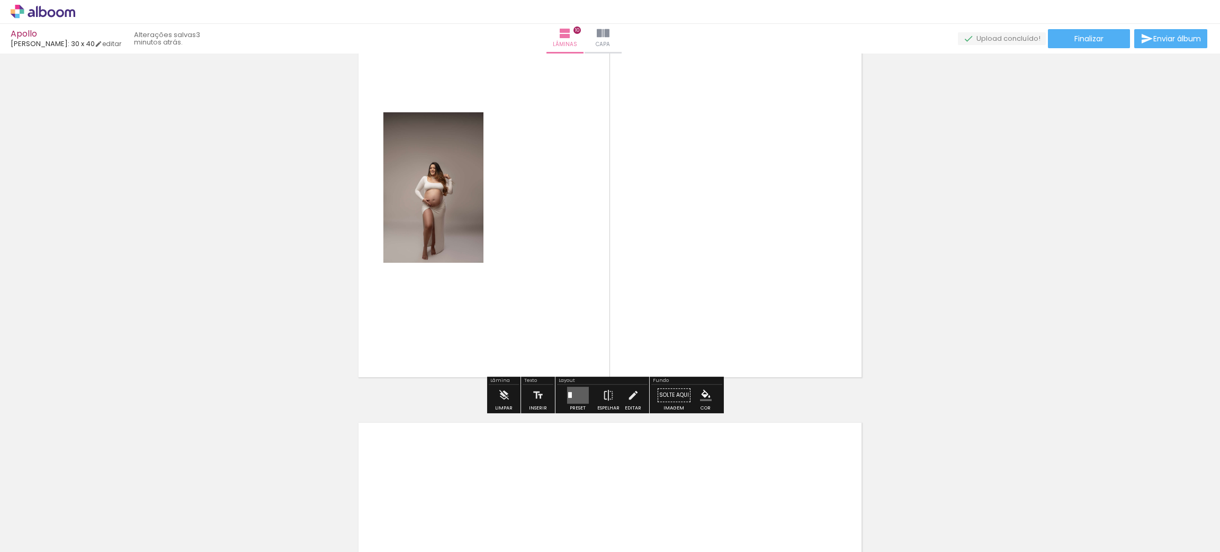
scroll to position [3802, 0]
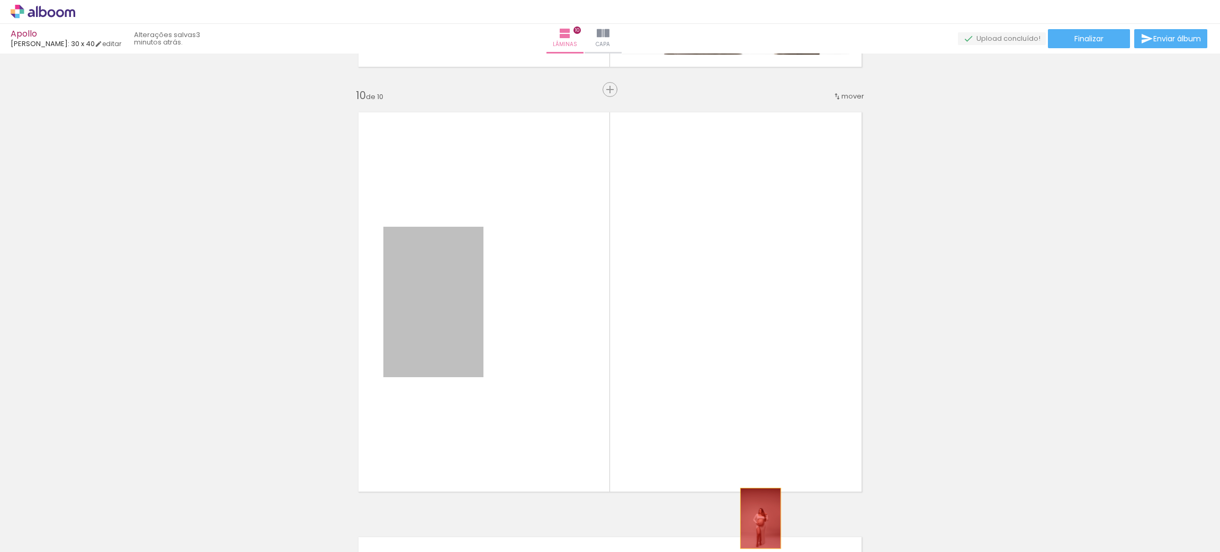
drag, startPoint x: 448, startPoint y: 304, endPoint x: 755, endPoint y: 519, distance: 374.3
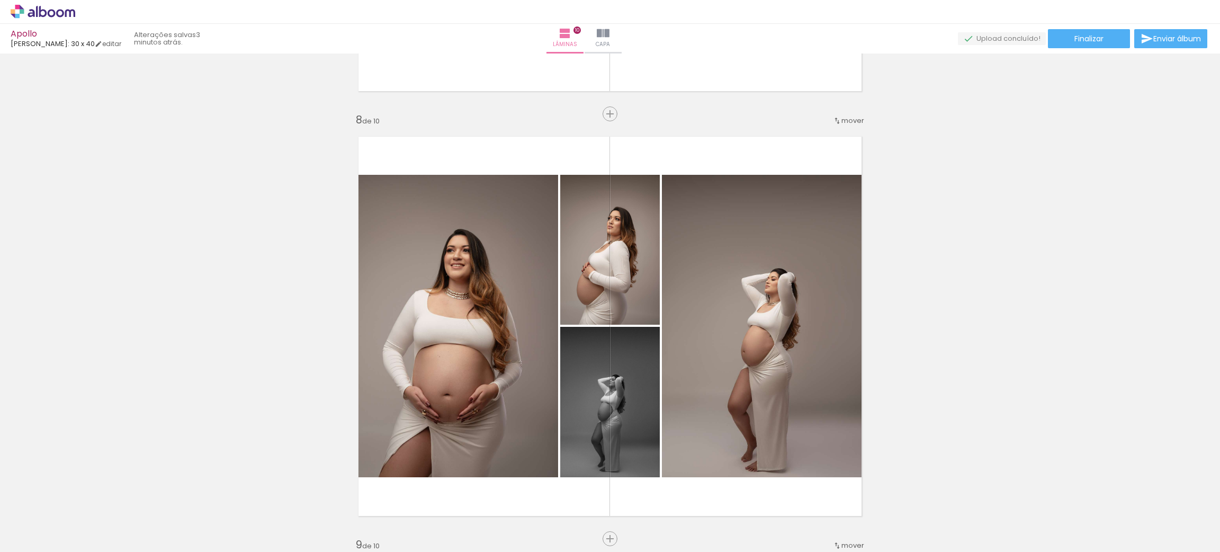
scroll to position [0, 966]
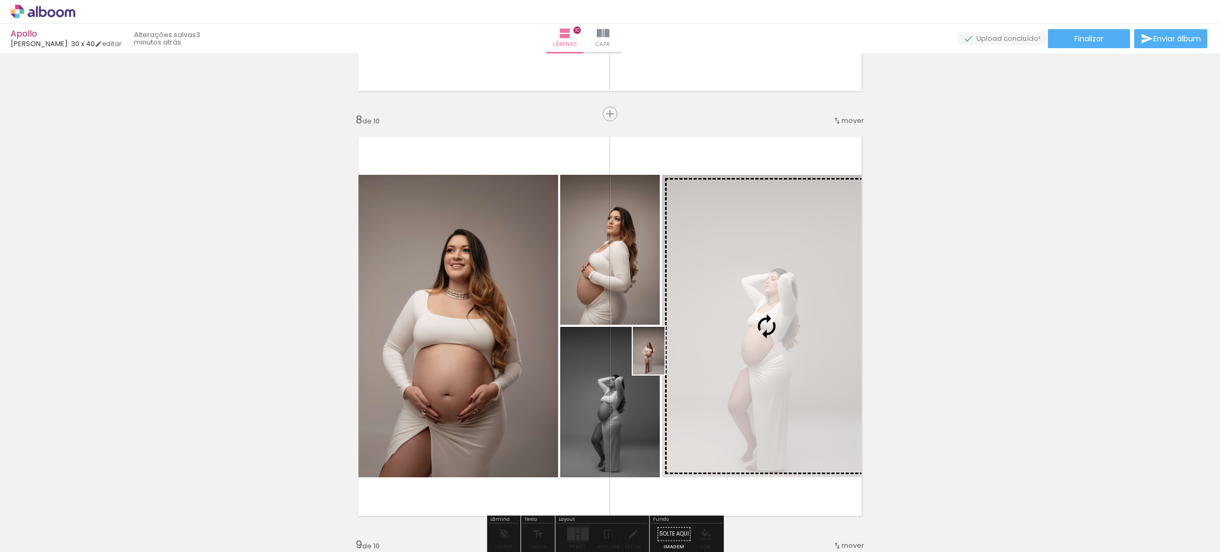
drag, startPoint x: 865, startPoint y: 525, endPoint x: 664, endPoint y: 358, distance: 260.9
click at [664, 358] on quentale-workspace at bounding box center [610, 276] width 1220 height 552
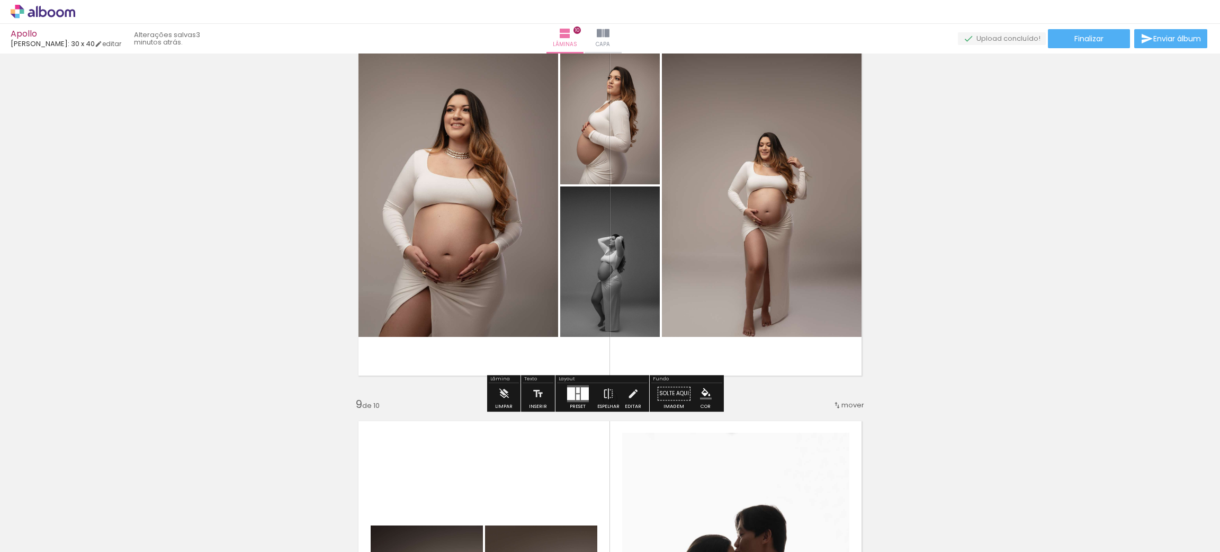
scroll to position [3008, 0]
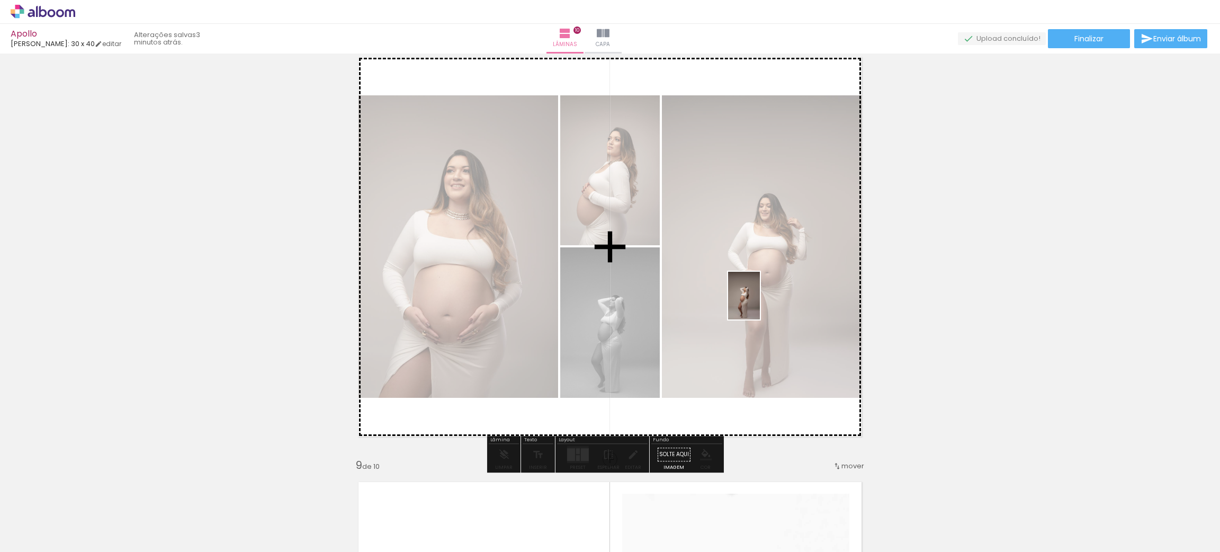
drag, startPoint x: 960, startPoint y: 488, endPoint x: 760, endPoint y: 303, distance: 272.3
click at [760, 303] on quentale-workspace at bounding box center [610, 276] width 1220 height 552
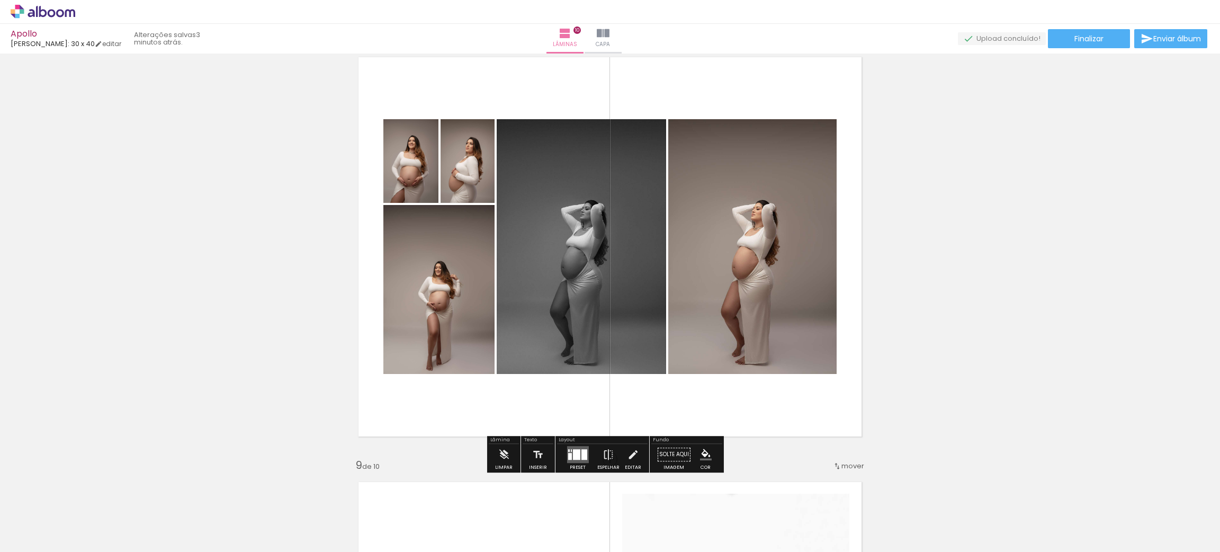
click at [573, 454] on div at bounding box center [575, 454] width 7 height 11
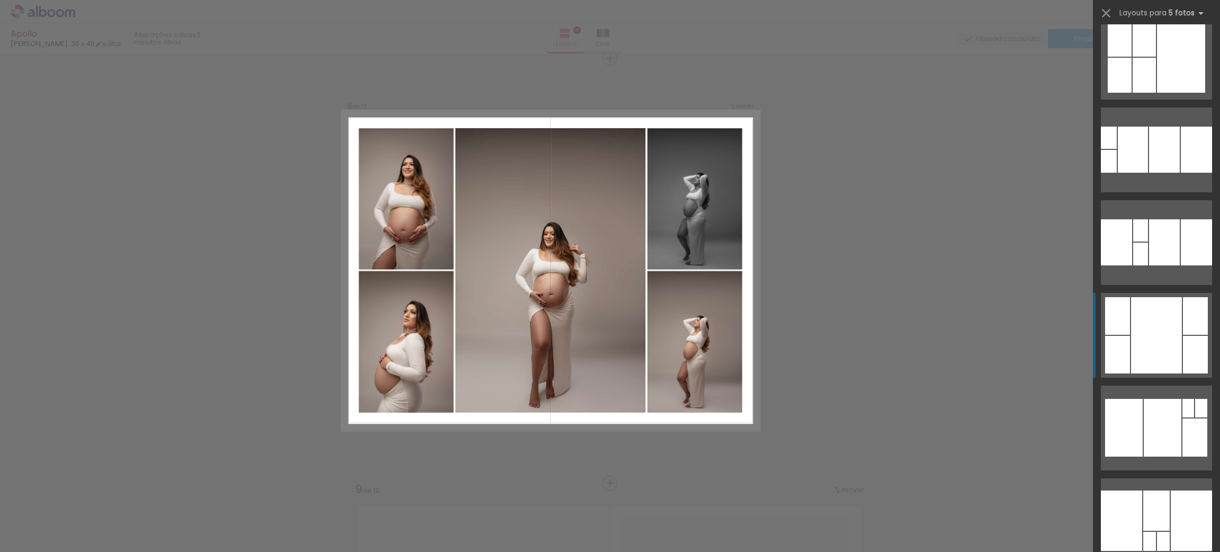
scroll to position [159, 0]
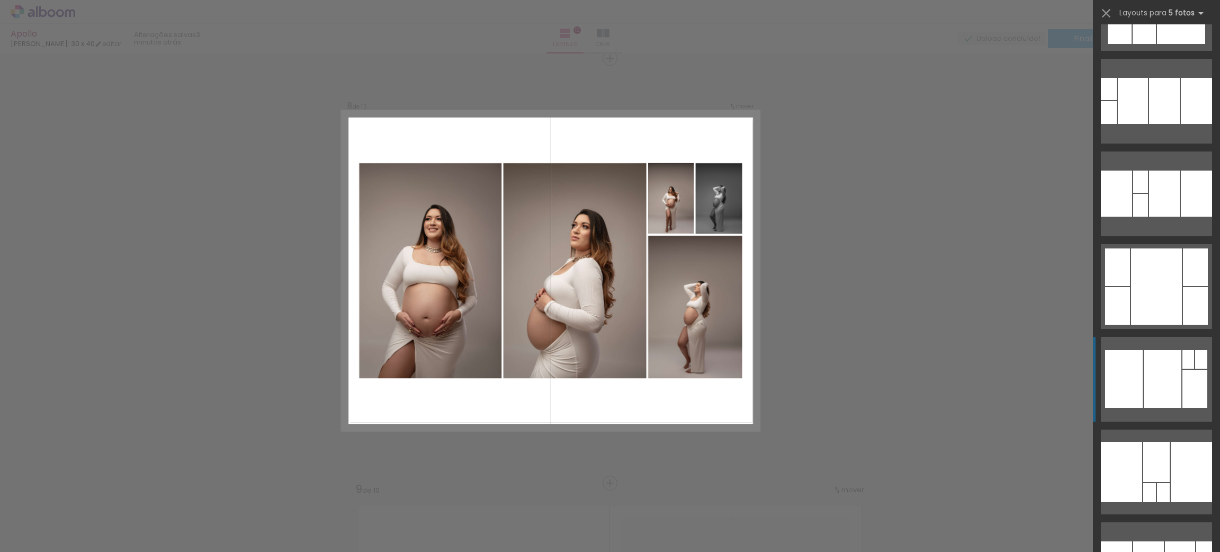
click at [1161, 368] on div at bounding box center [1162, 379] width 38 height 58
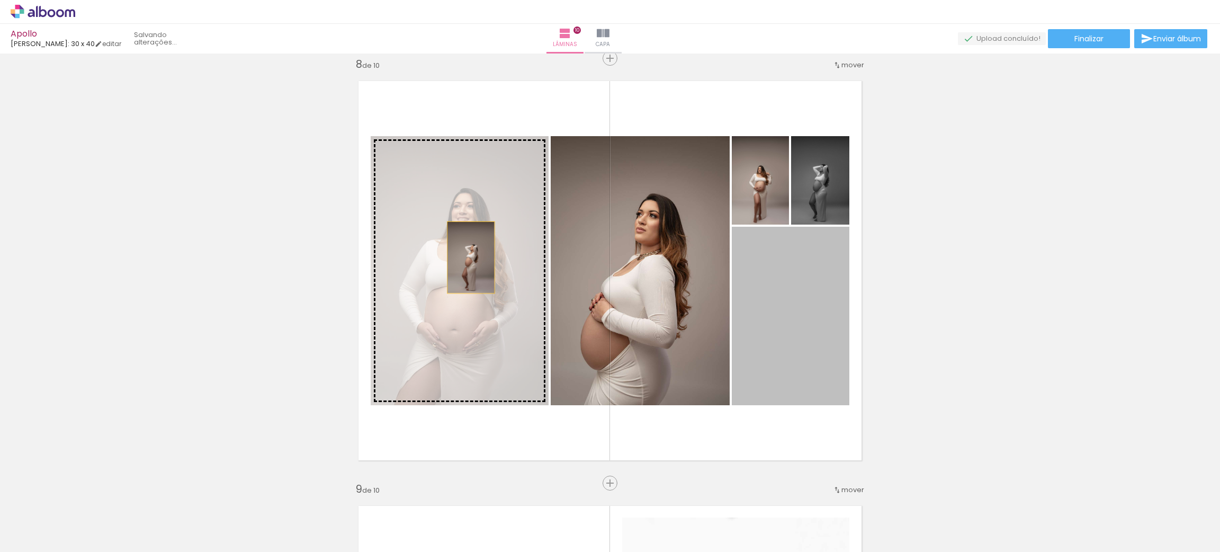
drag, startPoint x: 790, startPoint y: 305, endPoint x: 465, endPoint y: 257, distance: 329.1
click at [0, 0] on slot at bounding box center [0, 0] width 0 height 0
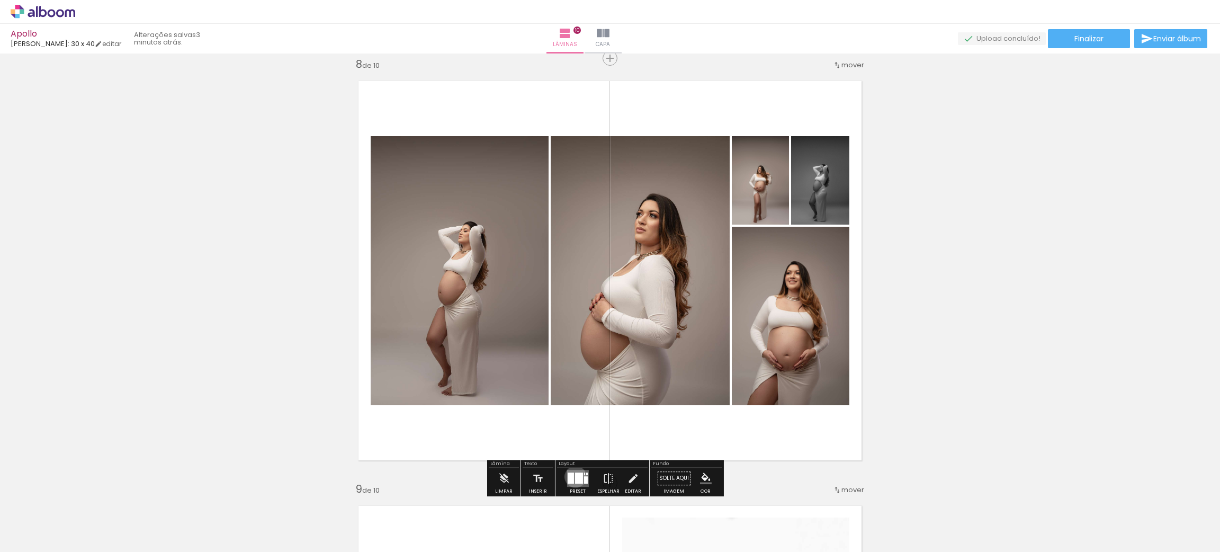
click at [574, 476] on div at bounding box center [578, 477] width 8 height 11
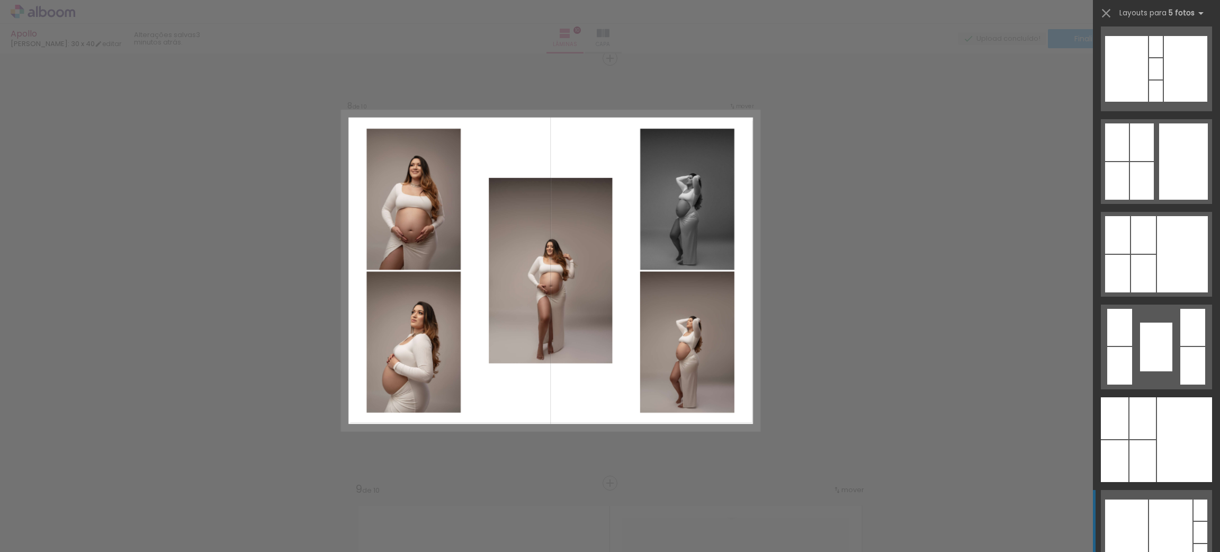
scroll to position [1018, 0]
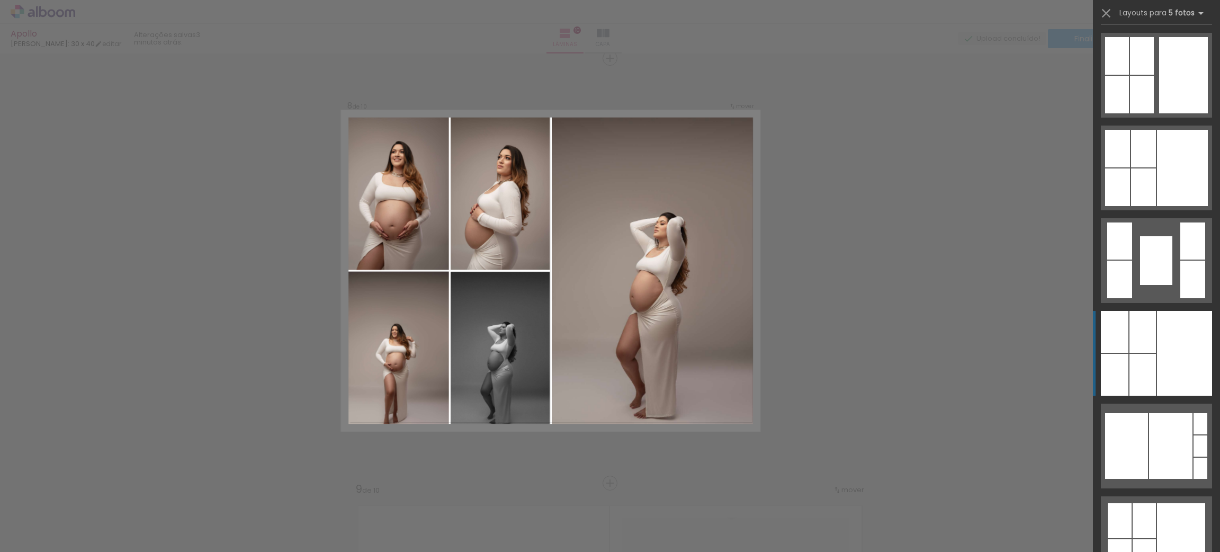
click at [1157, 376] on div at bounding box center [1184, 353] width 55 height 85
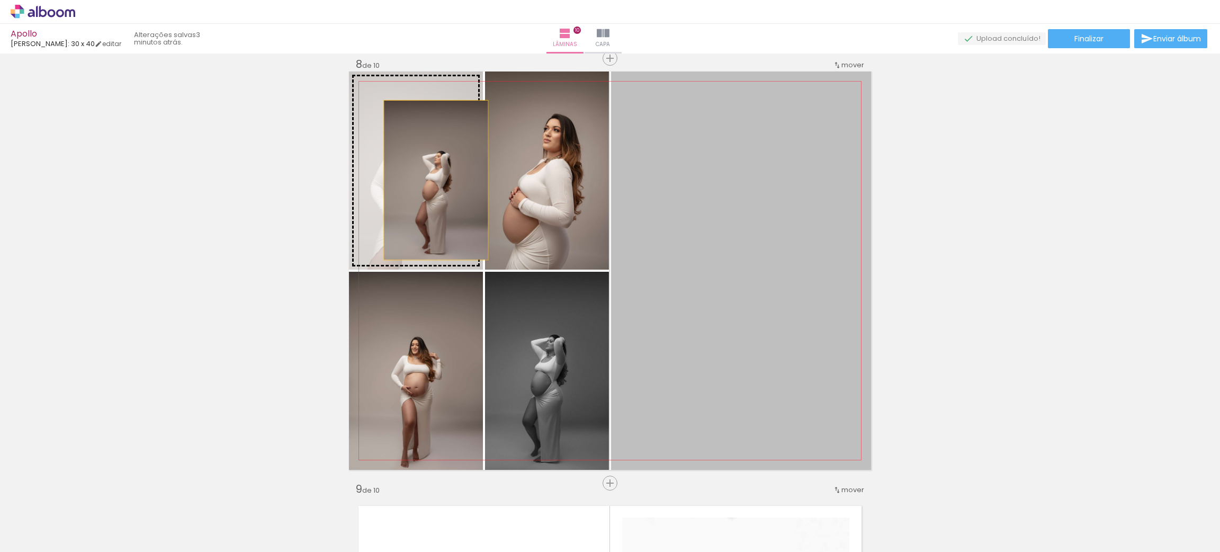
drag, startPoint x: 727, startPoint y: 296, endPoint x: 456, endPoint y: 176, distance: 296.7
click at [0, 0] on slot at bounding box center [0, 0] width 0 height 0
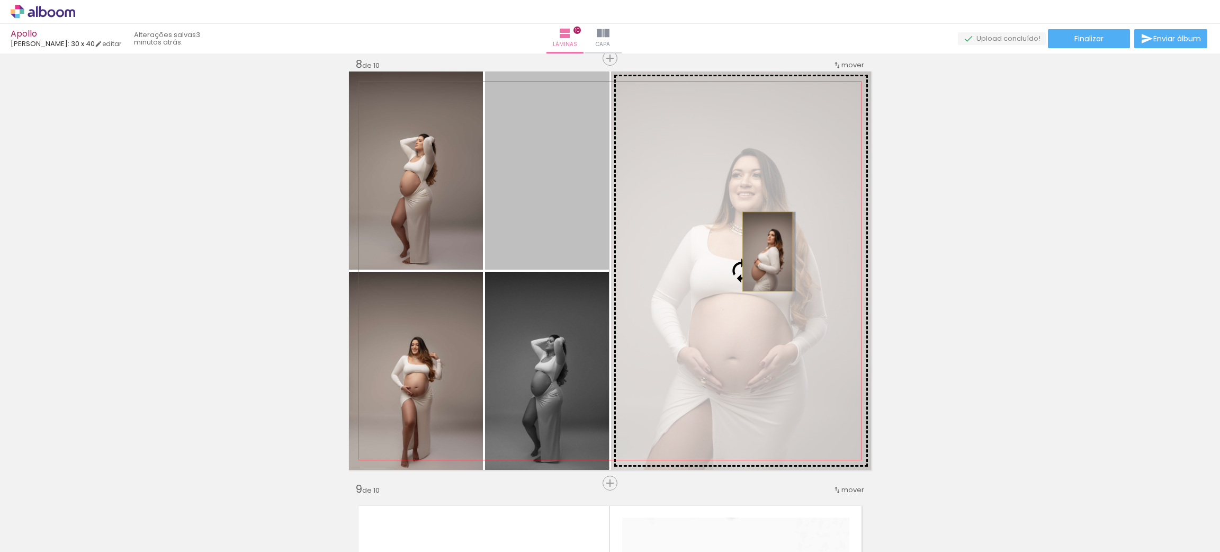
drag, startPoint x: 560, startPoint y: 187, endPoint x: 761, endPoint y: 251, distance: 211.5
click at [0, 0] on slot at bounding box center [0, 0] width 0 height 0
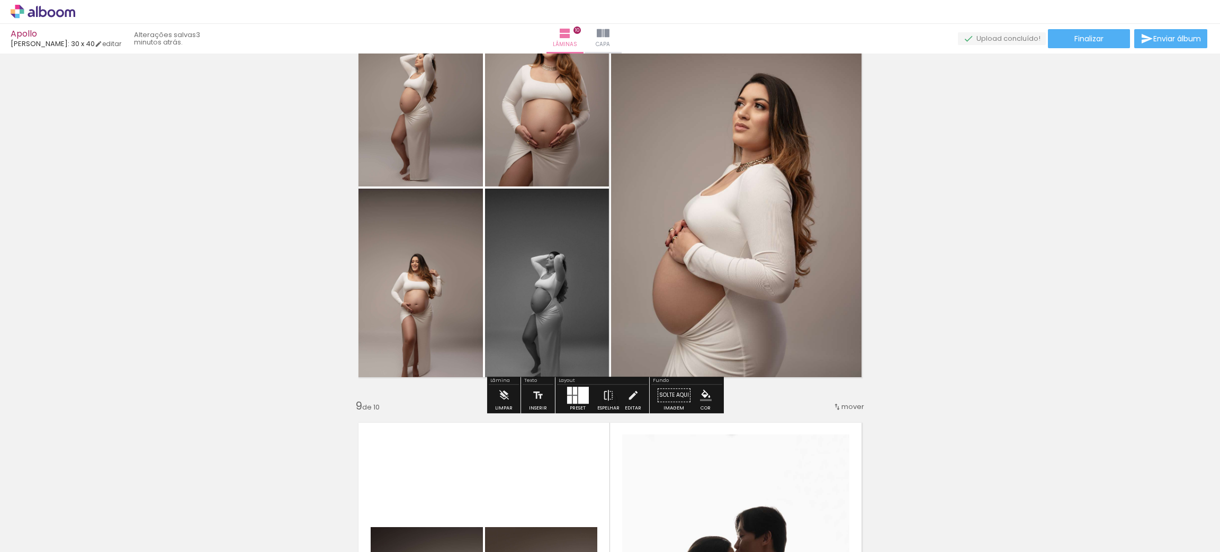
scroll to position [3064, 0]
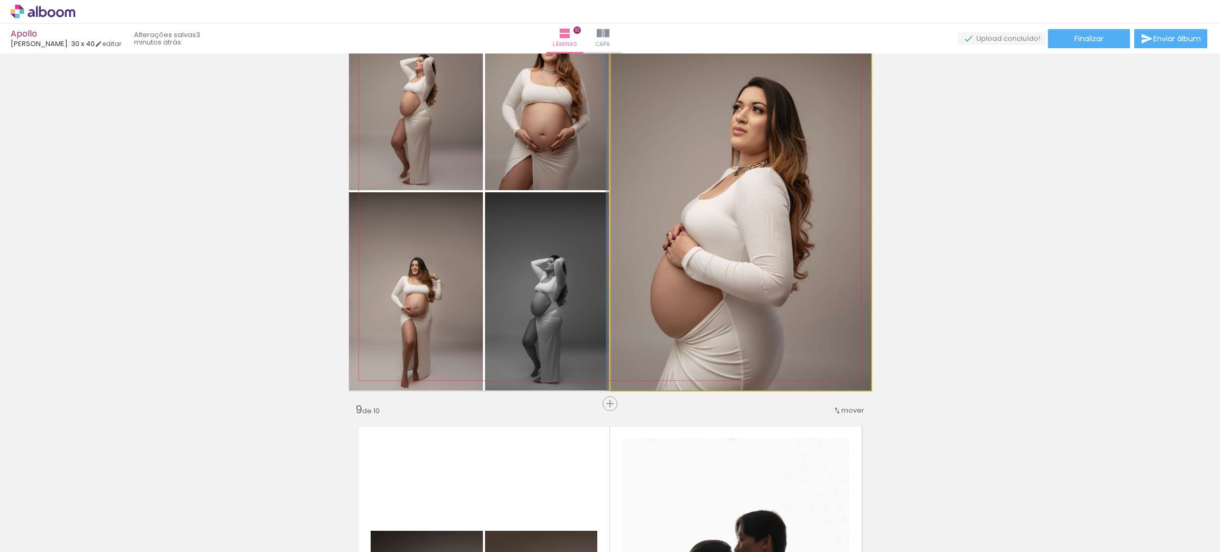
drag, startPoint x: 740, startPoint y: 219, endPoint x: 726, endPoint y: 216, distance: 13.5
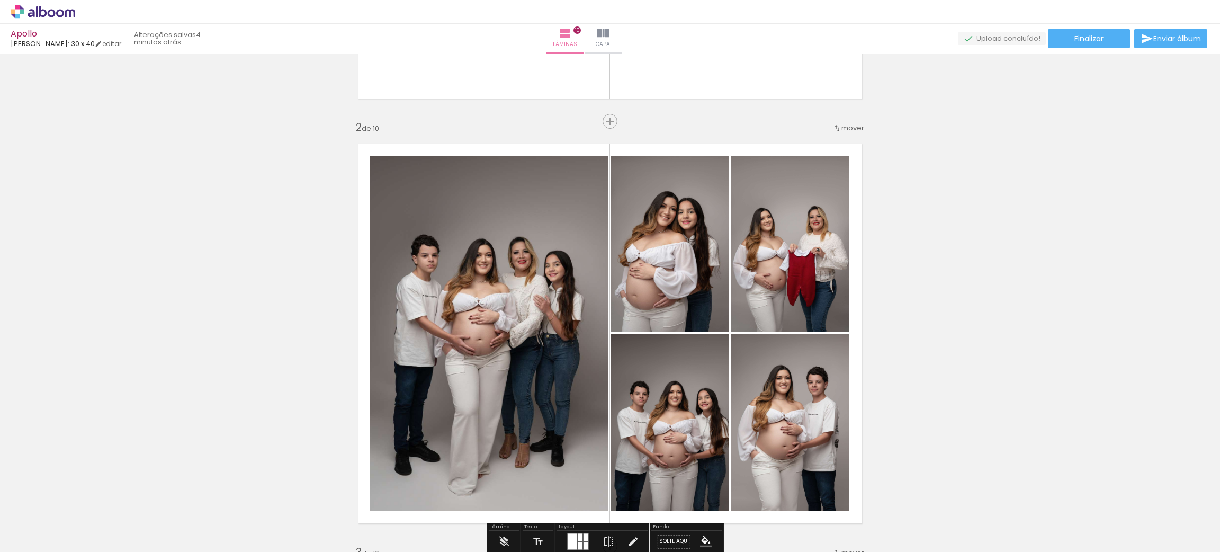
scroll to position [364, 0]
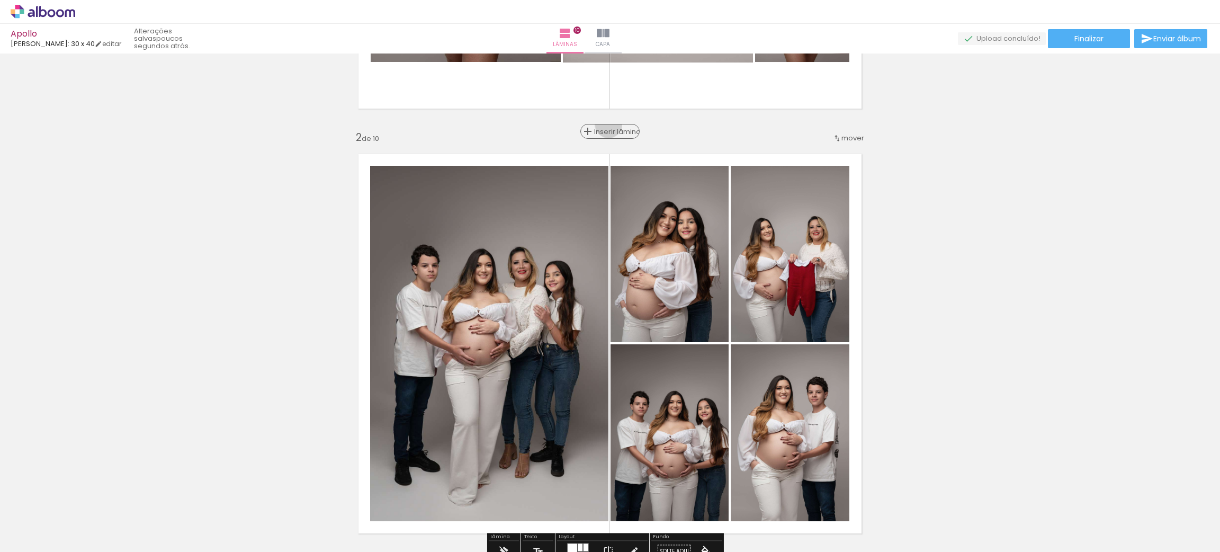
click at [602, 125] on div "Inserir lâmina" at bounding box center [609, 131] width 57 height 13
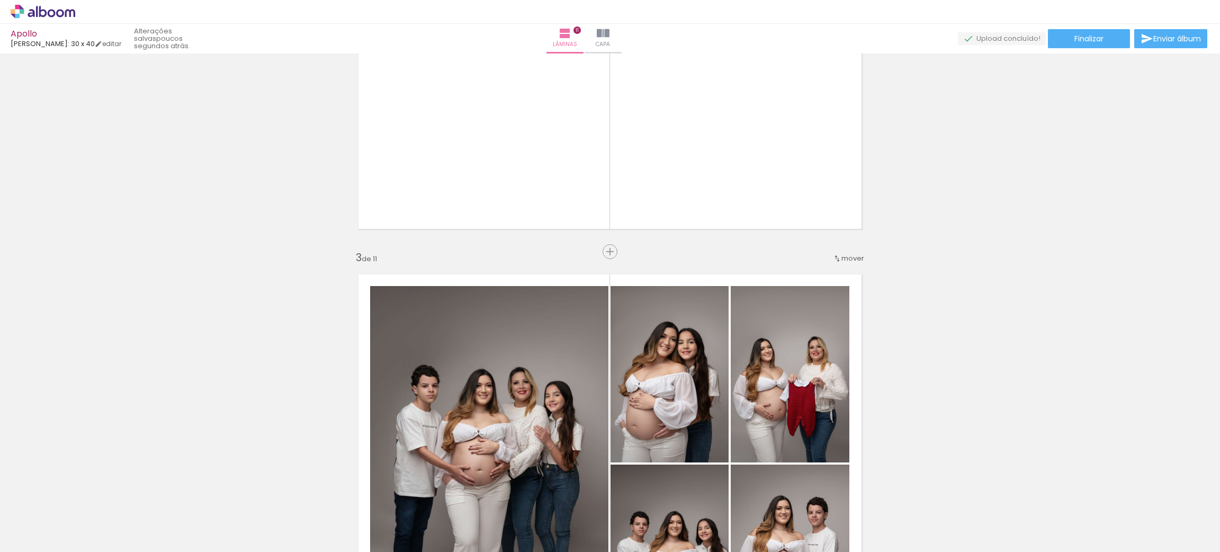
scroll to position [682, 0]
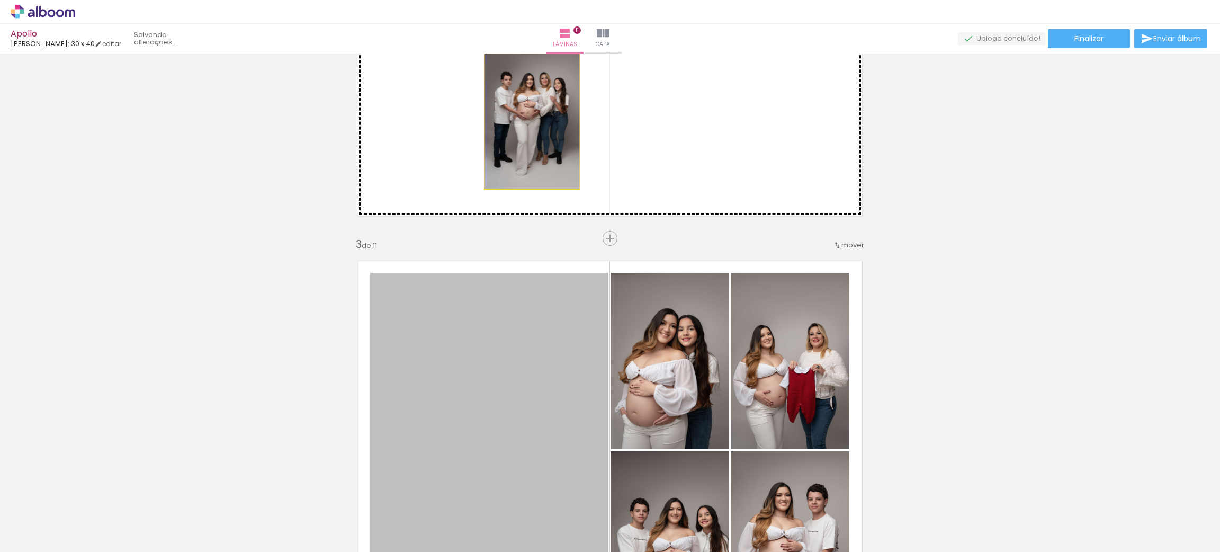
drag, startPoint x: 528, startPoint y: 354, endPoint x: 526, endPoint y: 118, distance: 236.6
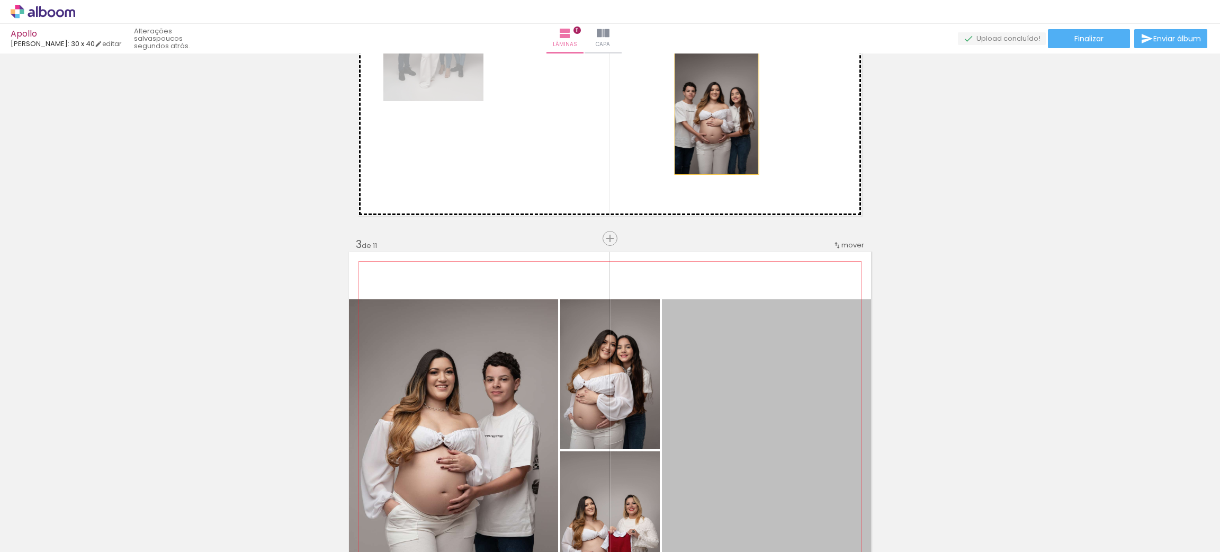
drag, startPoint x: 749, startPoint y: 400, endPoint x: 709, endPoint y: 132, distance: 270.8
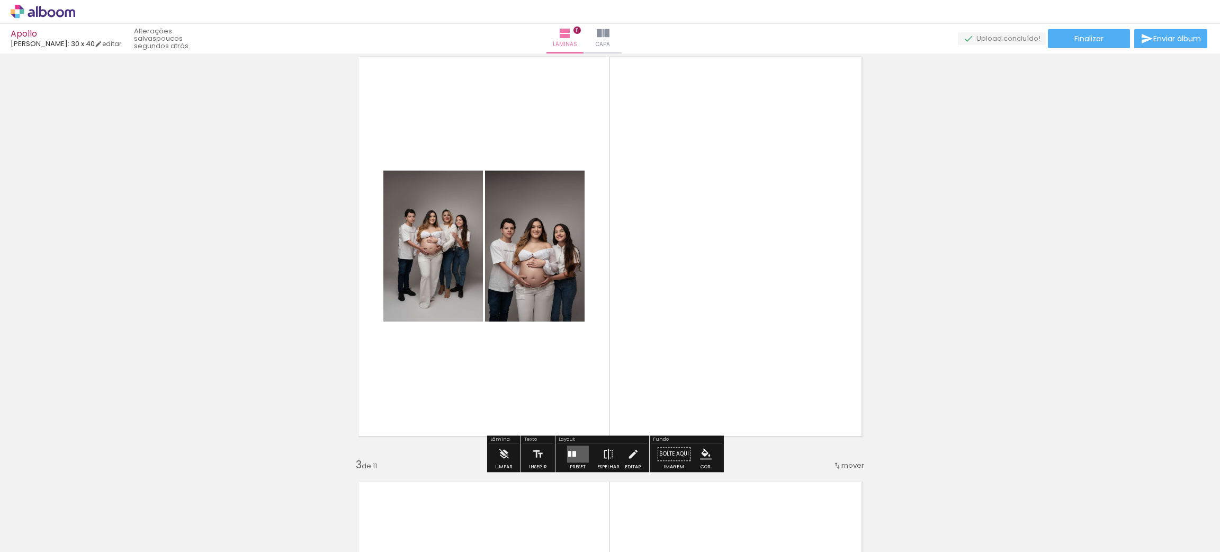
scroll to position [523, 0]
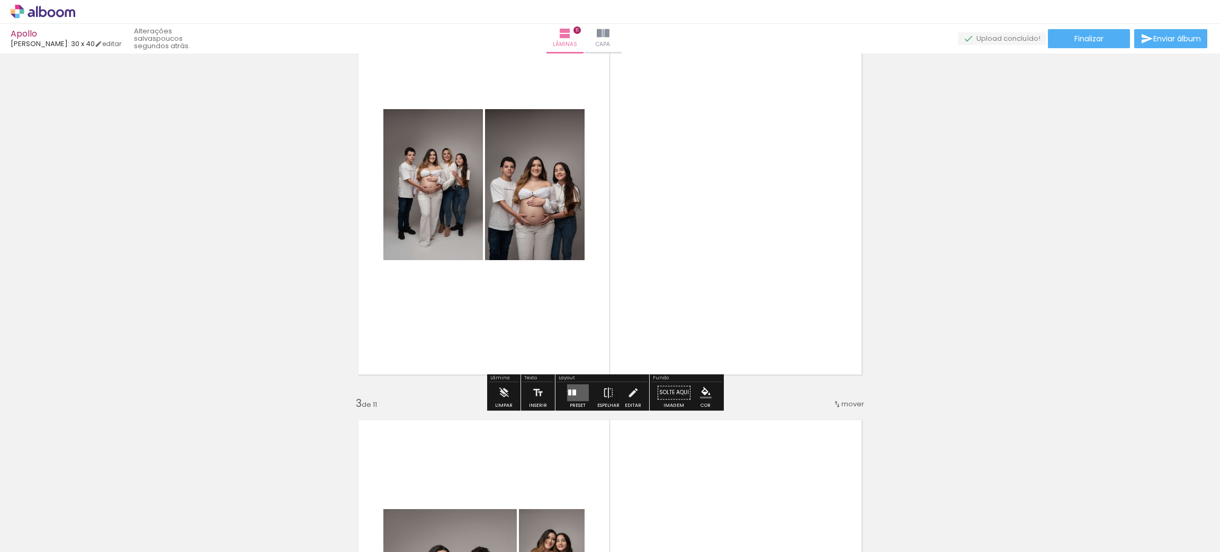
click at [567, 391] on div at bounding box center [568, 392] width 3 height 6
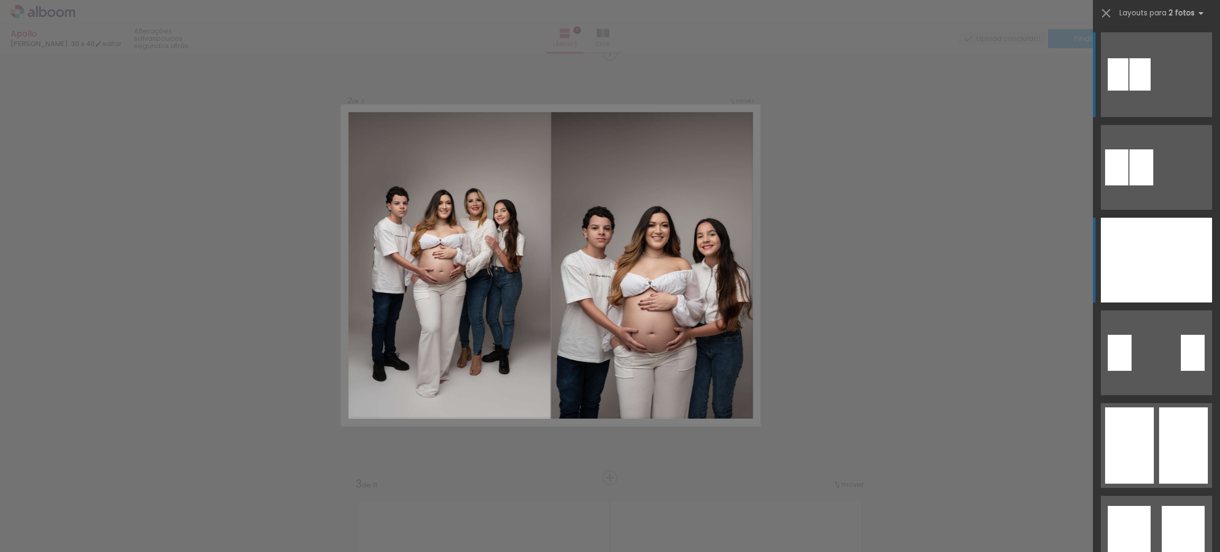
scroll to position [438, 0]
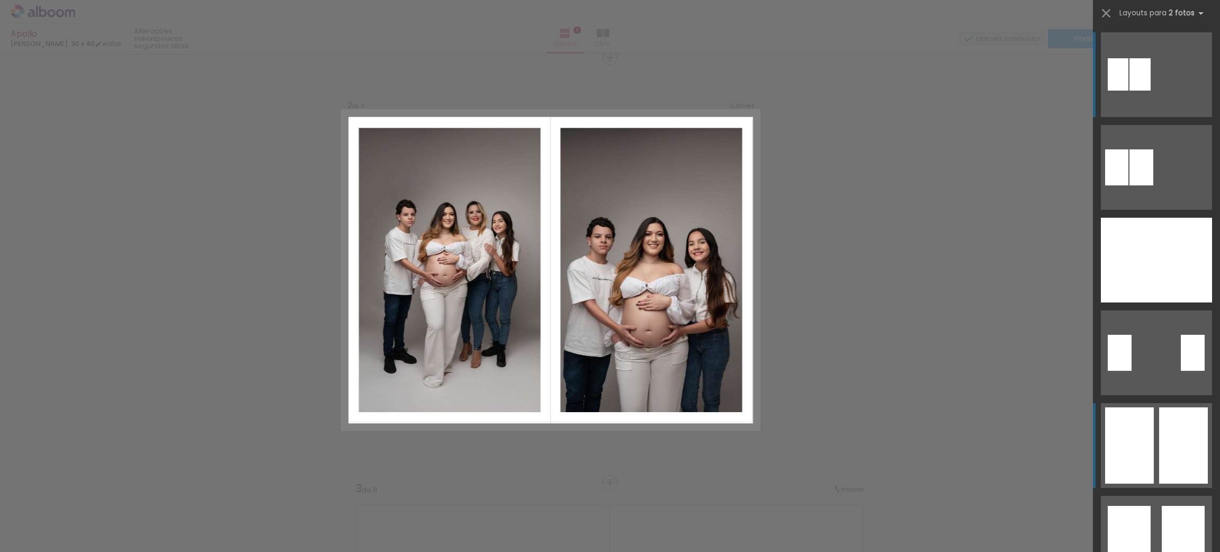
click at [1149, 439] on quentale-layouter at bounding box center [1156, 445] width 111 height 85
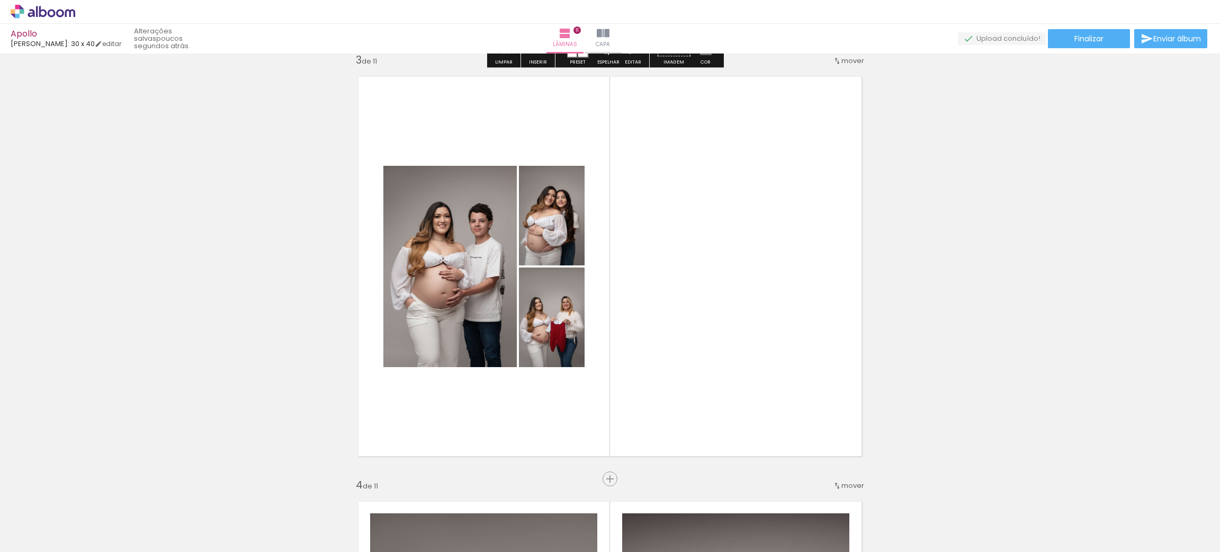
scroll to position [914, 0]
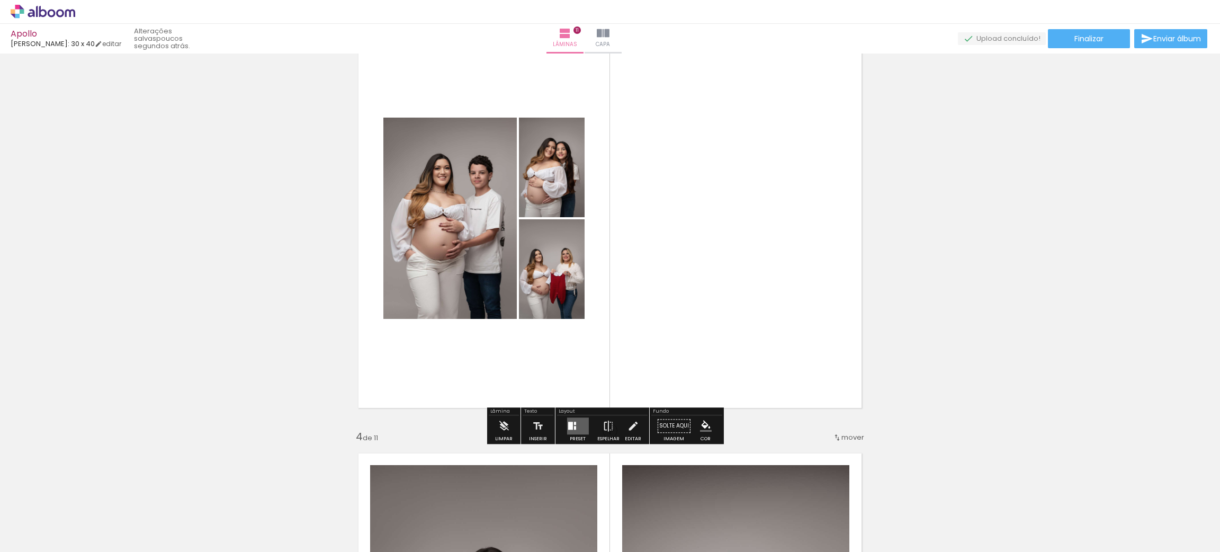
click at [573, 426] on div at bounding box center [574, 428] width 2 height 4
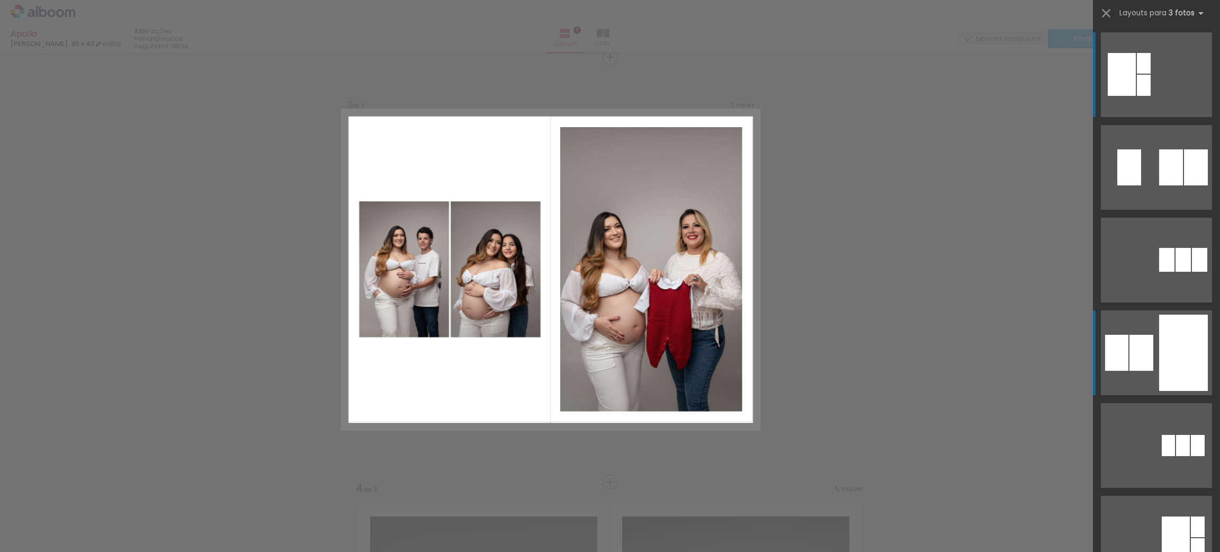
scroll to position [862, 0]
click at [1141, 355] on div at bounding box center [1141, 353] width 24 height 36
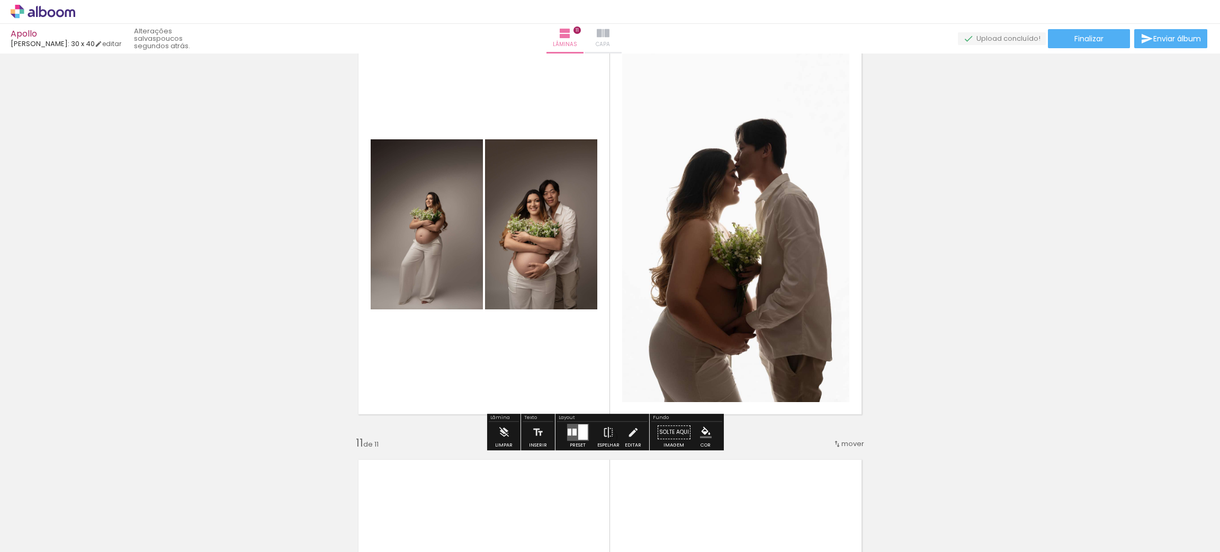
click at [609, 31] on iron-icon at bounding box center [603, 33] width 13 height 13
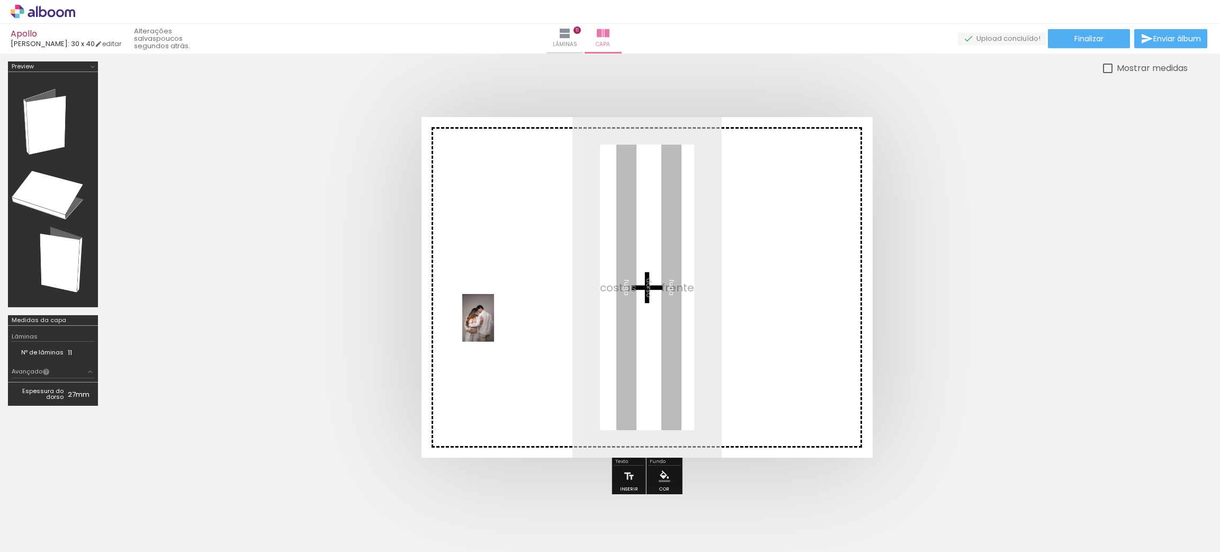
drag, startPoint x: 203, startPoint y: 516, endPoint x: 494, endPoint y: 326, distance: 347.7
click at [494, 326] on quentale-workspace at bounding box center [610, 276] width 1220 height 552
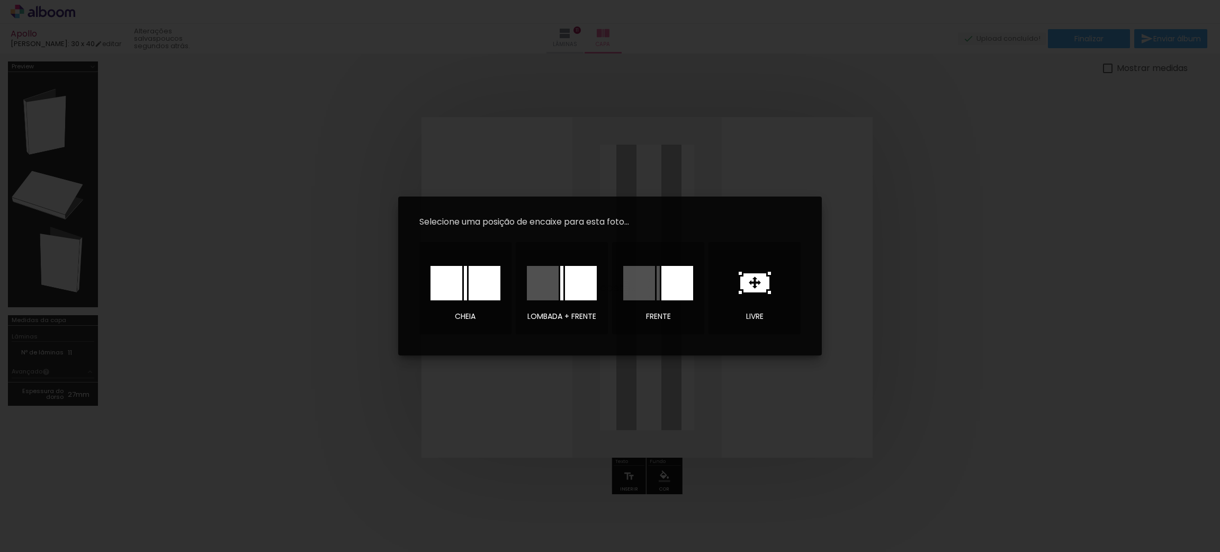
click at [306, 302] on iron-overlay-backdrop at bounding box center [610, 276] width 1220 height 552
drag, startPoint x: 436, startPoint y: 430, endPoint x: 535, endPoint y: 375, distance: 112.8
click at [436, 428] on iron-overlay-backdrop at bounding box center [610, 276] width 1220 height 552
click at [755, 291] on icon at bounding box center [754, 282] width 29 height 19
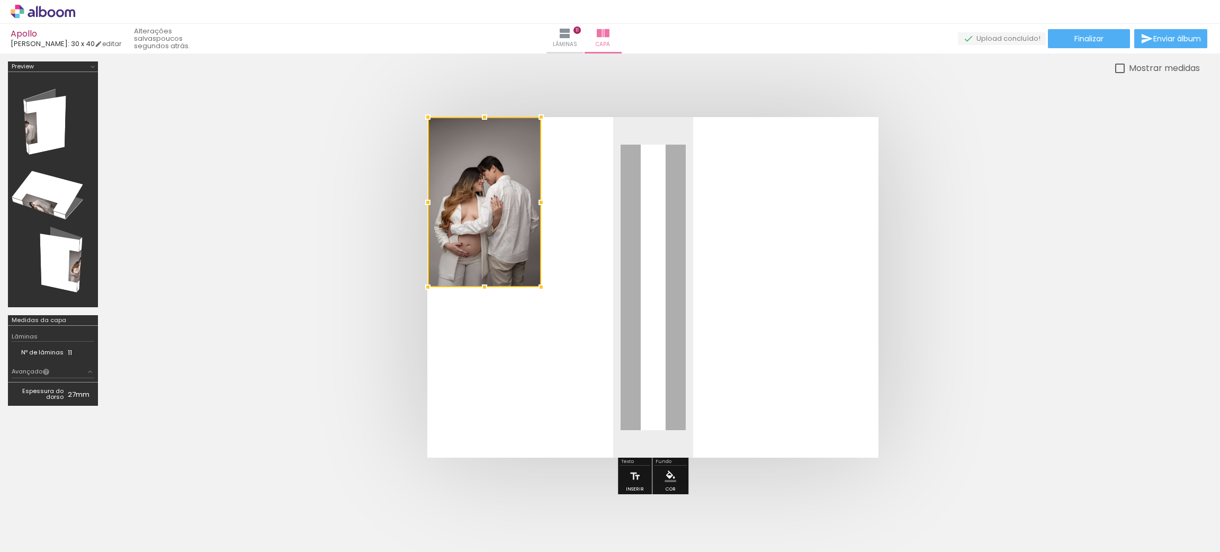
drag, startPoint x: 673, startPoint y: 280, endPoint x: 515, endPoint y: 195, distance: 179.0
click at [515, 195] on div at bounding box center [484, 202] width 113 height 170
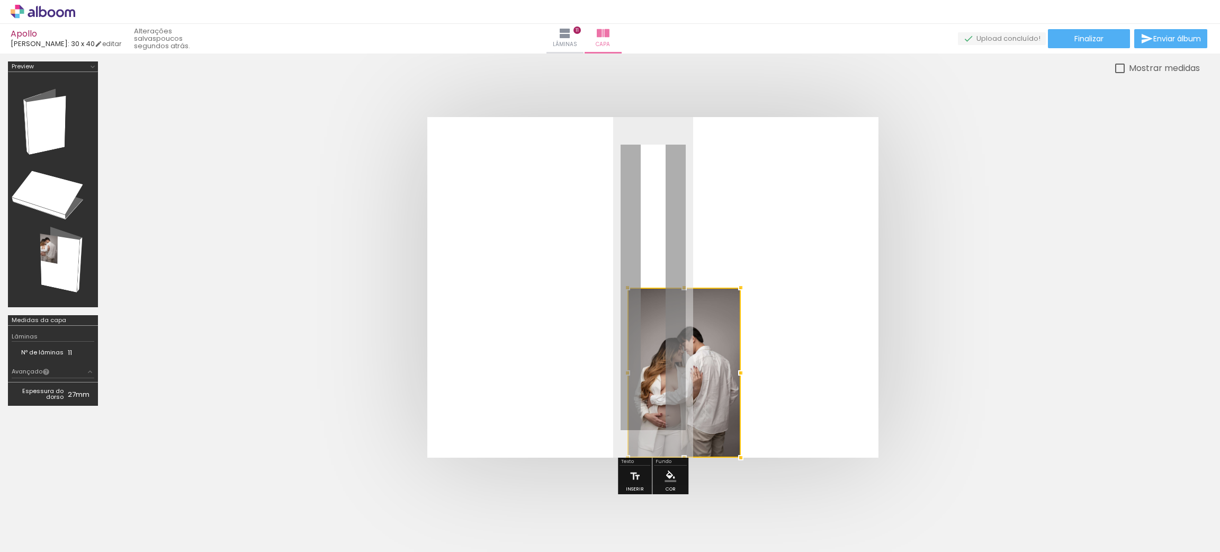
drag, startPoint x: 528, startPoint y: 233, endPoint x: 726, endPoint y: 522, distance: 350.3
click at [726, 526] on quentale-workspace at bounding box center [610, 276] width 1220 height 552
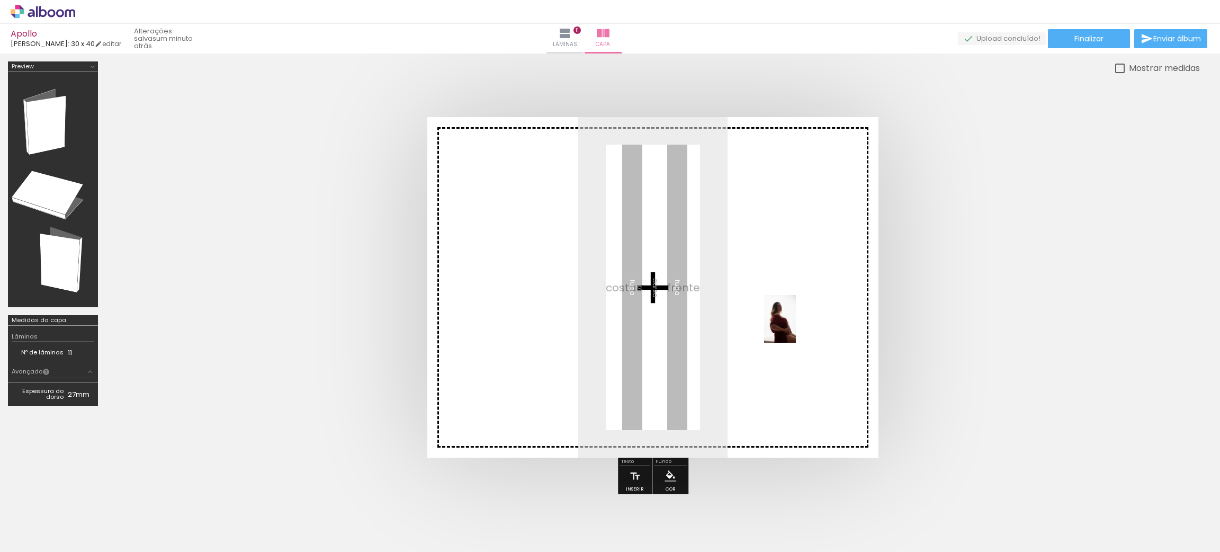
drag, startPoint x: 168, startPoint y: 525, endPoint x: 796, endPoint y: 327, distance: 658.5
click at [796, 327] on quentale-workspace at bounding box center [610, 276] width 1220 height 552
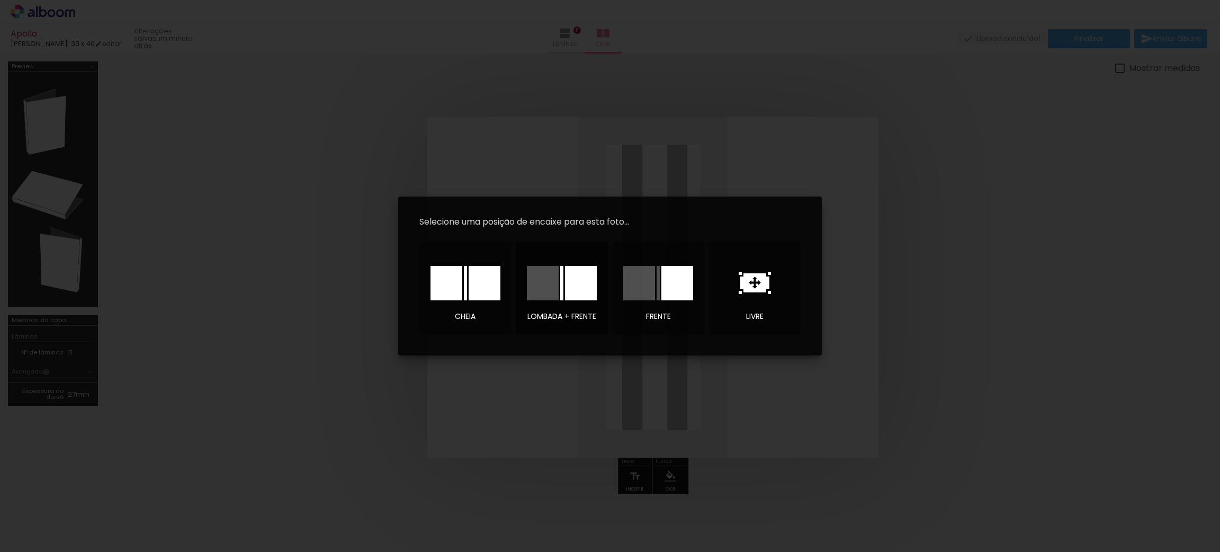
click at [581, 284] on div at bounding box center [581, 283] width 32 height 34
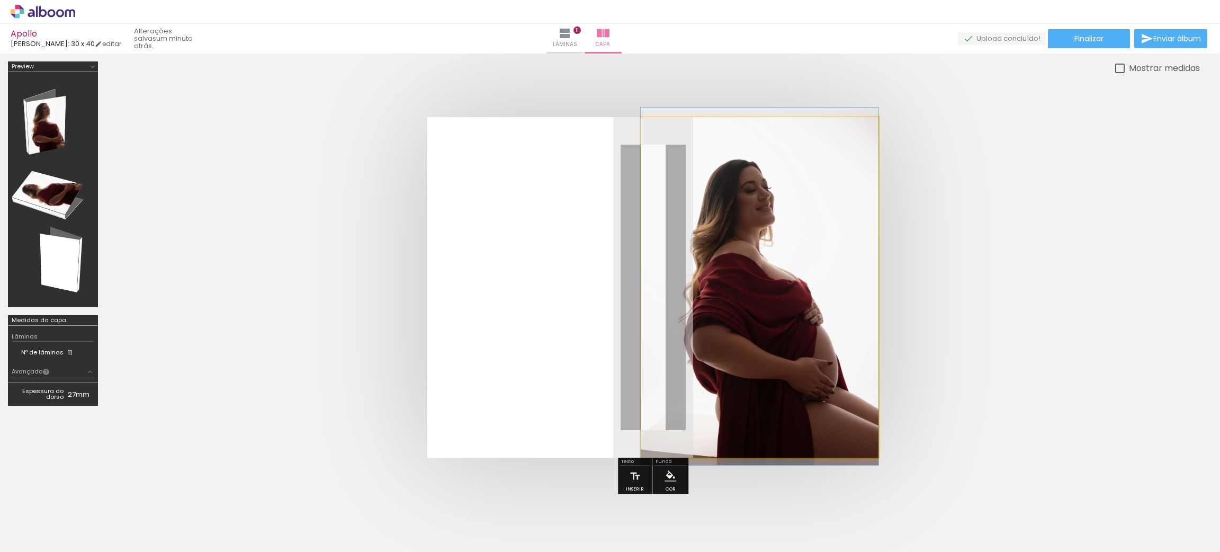
drag, startPoint x: 773, startPoint y: 323, endPoint x: 793, endPoint y: 322, distance: 19.6
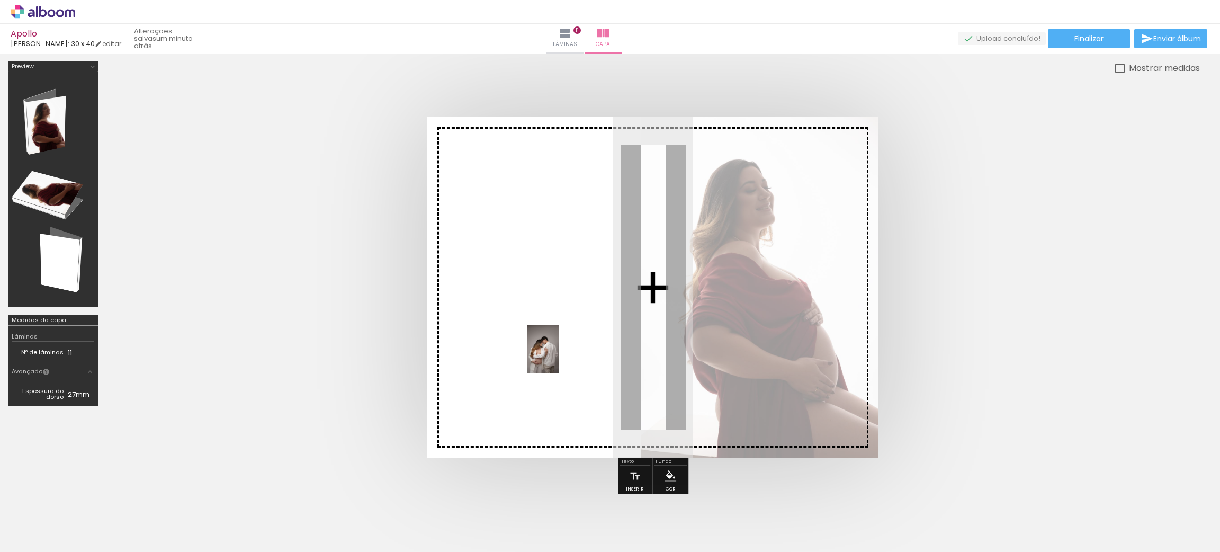
drag, startPoint x: 768, startPoint y: 517, endPoint x: 558, endPoint y: 357, distance: 263.5
click at [558, 357] on quentale-workspace at bounding box center [610, 276] width 1220 height 552
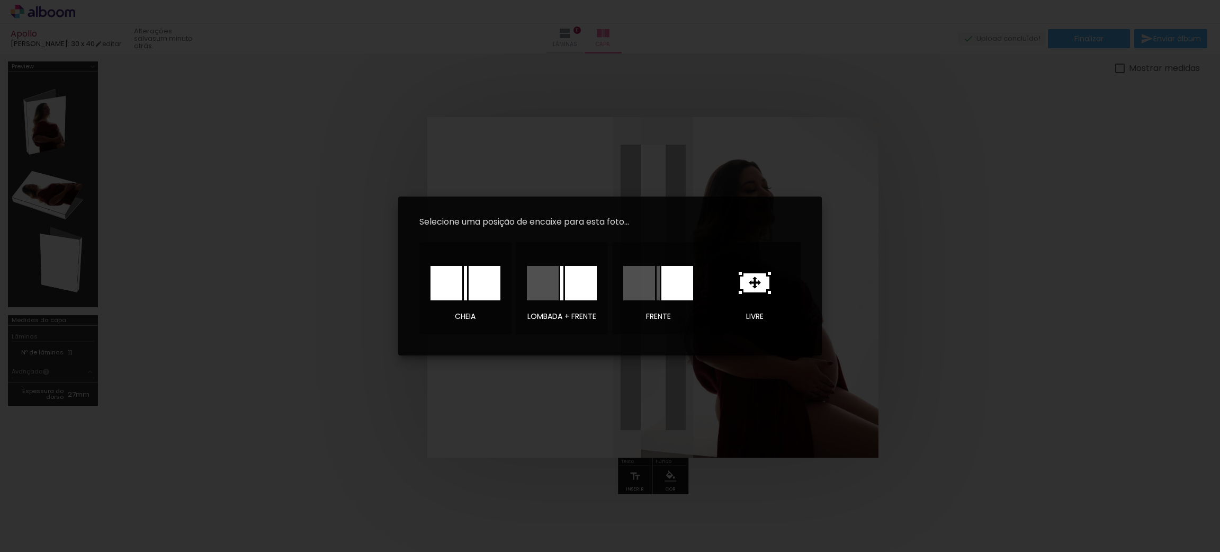
click at [752, 293] on icon at bounding box center [754, 283] width 32 height 22
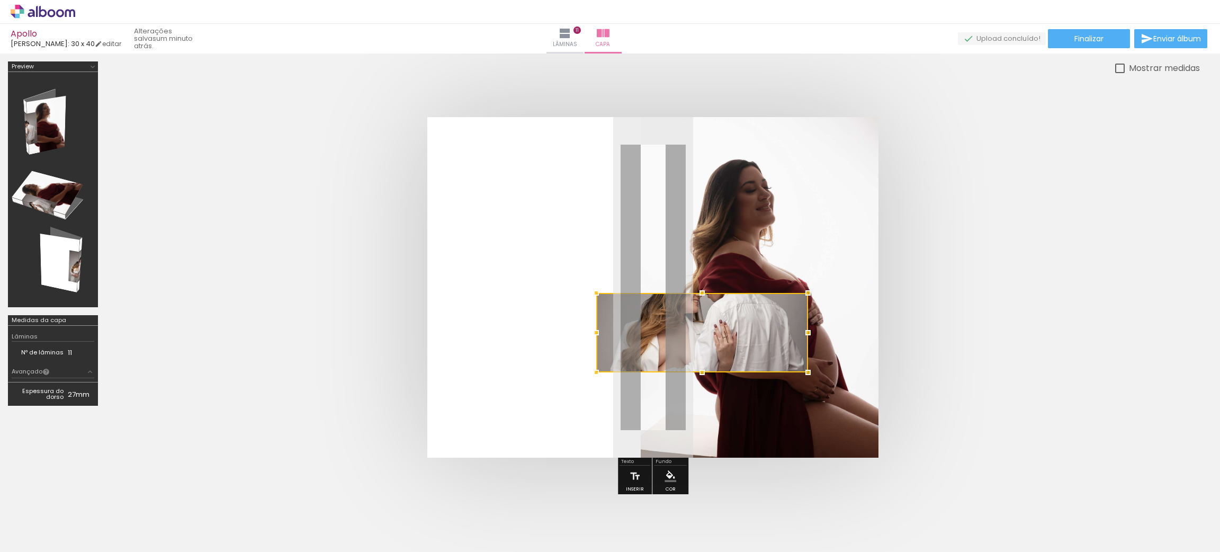
drag, startPoint x: 714, startPoint y: 203, endPoint x: 812, endPoint y: 170, distance: 103.6
click at [812, 170] on album-spread at bounding box center [652, 287] width 451 height 340
click at [750, 311] on quentale-photo at bounding box center [702, 332] width 212 height 79
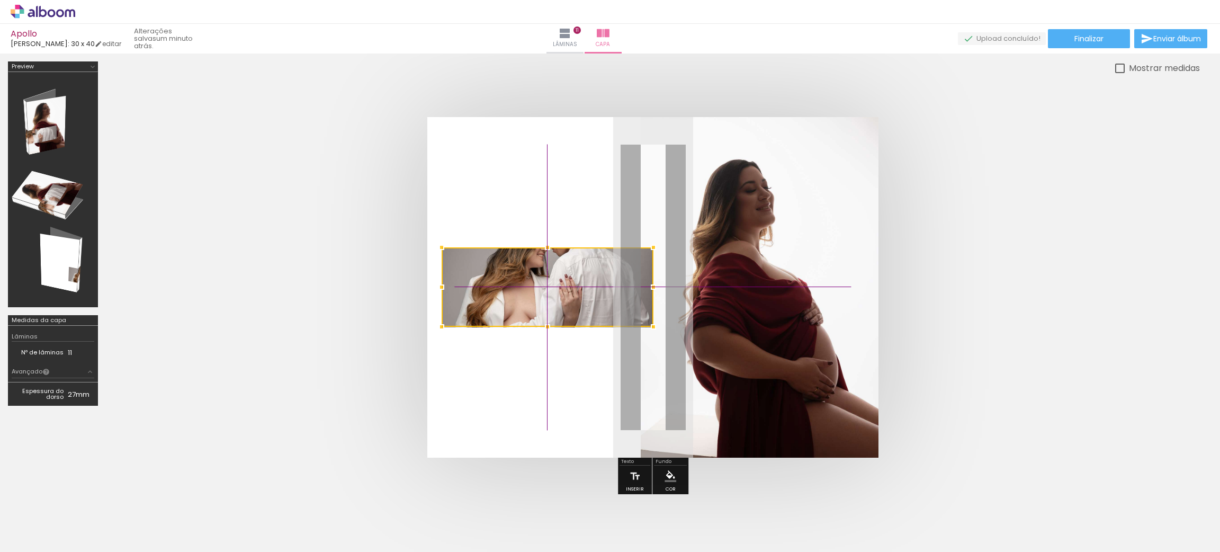
drag, startPoint x: 756, startPoint y: 321, endPoint x: 606, endPoint y: 275, distance: 157.7
click at [606, 275] on div at bounding box center [547, 286] width 212 height 79
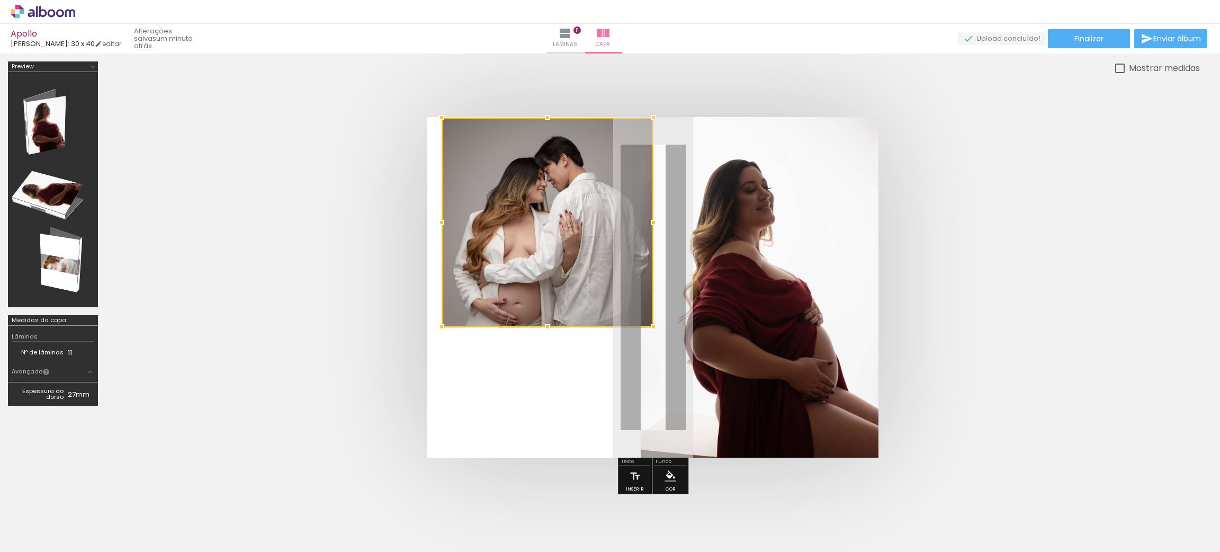
drag, startPoint x: 547, startPoint y: 245, endPoint x: 549, endPoint y: 132, distance: 112.8
click at [549, 132] on div at bounding box center [547, 222] width 212 height 209
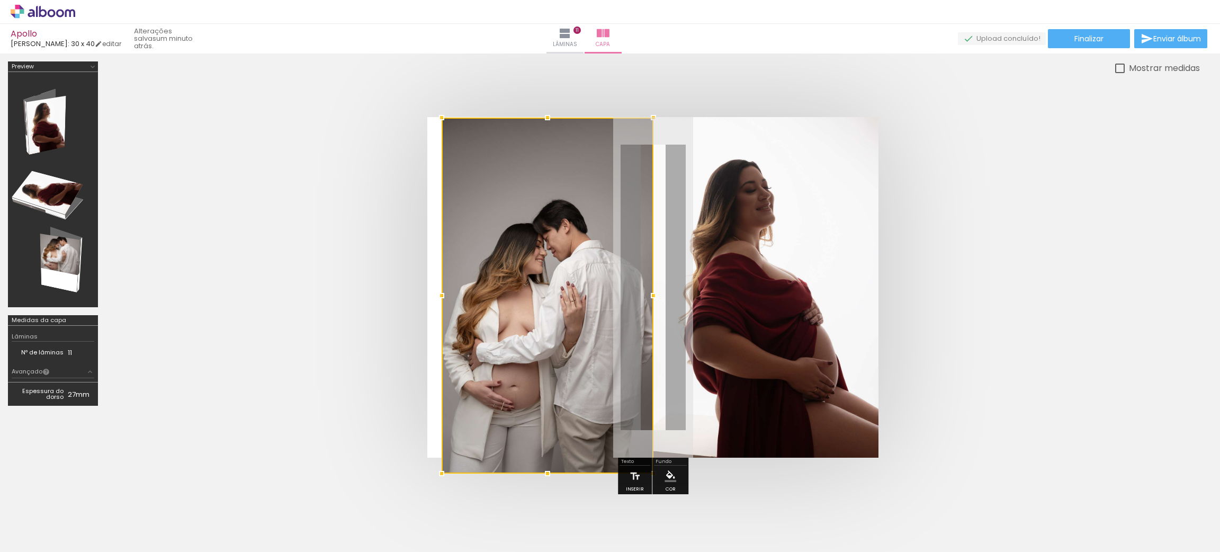
drag, startPoint x: 550, startPoint y: 326, endPoint x: 554, endPoint y: 435, distance: 109.6
click at [554, 435] on div at bounding box center [547, 296] width 212 height 356
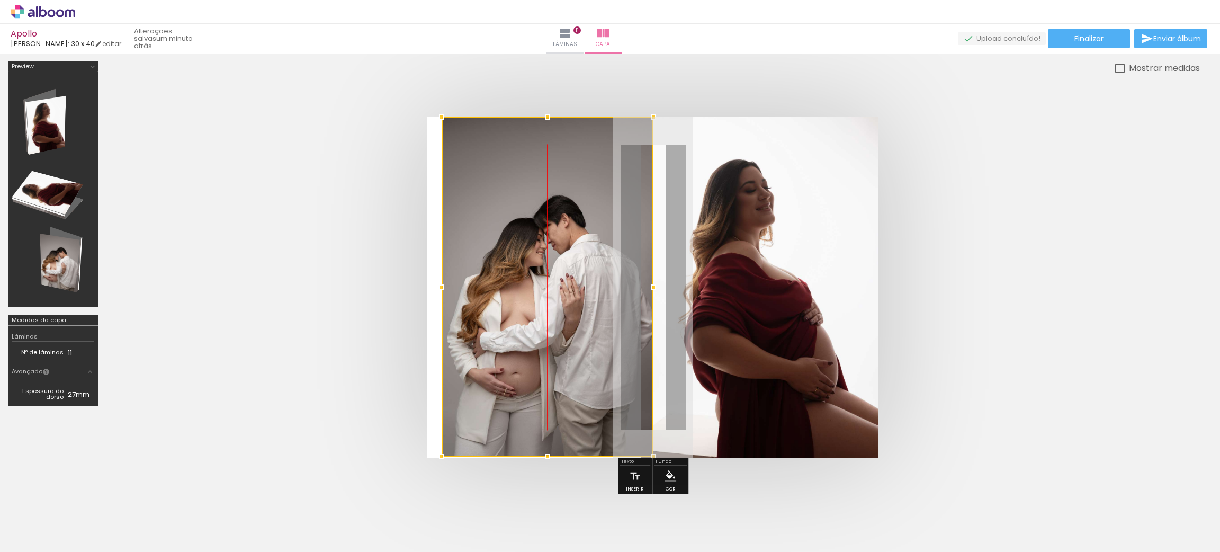
drag, startPoint x: 534, startPoint y: 352, endPoint x: 529, endPoint y: 331, distance: 21.2
click at [529, 331] on div at bounding box center [547, 286] width 212 height 339
click at [1079, 336] on quentale-cover at bounding box center [652, 287] width 1009 height 340
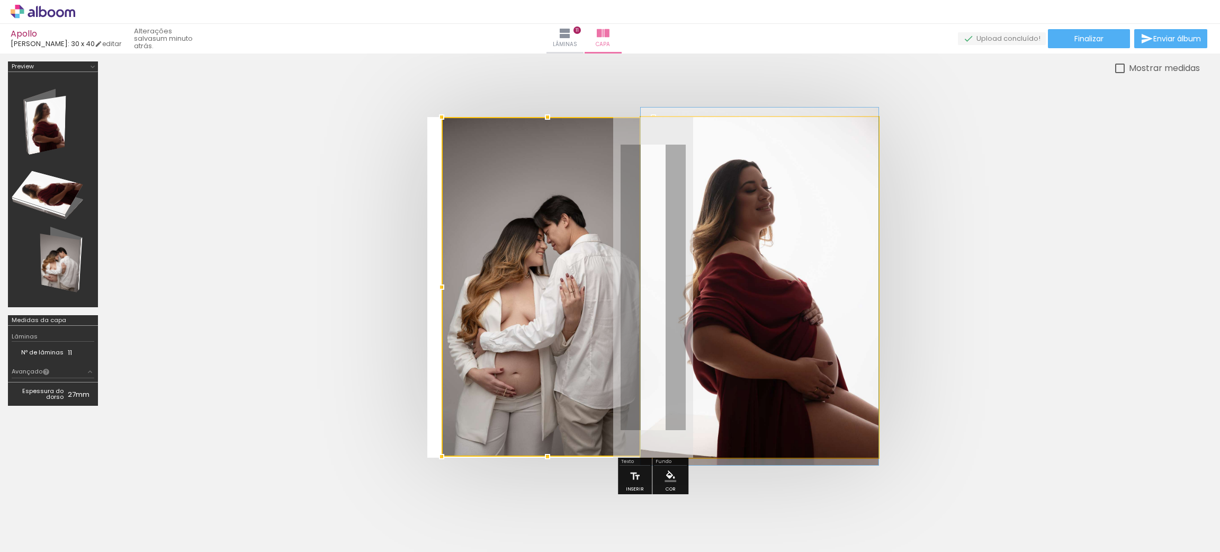
click at [748, 329] on quentale-photo at bounding box center [760, 287] width 238 height 340
drag, startPoint x: 682, startPoint y: 145, endPoint x: 671, endPoint y: 146, distance: 10.6
type paper-slider "100"
click at [671, 146] on div at bounding box center [697, 144] width 74 height 16
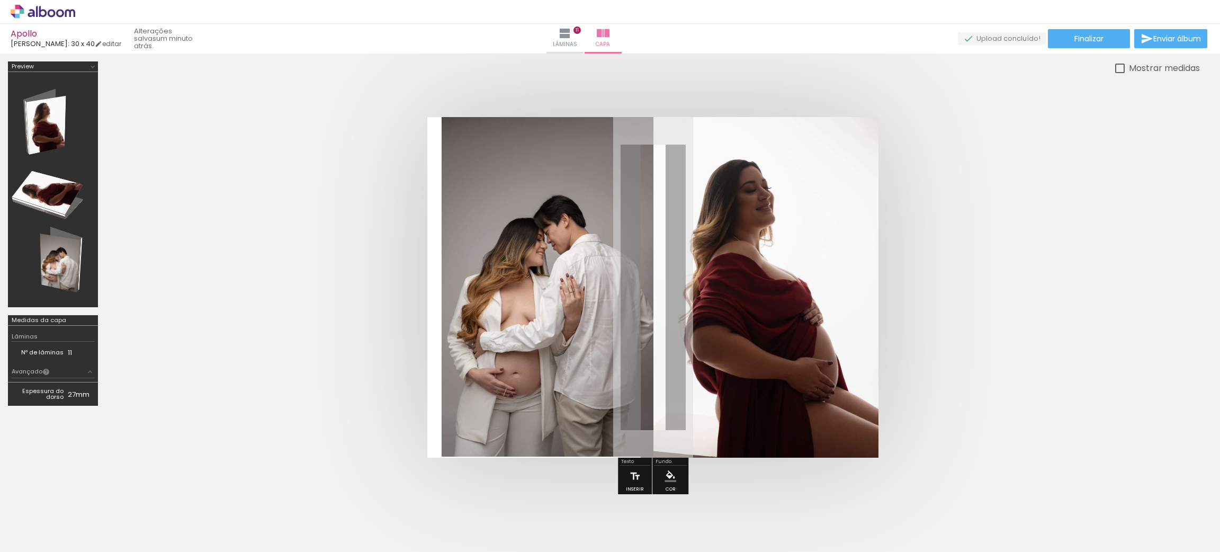
click at [1017, 335] on quentale-cover at bounding box center [652, 287] width 1009 height 340
click at [571, 34] on iron-icon at bounding box center [564, 33] width 13 height 13
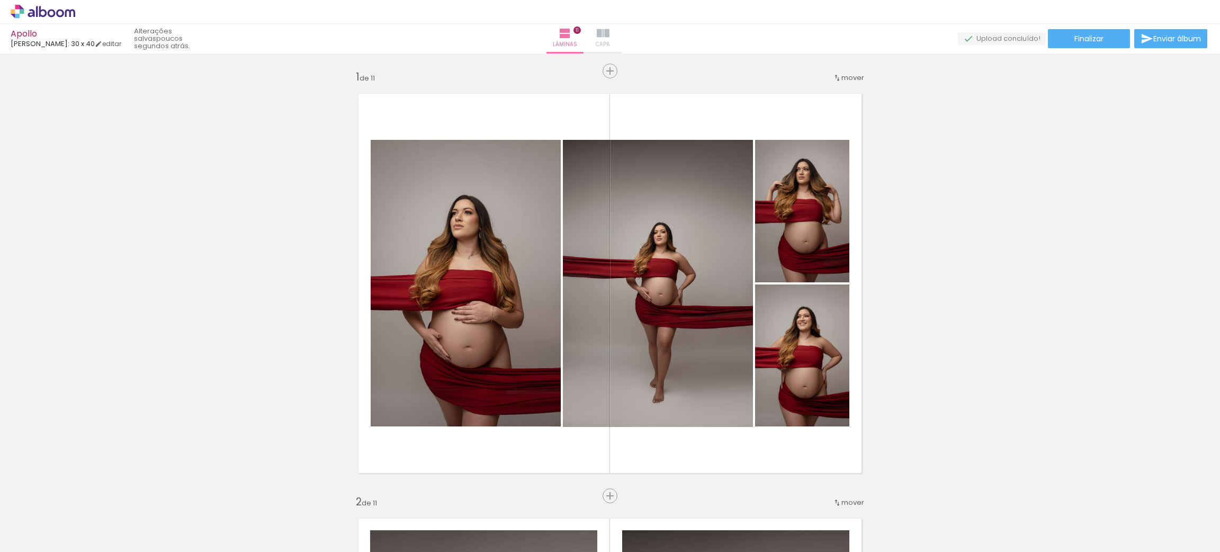
click at [610, 40] on span "Capa" at bounding box center [603, 45] width 14 height 10
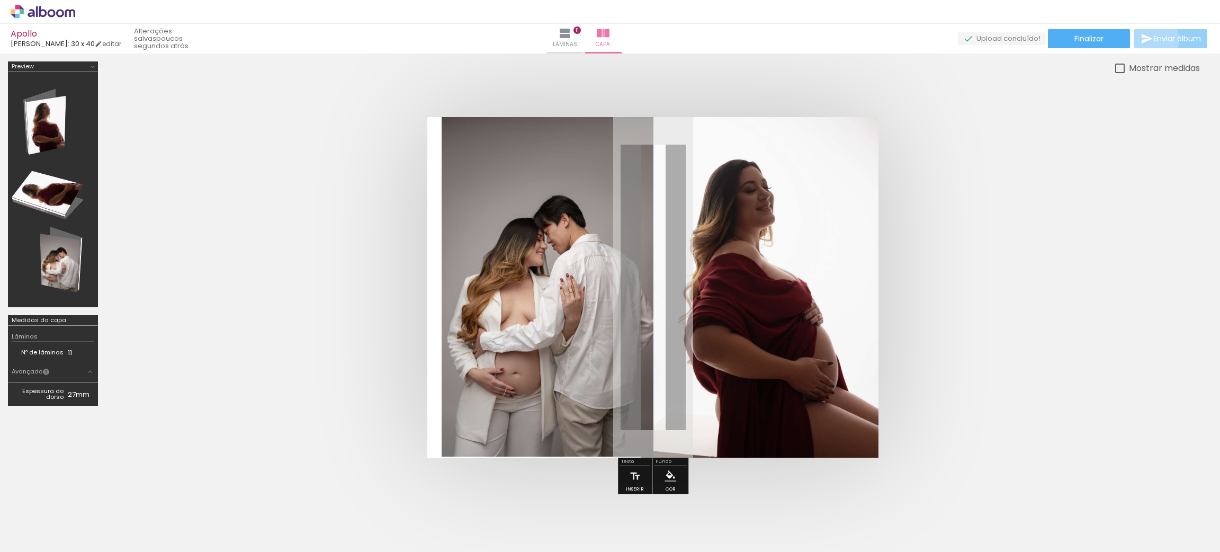
click at [1149, 40] on iron-icon at bounding box center [1146, 38] width 13 height 13
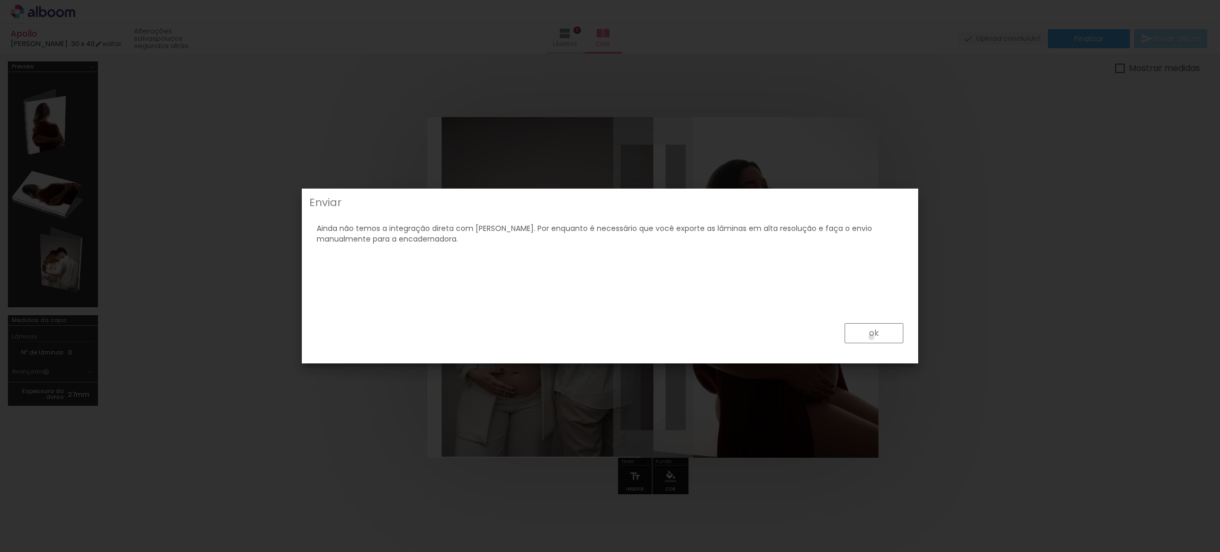
click at [0, 0] on slot "ok" at bounding box center [0, 0] width 0 height 0
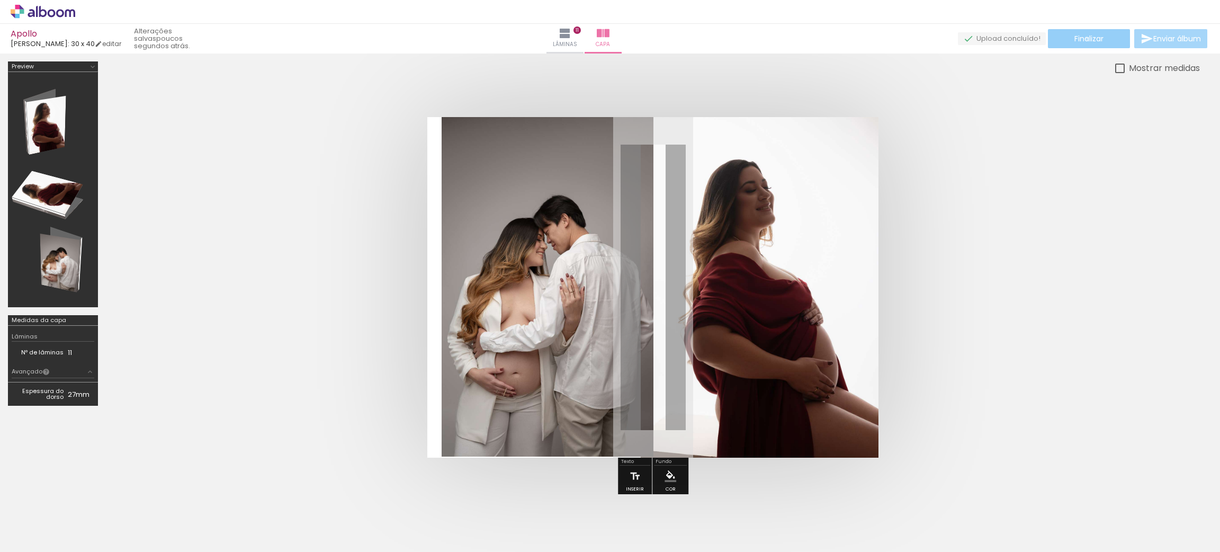
click at [1083, 38] on span "Finalizar" at bounding box center [1088, 38] width 29 height 7
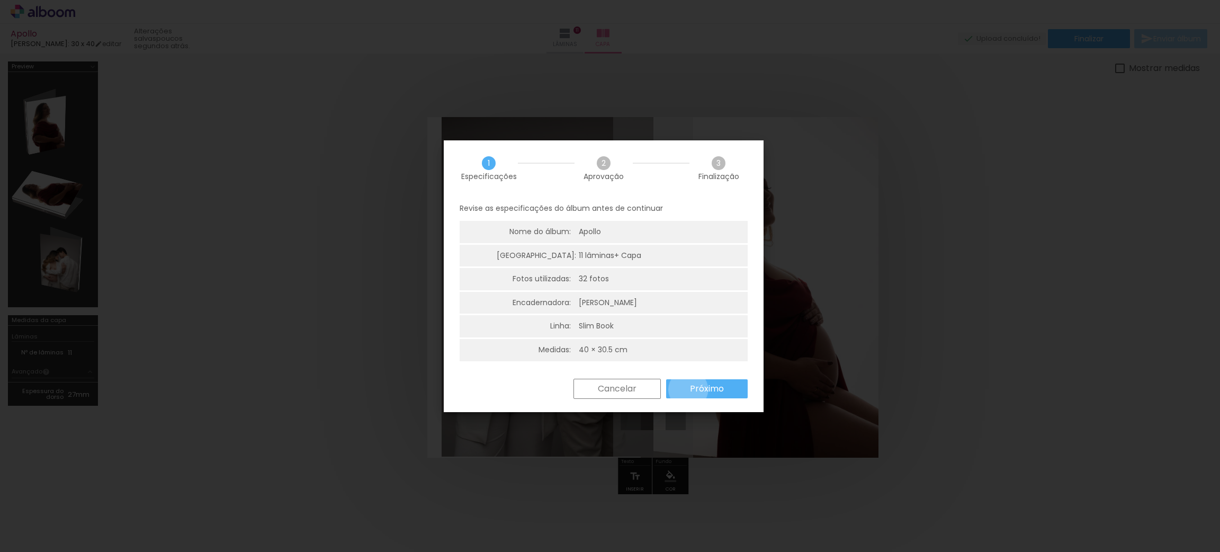
click at [690, 390] on paper-button "Próximo" at bounding box center [707, 388] width 82 height 19
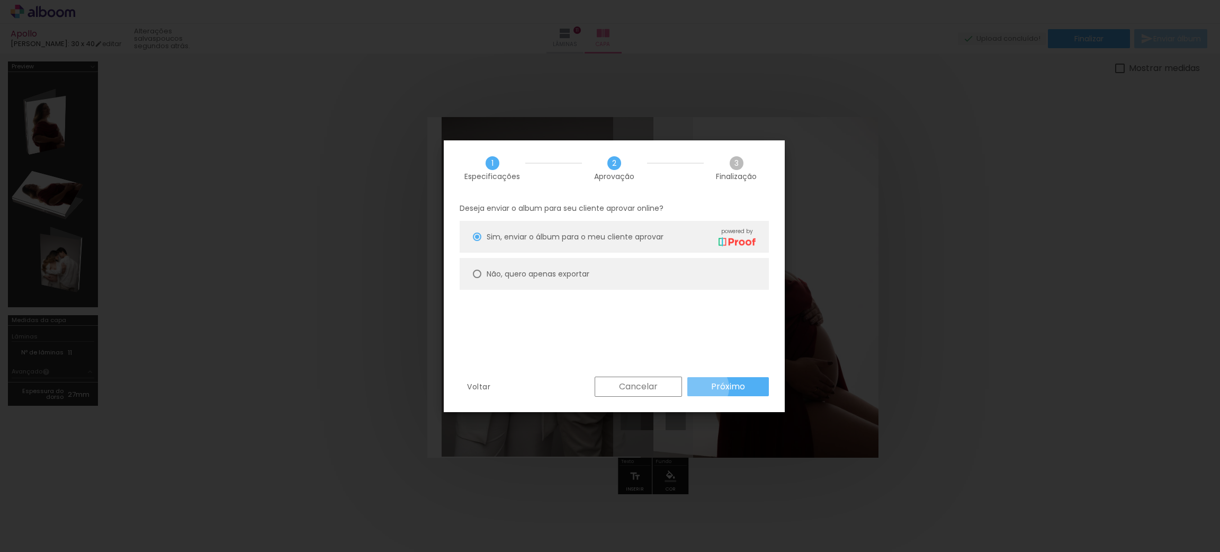
click at [704, 387] on paper-button "Próximo" at bounding box center [728, 386] width 82 height 19
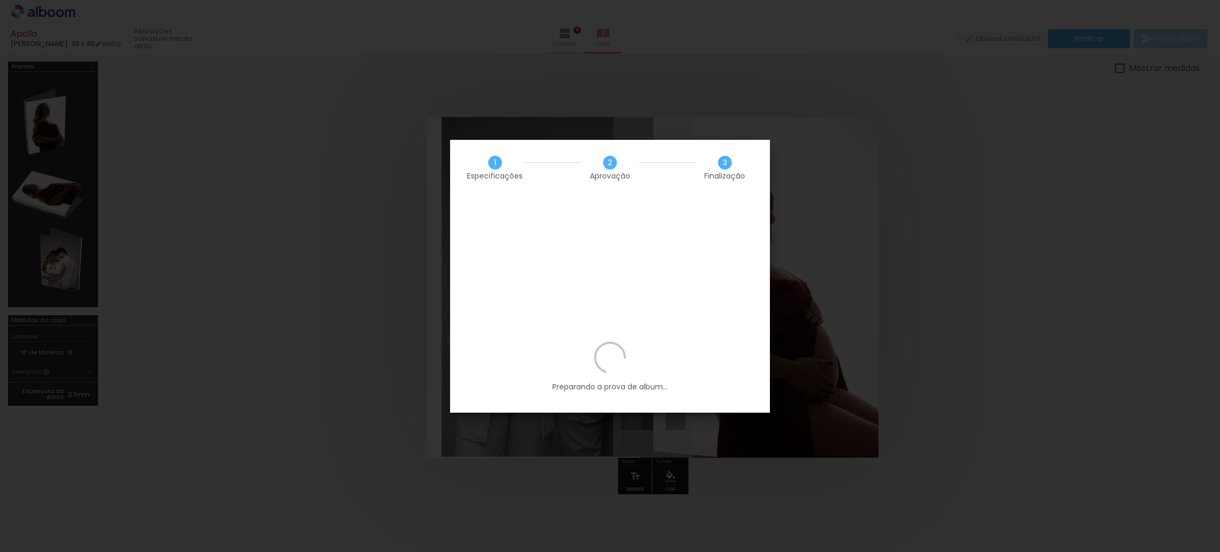
scroll to position [0, 1004]
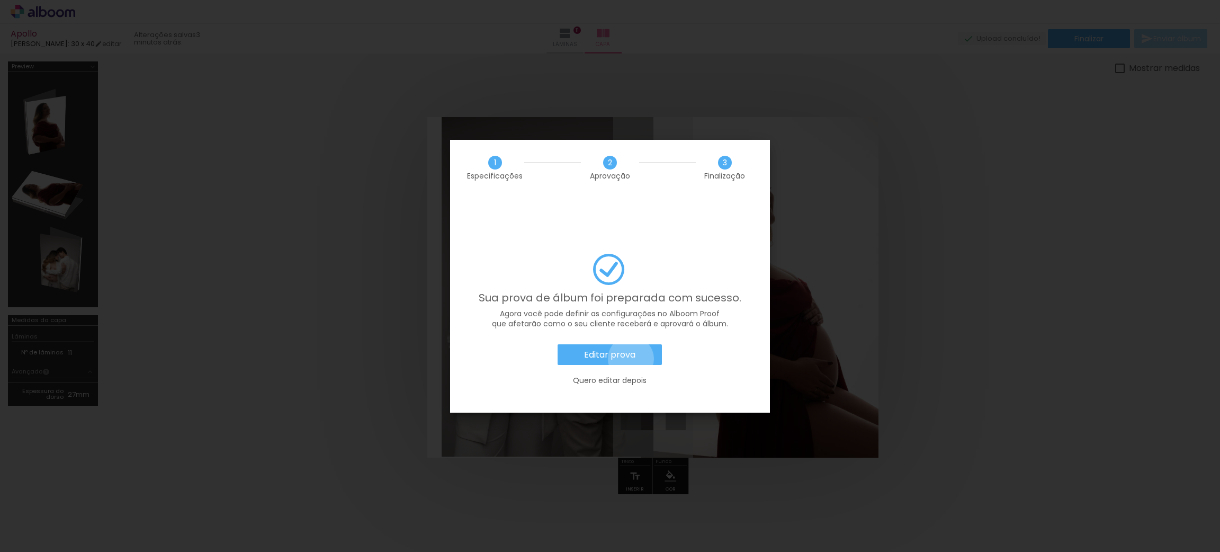
click at [0, 0] on slot "Editar prova" at bounding box center [0, 0] width 0 height 0
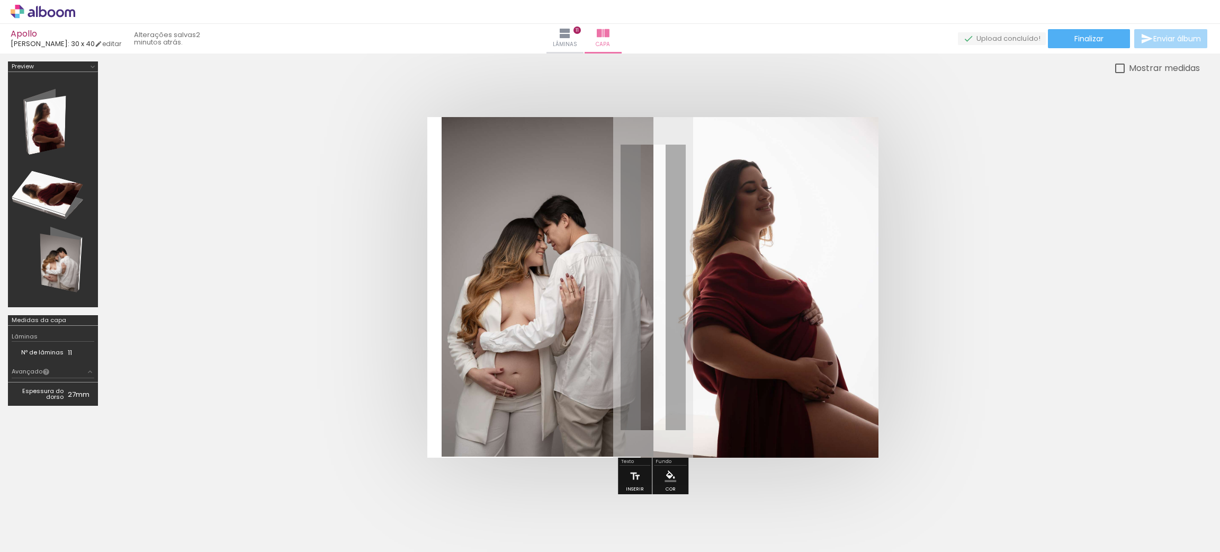
scroll to position [0, 1004]
click at [1101, 38] on paper-button "Finalizar" at bounding box center [1089, 38] width 82 height 19
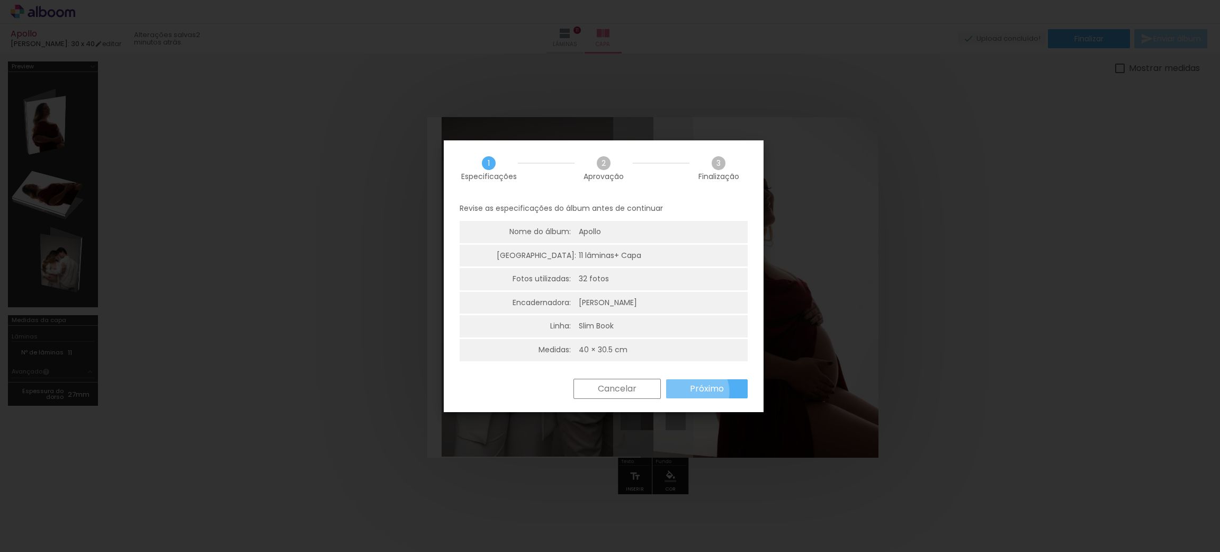
click at [689, 392] on paper-button "Próximo" at bounding box center [707, 388] width 82 height 19
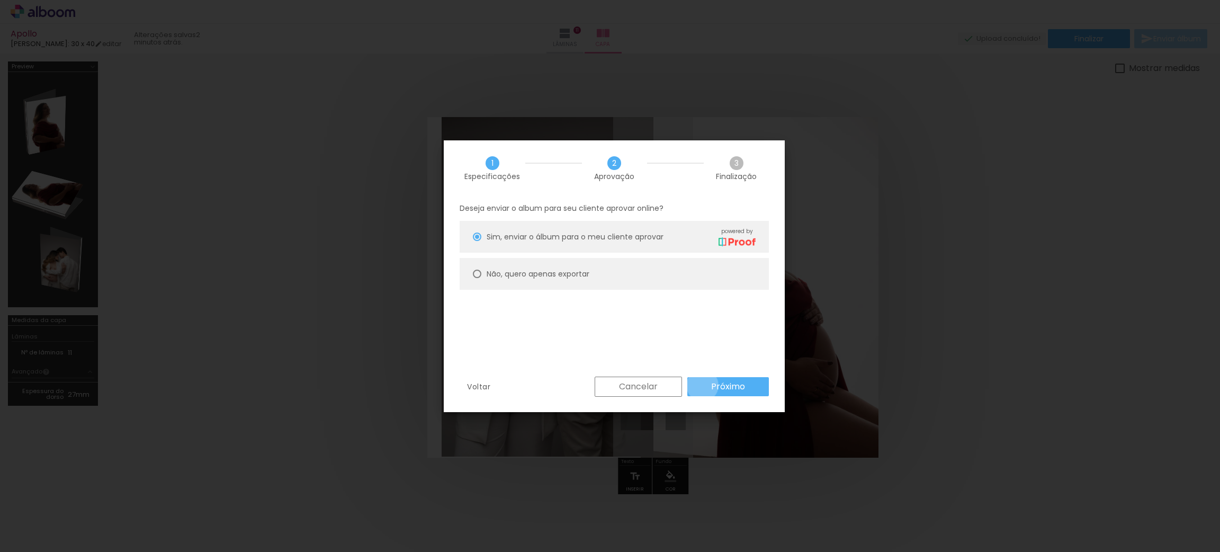
click at [702, 385] on paper-button "Próximo" at bounding box center [728, 386] width 82 height 19
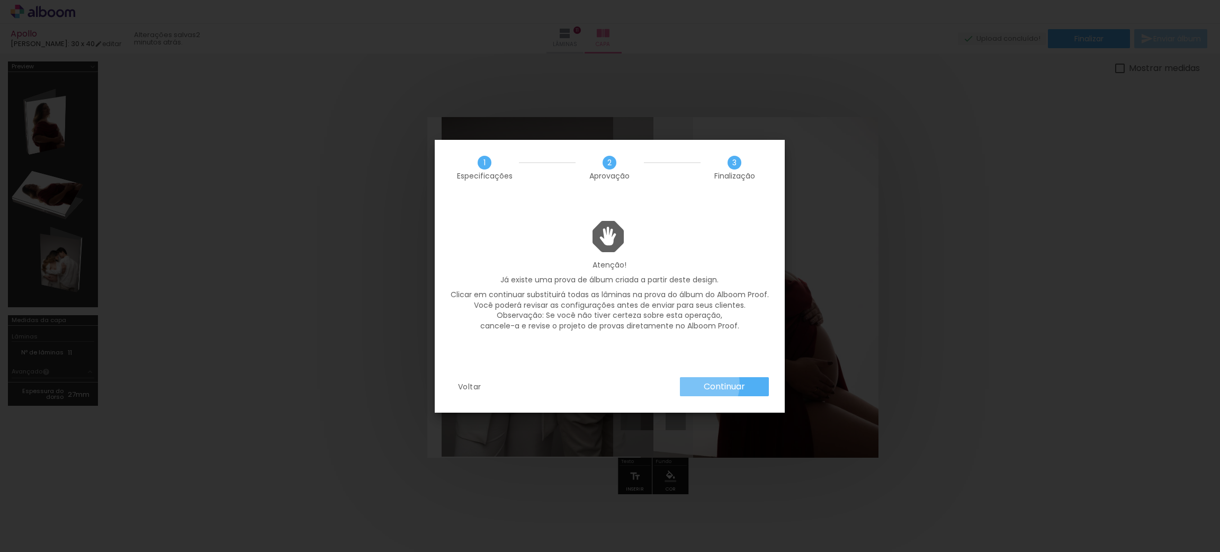
click at [698, 384] on paper-button "Continuar" at bounding box center [724, 386] width 89 height 19
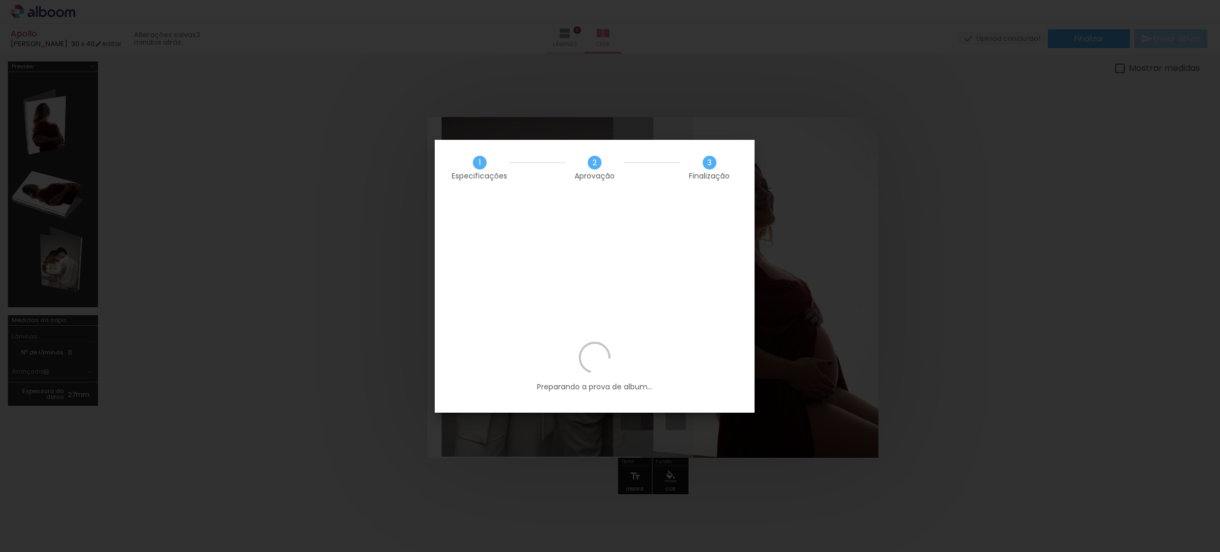
scroll to position [0, 1004]
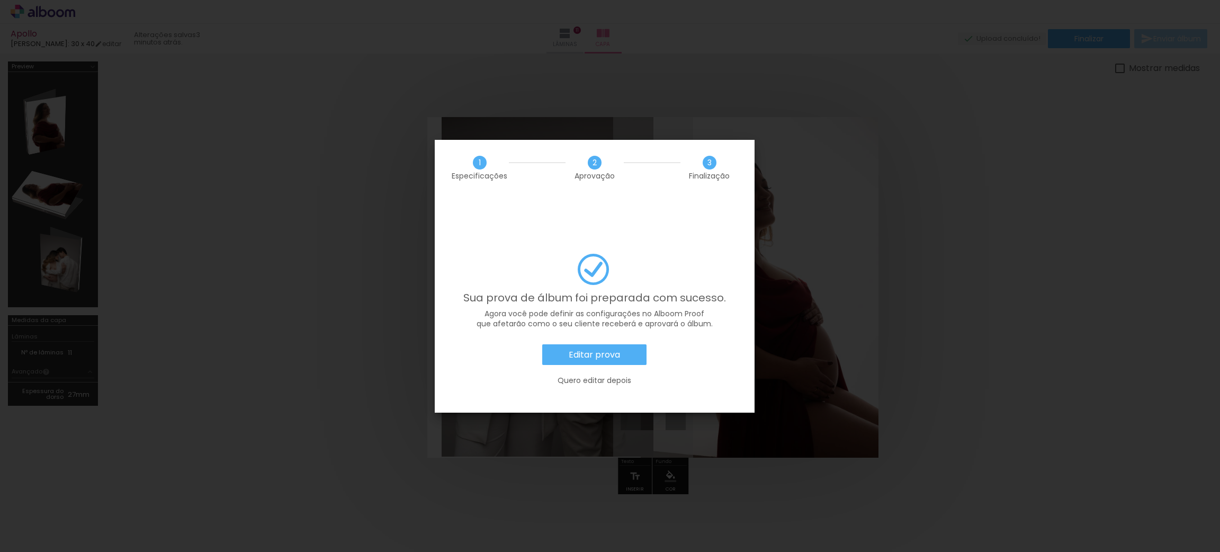
click at [585, 344] on paper-button "Editar prova" at bounding box center [594, 354] width 104 height 21
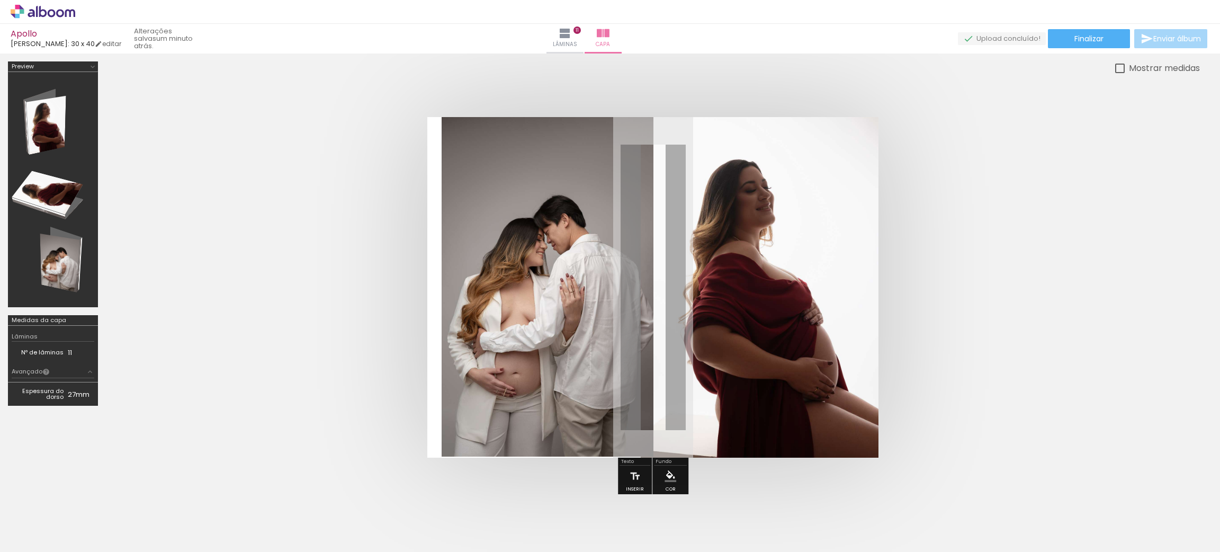
scroll to position [0, 1004]
